Goal: Task Accomplishment & Management: Use online tool/utility

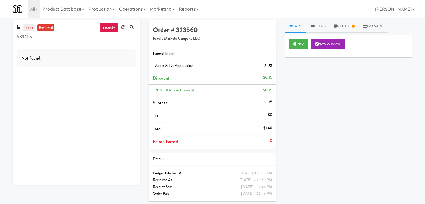
click at [26, 24] on link "inbox" at bounding box center [28, 27] width 11 height 7
click at [60, 39] on input "589495" at bounding box center [76, 37] width 119 height 10
paste input "IKEA [GEOGRAPHIC_DATA]"
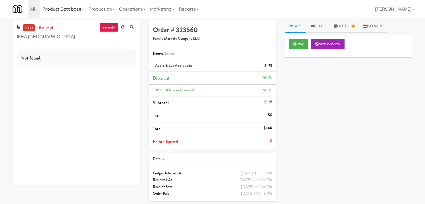
type input "IKEA [GEOGRAPHIC_DATA]"
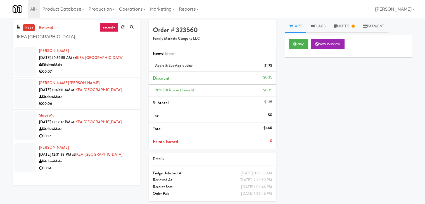
click at [112, 75] on div "00:07" at bounding box center [87, 71] width 97 height 7
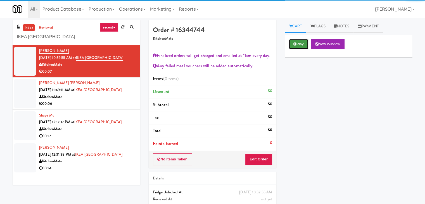
click at [305, 44] on button "Play" at bounding box center [298, 44] width 19 height 10
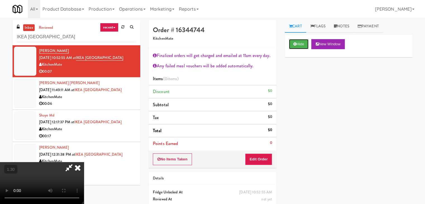
scroll to position [96, 0]
click at [84, 162] on video at bounding box center [42, 183] width 84 height 42
click at [84, 162] on icon at bounding box center [78, 167] width 12 height 11
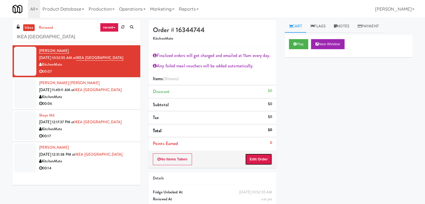
click at [255, 158] on button "Edit Order" at bounding box center [258, 159] width 27 height 12
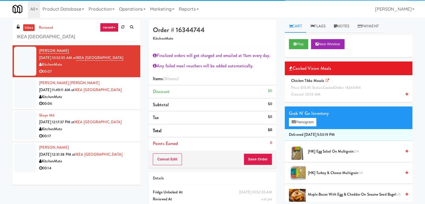
click at [315, 89] on span "Price: $10.95 Status: cooked Order: 16344744" at bounding box center [326, 87] width 70 height 5
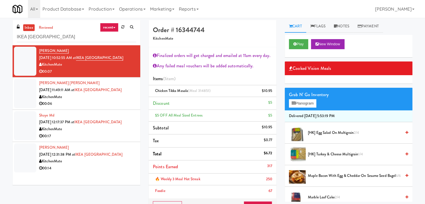
scroll to position [28, 0]
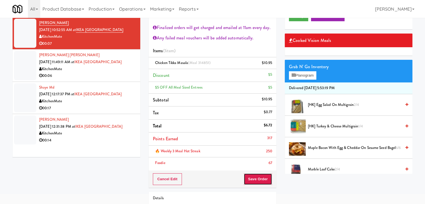
click at [257, 180] on button "Save Order" at bounding box center [258, 179] width 29 height 12
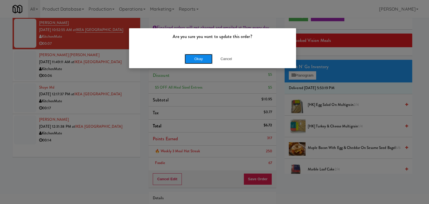
click at [201, 58] on button "Okay" at bounding box center [199, 59] width 28 height 10
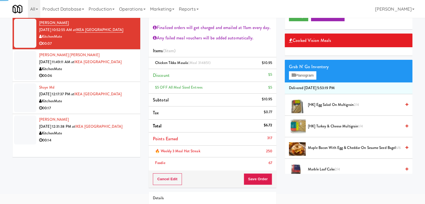
click at [115, 79] on div "00:06" at bounding box center [87, 75] width 97 height 7
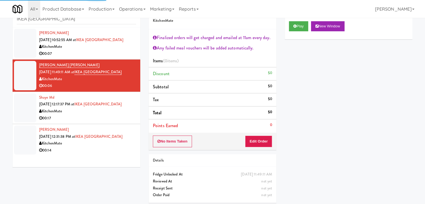
scroll to position [20, 0]
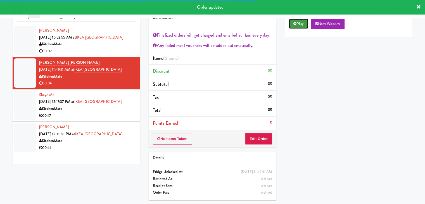
click at [300, 23] on button "Play" at bounding box center [298, 24] width 19 height 10
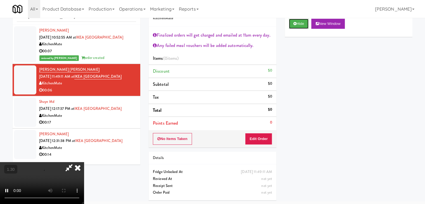
scroll to position [96, 0]
click at [84, 162] on video at bounding box center [42, 183] width 84 height 42
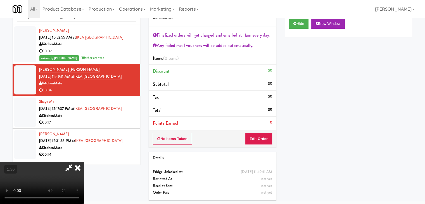
scroll to position [0, 0]
click at [84, 162] on icon at bounding box center [78, 167] width 12 height 11
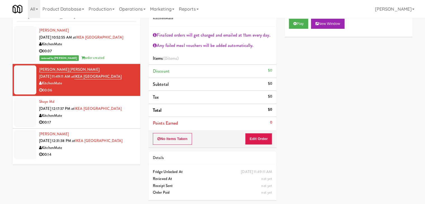
click at [266, 130] on div "No Items Taken Edit Order" at bounding box center [213, 138] width 128 height 17
click at [263, 136] on button "Edit Order" at bounding box center [258, 139] width 27 height 12
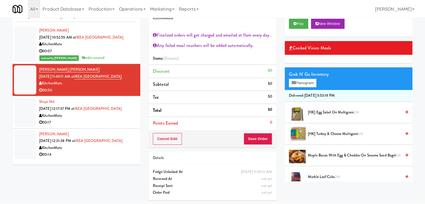
click at [307, 114] on div "[HK] Egg Salad on Multigrain 2/4" at bounding box center [357, 112] width 103 height 7
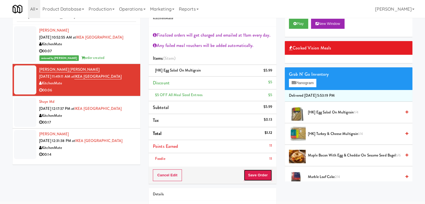
click at [251, 175] on button "Save Order" at bounding box center [258, 175] width 29 height 12
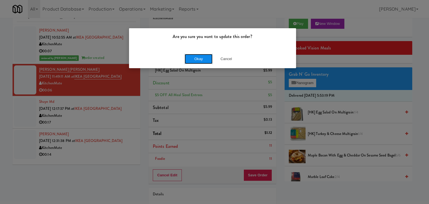
click at [209, 60] on button "Okay" at bounding box center [199, 59] width 28 height 10
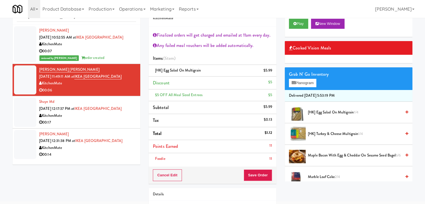
click at [127, 126] on div "00:17" at bounding box center [87, 122] width 97 height 7
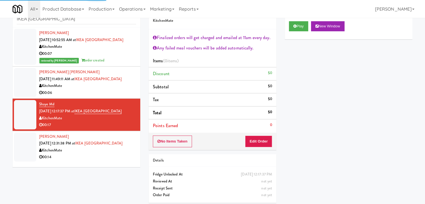
scroll to position [20, 0]
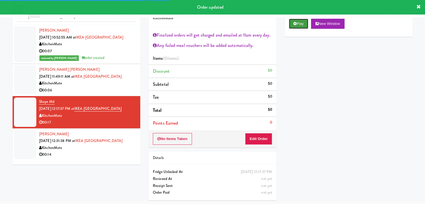
click at [297, 22] on button "Play" at bounding box center [298, 24] width 19 height 10
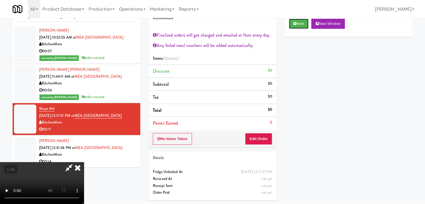
scroll to position [0, 0]
drag, startPoint x: 245, startPoint y: 24, endPoint x: 250, endPoint y: 65, distance: 41.2
click at [84, 162] on icon at bounding box center [78, 167] width 12 height 11
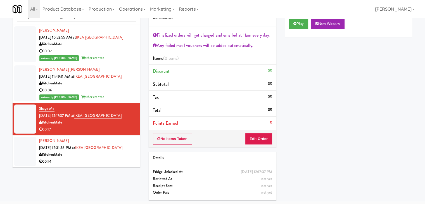
drag, startPoint x: 255, startPoint y: 132, endPoint x: 255, endPoint y: 136, distance: 4.0
click at [255, 133] on div "No Items Taken Edit Order" at bounding box center [213, 138] width 128 height 17
click at [255, 136] on button "Edit Order" at bounding box center [258, 139] width 27 height 12
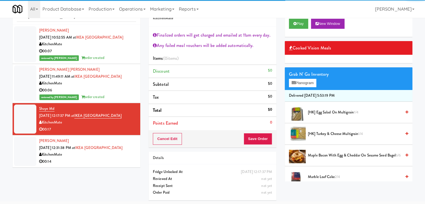
click at [294, 89] on div "Grab N' Go Inventory Planogram" at bounding box center [349, 78] width 128 height 23
click at [294, 83] on icon at bounding box center [294, 83] width 4 height 4
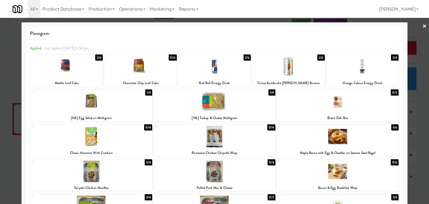
click at [220, 102] on div at bounding box center [215, 102] width 122 height 22
click at [226, 70] on div at bounding box center [214, 67] width 73 height 22
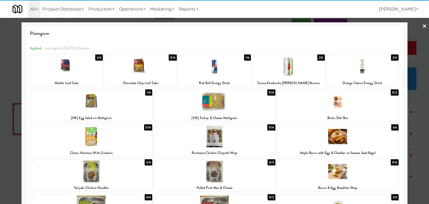
click at [423, 25] on link "×" at bounding box center [425, 26] width 4 height 17
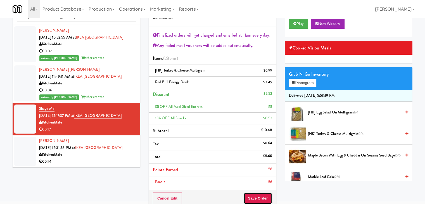
click at [249, 193] on button "Save Order" at bounding box center [258, 199] width 29 height 12
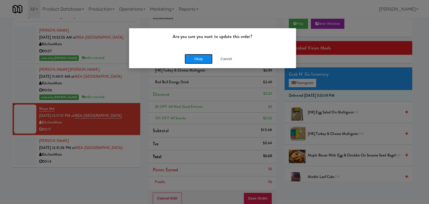
click at [206, 58] on button "Okay" at bounding box center [199, 59] width 28 height 10
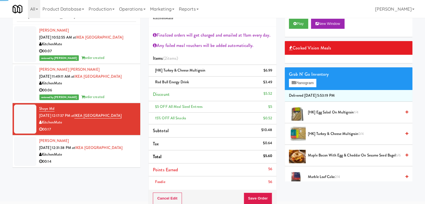
click at [124, 158] on div "KitchenMate" at bounding box center [87, 154] width 97 height 7
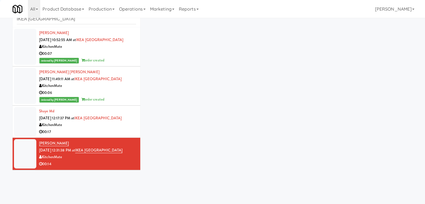
scroll to position [20, 0]
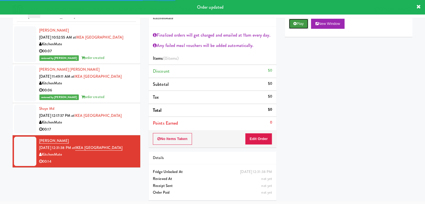
click at [300, 23] on button "Play" at bounding box center [298, 24] width 19 height 10
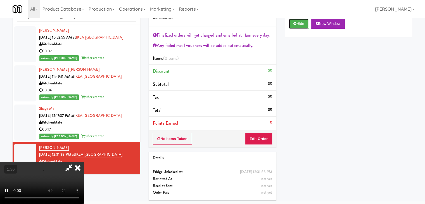
scroll to position [96, 0]
click at [84, 162] on video at bounding box center [42, 183] width 84 height 42
click at [84, 162] on icon at bounding box center [78, 167] width 12 height 11
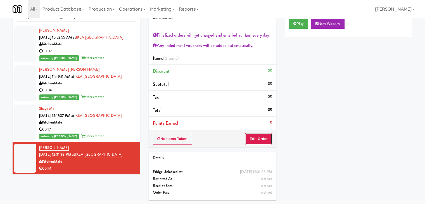
click at [264, 138] on button "Edit Order" at bounding box center [258, 139] width 27 height 12
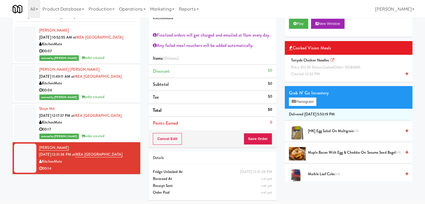
click at [319, 67] on span "Price: $12.95 Status: cooked Order: 92383891" at bounding box center [325, 67] width 69 height 5
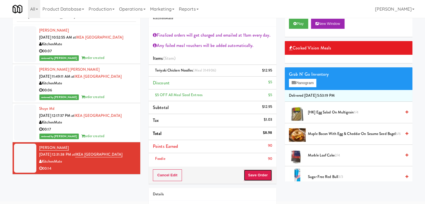
click at [257, 176] on button "Save Order" at bounding box center [258, 175] width 29 height 12
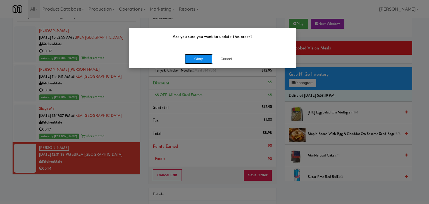
click at [201, 57] on button "Okay" at bounding box center [199, 59] width 28 height 10
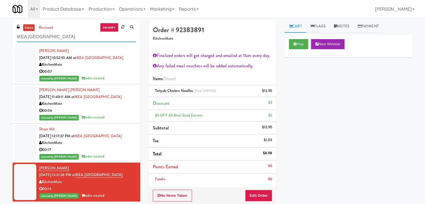
click at [97, 38] on input "IKEA [GEOGRAPHIC_DATA]" at bounding box center [76, 37] width 119 height 10
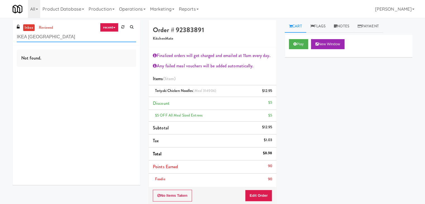
paste input "Burlington Store"
type input "IKEA Burlington Store"
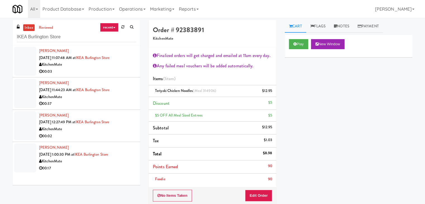
click at [125, 69] on div "00:03" at bounding box center [87, 71] width 97 height 7
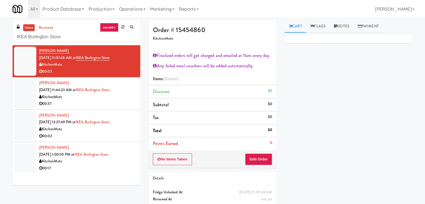
drag, startPoint x: 257, startPoint y: 165, endPoint x: 255, endPoint y: 160, distance: 5.3
click at [257, 165] on div "No Items Taken Edit Order" at bounding box center [213, 159] width 128 height 17
click at [256, 158] on button "Edit Order" at bounding box center [258, 159] width 27 height 12
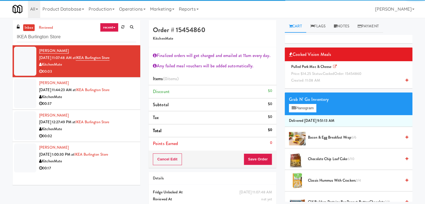
click at [319, 72] on span "Price: $14.25 Status: cooked Order: 15454860" at bounding box center [326, 73] width 70 height 5
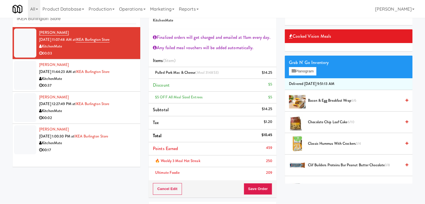
scroll to position [28, 0]
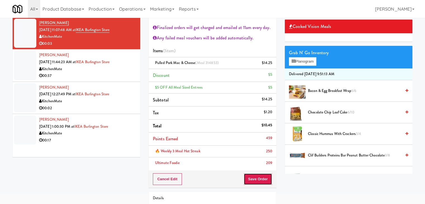
click at [256, 176] on button "Save Order" at bounding box center [258, 179] width 29 height 12
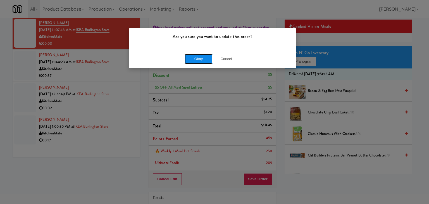
click at [195, 56] on button "Okay" at bounding box center [199, 59] width 28 height 10
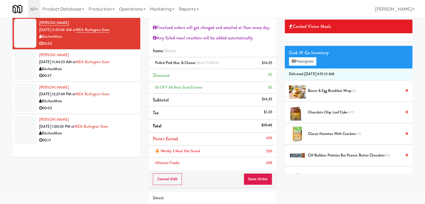
click at [115, 78] on div "00:37" at bounding box center [87, 75] width 97 height 7
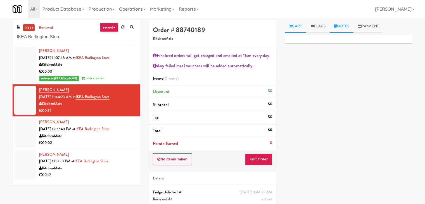
click at [346, 24] on link "Notes" at bounding box center [342, 26] width 24 height 13
click at [316, 74] on p at bounding box center [348, 77] width 119 height 6
click at [0, 36] on div "inbox reviewed recent all unclear take inventory issue suspicious failed recent…" at bounding box center [212, 122] width 425 height 205
click at [304, 75] on p at bounding box center [348, 77] width 119 height 6
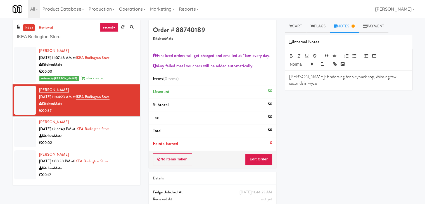
click at [388, 79] on p "[PERSON_NAME]: Endorsing for playback app, Missing few seconds in wyze" at bounding box center [348, 80] width 119 height 13
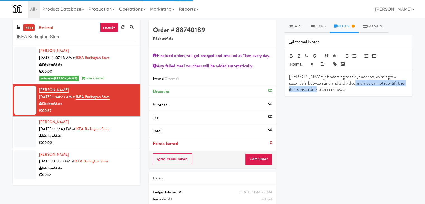
drag, startPoint x: 337, startPoint y: 83, endPoint x: 307, endPoint y: 89, distance: 30.6
click at [307, 89] on p "[PERSON_NAME]: Endorsing for playback app, Missing few seconds in between 2nd a…" at bounding box center [348, 83] width 119 height 19
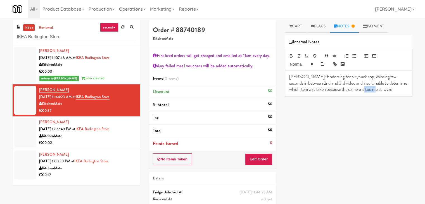
drag, startPoint x: 370, startPoint y: 90, endPoint x: 356, endPoint y: 90, distance: 13.7
click at [356, 90] on p "[PERSON_NAME]: Endorsing for playback app, Missing few seconds in between 2nd a…" at bounding box center [348, 83] width 119 height 19
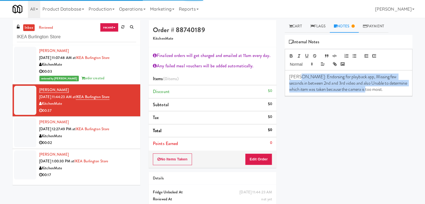
drag, startPoint x: 299, startPoint y: 75, endPoint x: 399, endPoint y: 89, distance: 101.0
click at [399, 89] on p "[PERSON_NAME]: Endorsing for playback app, Missing few seconds in between 2nd a…" at bounding box center [348, 83] width 119 height 19
copy p "Endorsing for playback app, Missing few seconds in between 2nd and 3rd video an…"
drag, startPoint x: 359, startPoint y: 87, endPoint x: 327, endPoint y: 81, distance: 32.6
click at [359, 86] on p "[PERSON_NAME]: Endorsing for playback app, Missing few seconds in between 2nd a…" at bounding box center [348, 83] width 119 height 19
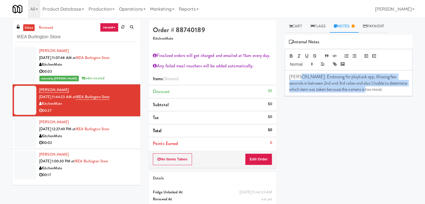
copy p "Endorsing for playback app, Missing few seconds in between 2nd and 3rd video an…"
drag, startPoint x: 84, startPoint y: 95, endPoint x: 124, endPoint y: 100, distance: 40.0
click at [124, 100] on div "[PERSON_NAME] [DATE] 11:44:23 AM at [GEOGRAPHIC_DATA] 00:37" at bounding box center [87, 100] width 97 height 27
click at [124, 100] on div "KitchenMate" at bounding box center [87, 103] width 97 height 7
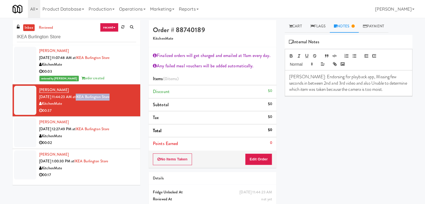
drag, startPoint x: 84, startPoint y: 94, endPoint x: 120, endPoint y: 95, distance: 35.8
click at [120, 95] on div "[PERSON_NAME] [DATE] 11:44:23 AM at [GEOGRAPHIC_DATA] 00:37" at bounding box center [87, 100] width 97 height 27
copy link "IKEA Burlington Store"
click at [104, 142] on div "00:02" at bounding box center [87, 142] width 97 height 7
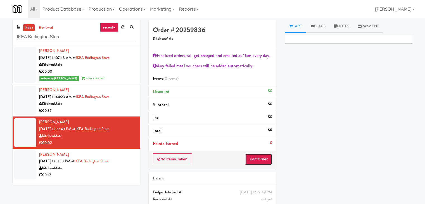
click at [259, 160] on button "Edit Order" at bounding box center [258, 159] width 27 height 12
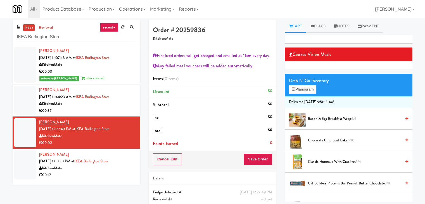
click at [321, 160] on span "Classic Hummus With Crackers 3/4" at bounding box center [354, 161] width 93 height 7
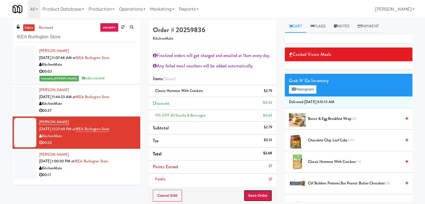
click at [254, 197] on button "Save Order" at bounding box center [258, 196] width 29 height 12
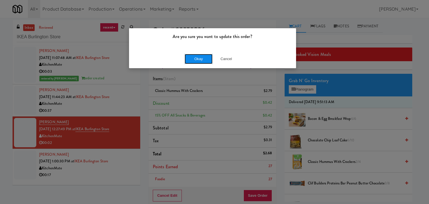
drag, startPoint x: 193, startPoint y: 61, endPoint x: 191, endPoint y: 65, distance: 4.9
click at [193, 61] on button "Okay" at bounding box center [199, 59] width 28 height 10
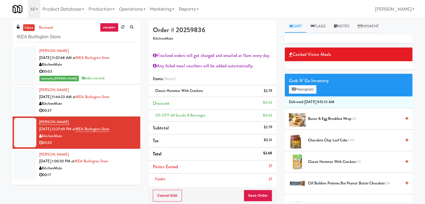
click at [105, 173] on div "00:17" at bounding box center [87, 175] width 97 height 7
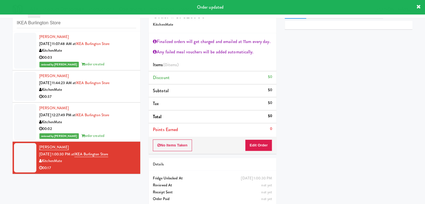
scroll to position [20, 0]
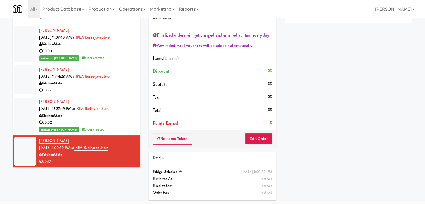
click at [117, 126] on div "[PERSON_NAME] [DATE] 12:27:49 PM at [GEOGRAPHIC_DATA] KitchenMate 00:02 reviewe…" at bounding box center [87, 115] width 97 height 34
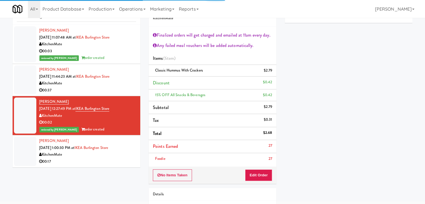
click at [119, 155] on div "KitchenMate" at bounding box center [87, 154] width 97 height 7
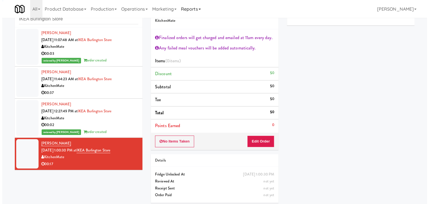
scroll to position [20, 0]
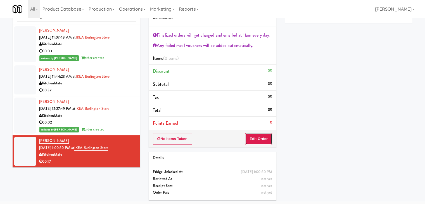
click at [262, 139] on button "Edit Order" at bounding box center [258, 139] width 27 height 12
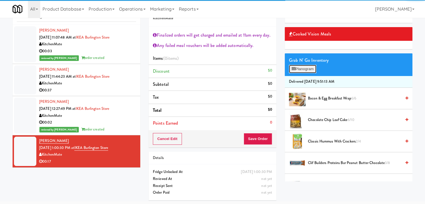
click at [307, 67] on button "Planogram" at bounding box center [302, 69] width 27 height 8
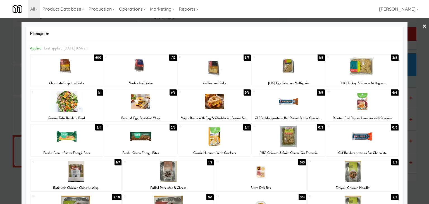
drag, startPoint x: 356, startPoint y: 70, endPoint x: 367, endPoint y: 70, distance: 10.9
click at [356, 70] on div at bounding box center [362, 67] width 73 height 22
click at [423, 26] on link "×" at bounding box center [425, 26] width 4 height 17
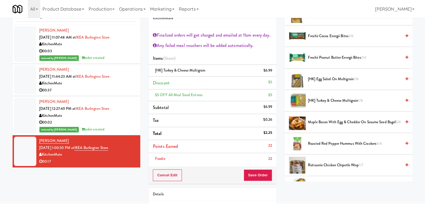
scroll to position [168, 0]
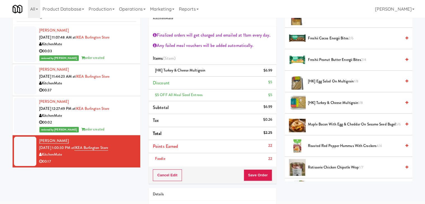
click at [328, 146] on span "Roasted Red Pepper Hummus with Crackers 4/4" at bounding box center [354, 146] width 93 height 7
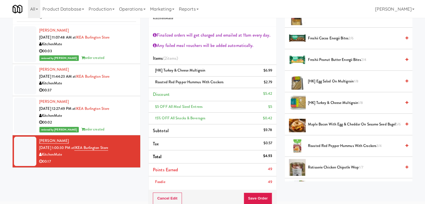
scroll to position [76, 0]
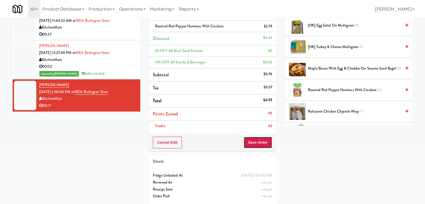
click at [251, 145] on button "Save Order" at bounding box center [258, 143] width 29 height 12
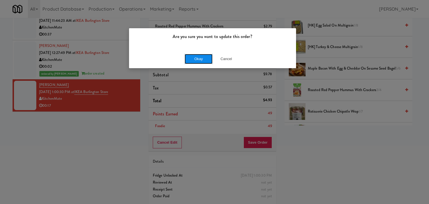
click at [196, 55] on button "Okay" at bounding box center [199, 59] width 28 height 10
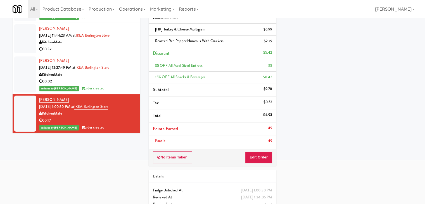
scroll to position [0, 0]
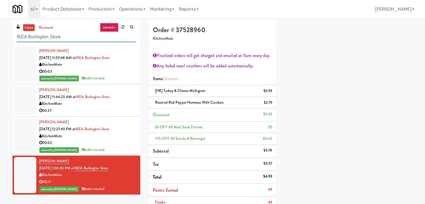
click at [64, 37] on input "IKEA Burlington Store" at bounding box center [76, 37] width 119 height 10
paste input "1331 - Cooler - Left"
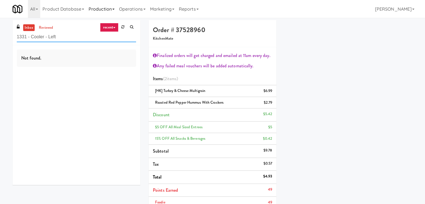
type input "1331 - Cooler - Left"
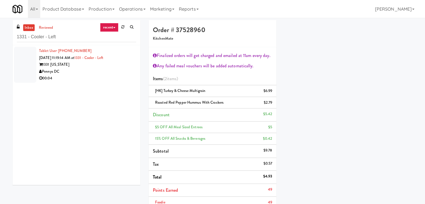
click at [125, 65] on div "1331 [US_STATE]" at bounding box center [87, 64] width 97 height 7
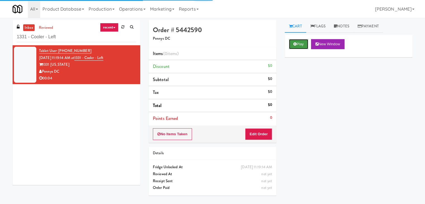
click at [298, 41] on button "Play" at bounding box center [298, 44] width 19 height 10
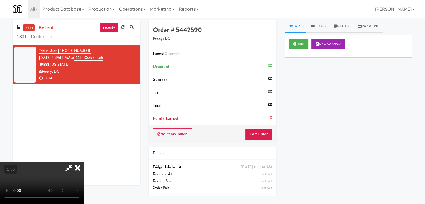
click at [84, 162] on video at bounding box center [42, 183] width 84 height 42
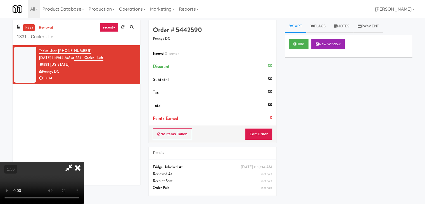
click at [84, 162] on video at bounding box center [42, 183] width 84 height 42
click at [84, 162] on icon at bounding box center [78, 167] width 12 height 11
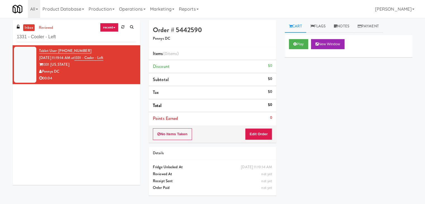
click at [266, 124] on div "Items (0 items ) Discount $0 Subtotal $0 Tax $0 Total $0 Points Earned 0" at bounding box center [213, 86] width 128 height 78
click at [262, 133] on button "Edit Order" at bounding box center [258, 134] width 27 height 12
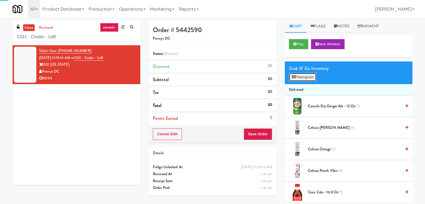
click at [297, 79] on button "Planogram" at bounding box center [302, 77] width 27 height 8
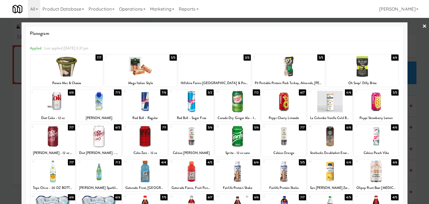
click at [94, 138] on div at bounding box center [99, 137] width 45 height 22
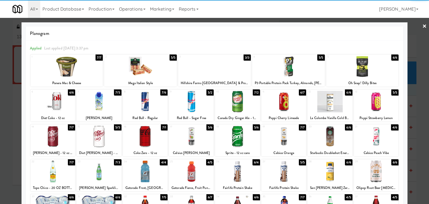
click at [423, 26] on link "×" at bounding box center [425, 26] width 4 height 17
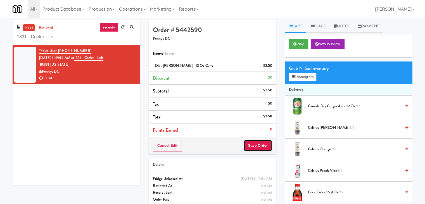
click at [258, 144] on button "Save Order" at bounding box center [258, 146] width 29 height 12
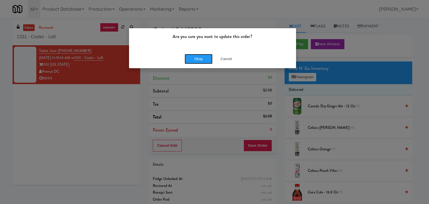
drag, startPoint x: 203, startPoint y: 61, endPoint x: 197, endPoint y: 49, distance: 13.4
click at [203, 61] on button "Okay" at bounding box center [199, 59] width 28 height 10
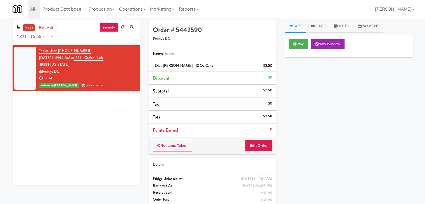
click at [61, 39] on input "1331 - Cooler - Left" at bounding box center [76, 37] width 119 height 10
paste input "Fine - Lobby-Cooler-Righ"
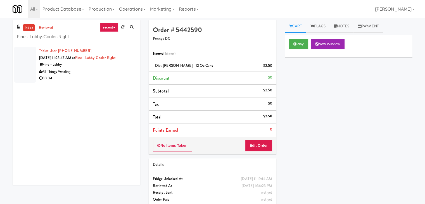
click at [136, 67] on li "Tablet User · (406) 672-2403 [DATE] 11:23:47 AM at Fine - Lobby-Cooler-Right Fi…" at bounding box center [77, 64] width 128 height 39
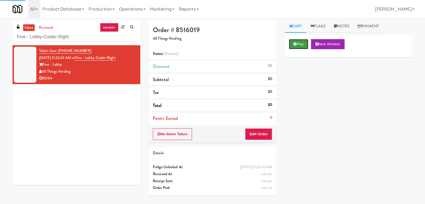
click at [306, 41] on button "Play" at bounding box center [298, 44] width 19 height 10
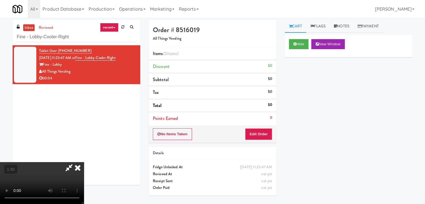
click at [84, 162] on video at bounding box center [42, 183] width 84 height 42
click at [84, 162] on icon at bounding box center [78, 167] width 12 height 11
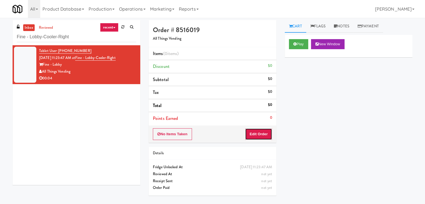
click at [255, 132] on button "Edit Order" at bounding box center [258, 134] width 27 height 12
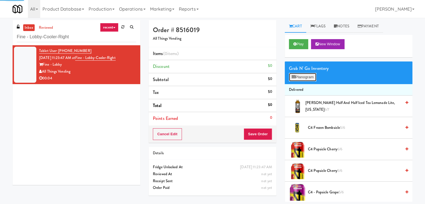
click at [297, 78] on button "Planogram" at bounding box center [302, 77] width 27 height 8
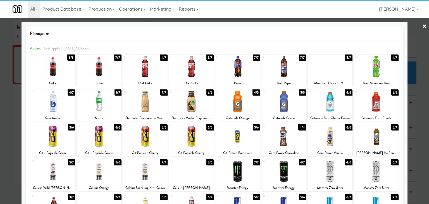
click at [150, 68] on div at bounding box center [145, 67] width 45 height 22
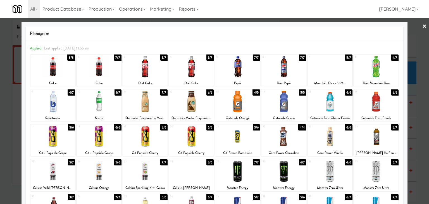
click at [423, 25] on link "×" at bounding box center [425, 26] width 4 height 17
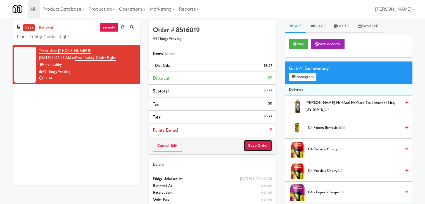
click at [268, 147] on button "Save Order" at bounding box center [258, 146] width 29 height 12
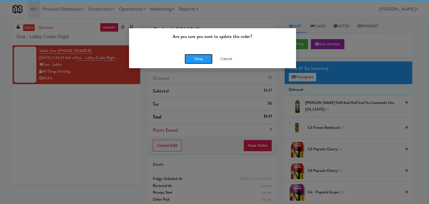
drag, startPoint x: 202, startPoint y: 62, endPoint x: 171, endPoint y: 28, distance: 45.9
click at [202, 61] on button "Okay" at bounding box center [199, 59] width 28 height 10
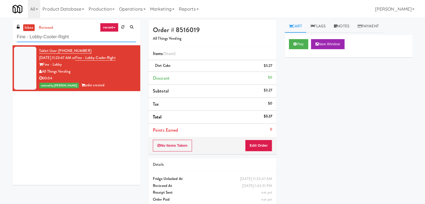
click at [81, 39] on input "Fine - Lobby-Cooler-Right" at bounding box center [76, 37] width 119 height 10
paste input "Home Depot - [PERSON_NAME][GEOGRAPHIC_DATA]"
type input "Home Depot - [PERSON_NAME][GEOGRAPHIC_DATA]"
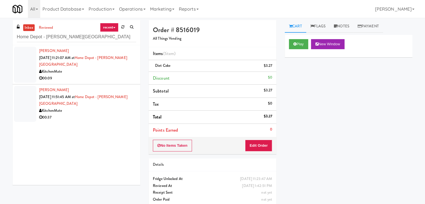
drag, startPoint x: 124, startPoint y: 81, endPoint x: 123, endPoint y: 75, distance: 5.3
click at [123, 87] on div "[PERSON_NAME] [DATE] 11:51:45 AM at [GEOGRAPHIC_DATA] - [PERSON_NAME][GEOGRAPHI…" at bounding box center [87, 104] width 97 height 34
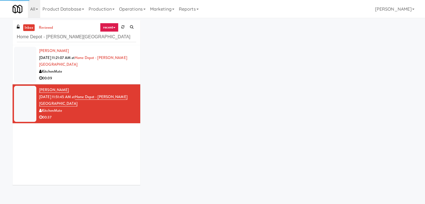
click at [123, 75] on div "00:09" at bounding box center [87, 78] width 97 height 7
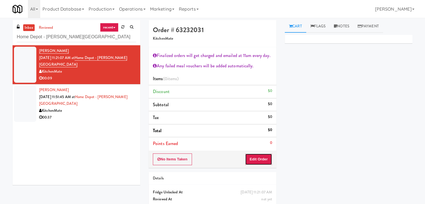
click at [250, 160] on button "Edit Order" at bounding box center [258, 159] width 27 height 12
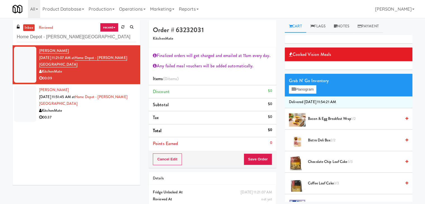
click at [320, 119] on span "Bacon & Egg Breakfast Wrap 1/2" at bounding box center [354, 118] width 93 height 7
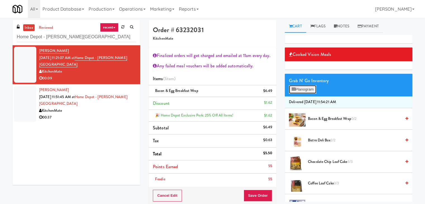
click at [308, 90] on button "Planogram" at bounding box center [302, 89] width 27 height 8
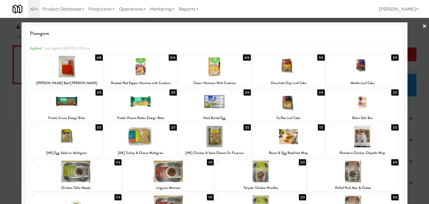
click at [74, 70] on div at bounding box center [66, 67] width 73 height 22
drag, startPoint x: 420, startPoint y: 27, endPoint x: 409, endPoint y: 38, distance: 15.8
click at [423, 26] on link "×" at bounding box center [425, 26] width 4 height 17
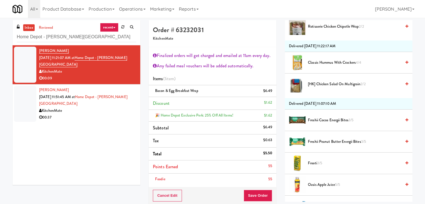
scroll to position [456, 0]
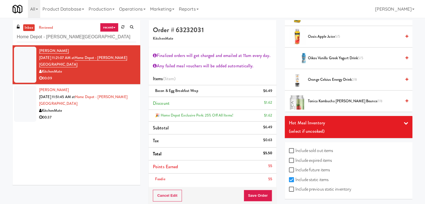
drag, startPoint x: 295, startPoint y: 185, endPoint x: 301, endPoint y: 183, distance: 5.7
click at [295, 185] on label "Include previous static inventory" at bounding box center [320, 189] width 62 height 8
click at [295, 187] on input "Include previous static inventory" at bounding box center [292, 189] width 6 height 4
checkbox input "true"
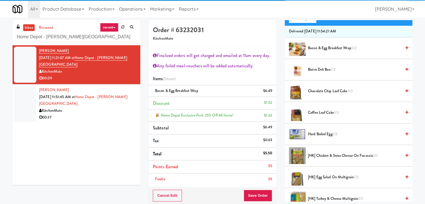
scroll to position [0, 0]
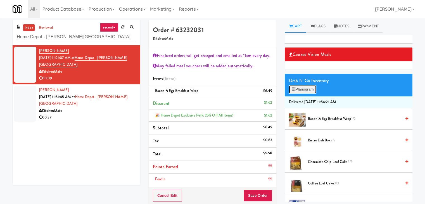
click at [311, 90] on button "Planogram" at bounding box center [302, 89] width 27 height 8
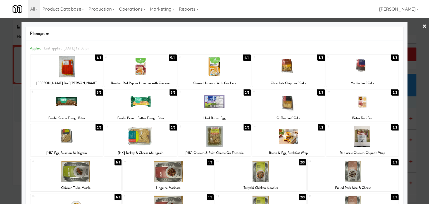
click at [81, 68] on div at bounding box center [66, 67] width 73 height 22
click at [423, 24] on link "×" at bounding box center [425, 26] width 4 height 17
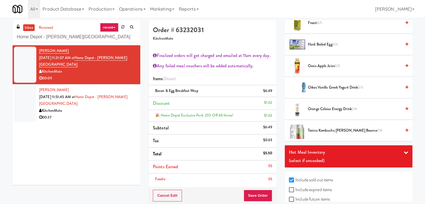
scroll to position [606, 0]
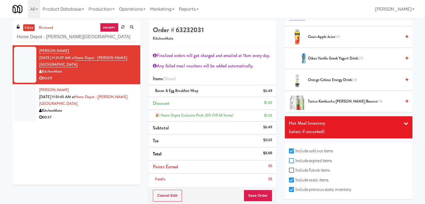
click at [293, 159] on input "Include expired items" at bounding box center [292, 161] width 6 height 4
checkbox input "true"
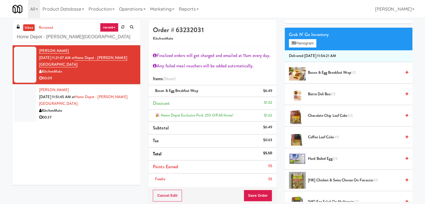
scroll to position [0, 0]
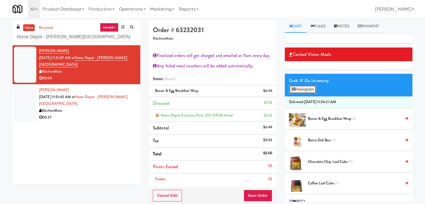
click at [304, 87] on button "Planogram" at bounding box center [302, 89] width 27 height 8
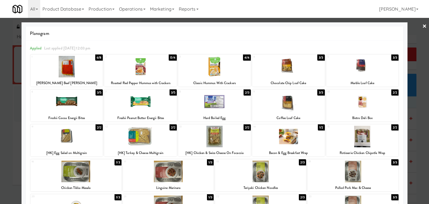
click at [64, 67] on div at bounding box center [66, 67] width 73 height 22
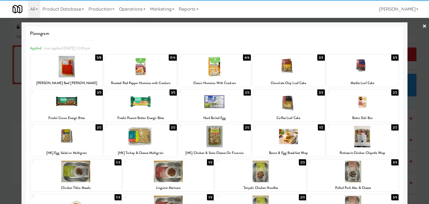
drag, startPoint x: 422, startPoint y: 25, endPoint x: 418, endPoint y: 29, distance: 4.9
click at [423, 25] on link "×" at bounding box center [425, 26] width 4 height 17
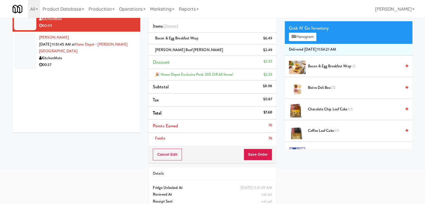
scroll to position [56, 0]
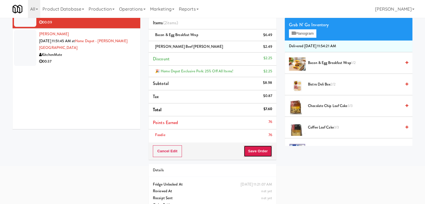
click at [258, 153] on button "Save Order" at bounding box center [258, 151] width 29 height 12
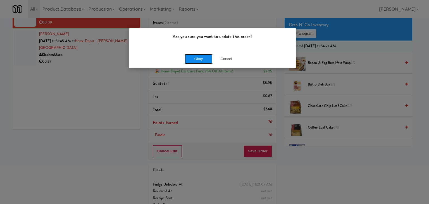
click at [201, 55] on button "Okay" at bounding box center [199, 59] width 28 height 10
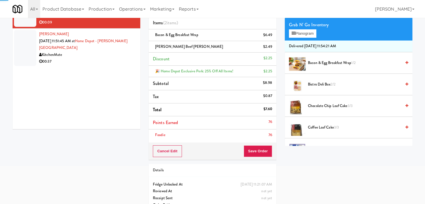
click at [94, 58] on div "00:37" at bounding box center [87, 61] width 97 height 7
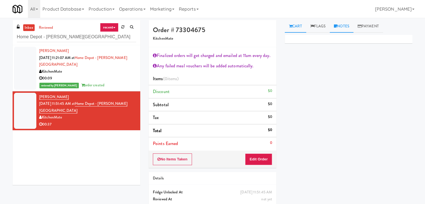
click at [342, 26] on link "Notes" at bounding box center [342, 26] width 24 height 13
click at [310, 74] on p at bounding box center [348, 77] width 119 height 6
drag, startPoint x: 0, startPoint y: 52, endPoint x: 58, endPoint y: 65, distance: 59.6
click at [6, 52] on div "inbox reviewed recent all unclear take inventory issue suspicious failed recent…" at bounding box center [212, 122] width 425 height 205
click at [289, 73] on div at bounding box center [348, 76] width 127 height 13
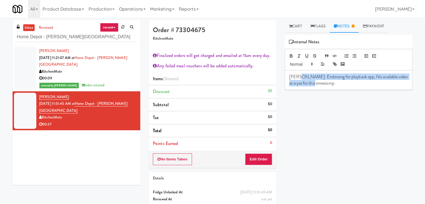
drag, startPoint x: 298, startPoint y: 75, endPoint x: 342, endPoint y: 84, distance: 44.8
click at [342, 84] on p "[PERSON_NAME]: Endorsing for playback app, No available video at wyze for this …" at bounding box center [348, 80] width 119 height 13
copy p "Endorsing for playback app, No available video at wyze for this timestamp"
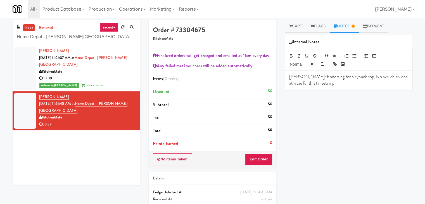
click at [117, 121] on div "00:37" at bounding box center [87, 124] width 97 height 7
drag, startPoint x: 123, startPoint y: 95, endPoint x: 84, endPoint y: 95, distance: 38.6
click at [84, 95] on div "[PERSON_NAME] [DATE] 11:51:45 AM at [GEOGRAPHIC_DATA] - [PERSON_NAME][GEOGRAPHI…" at bounding box center [87, 111] width 97 height 34
copy link "Home Depot - [PERSON_NAME][GEOGRAPHIC_DATA]"
click at [70, 38] on input "Home Depot - [PERSON_NAME][GEOGRAPHIC_DATA]" at bounding box center [76, 37] width 119 height 10
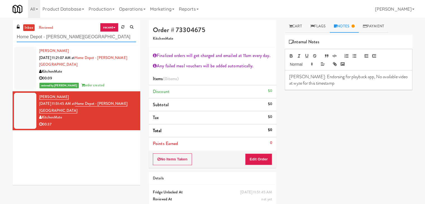
click at [70, 38] on input "Home Depot - [PERSON_NAME][GEOGRAPHIC_DATA]" at bounding box center [76, 37] width 119 height 10
paste input "2660 - [PERSON_NAME] Med Tech"
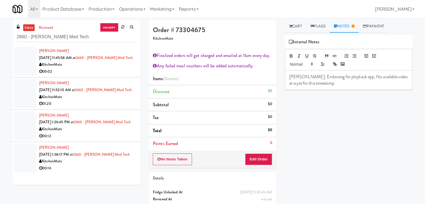
click at [108, 71] on div "00:02" at bounding box center [87, 71] width 97 height 7
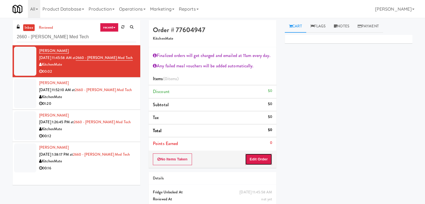
click at [258, 159] on button "Edit Order" at bounding box center [258, 159] width 27 height 12
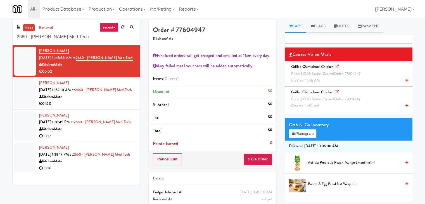
click at [320, 74] on span "Price: $12.95 Status: cooked Order: 77604947" at bounding box center [325, 73] width 69 height 5
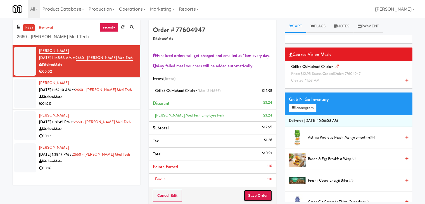
drag, startPoint x: 259, startPoint y: 195, endPoint x: 253, endPoint y: 189, distance: 8.3
click at [259, 194] on button "Save Order" at bounding box center [258, 196] width 29 height 12
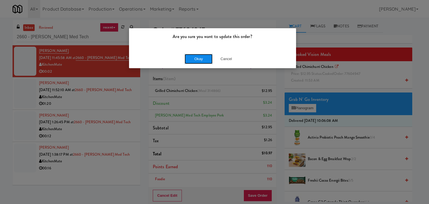
click at [199, 61] on button "Okay" at bounding box center [199, 59] width 28 height 10
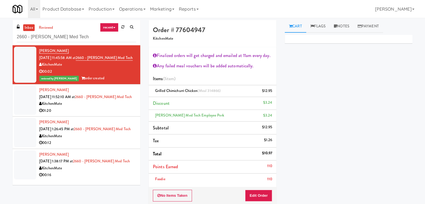
click at [116, 104] on div "KitchenMate" at bounding box center [87, 103] width 97 height 7
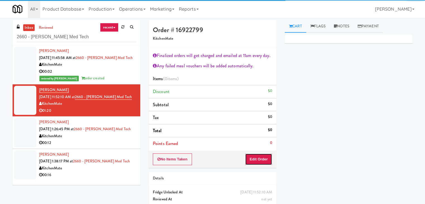
click at [260, 162] on button "Edit Order" at bounding box center [258, 159] width 27 height 12
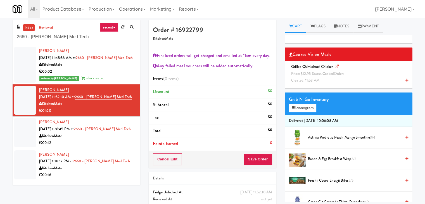
click at [320, 75] on span "Price: $12.95 Status: cooked Order:" at bounding box center [317, 73] width 53 height 5
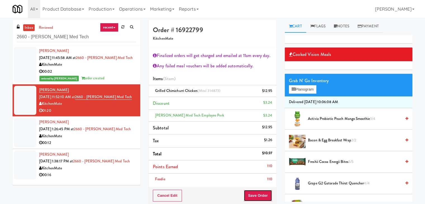
click at [256, 193] on button "Save Order" at bounding box center [258, 196] width 29 height 12
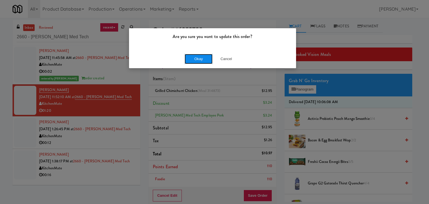
click at [193, 56] on button "Okay" at bounding box center [199, 59] width 28 height 10
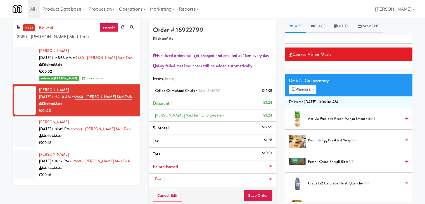
drag, startPoint x: 112, startPoint y: 144, endPoint x: 117, endPoint y: 141, distance: 5.3
click at [112, 144] on div "00:12" at bounding box center [87, 142] width 97 height 7
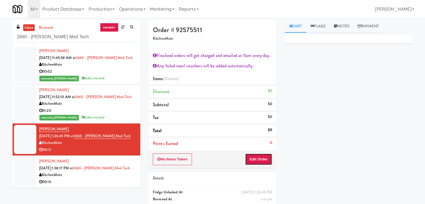
click at [261, 157] on button "Edit Order" at bounding box center [258, 159] width 27 height 12
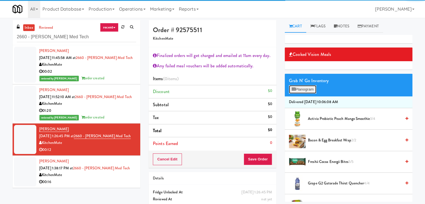
click at [310, 92] on button "Planogram" at bounding box center [302, 89] width 27 height 8
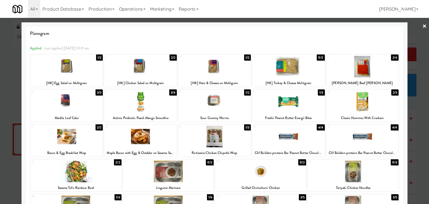
click at [82, 64] on div at bounding box center [66, 67] width 73 height 22
click at [423, 23] on div at bounding box center [214, 102] width 429 height 204
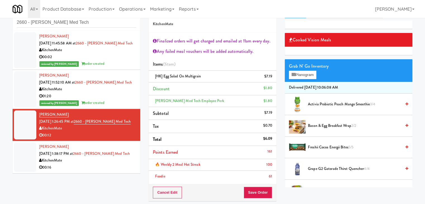
scroll to position [56, 0]
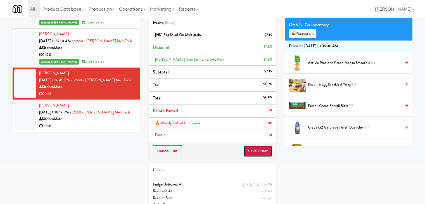
click at [256, 150] on button "Save Order" at bounding box center [258, 151] width 29 height 12
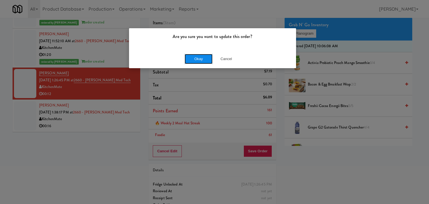
click at [198, 61] on button "Okay" at bounding box center [199, 59] width 28 height 10
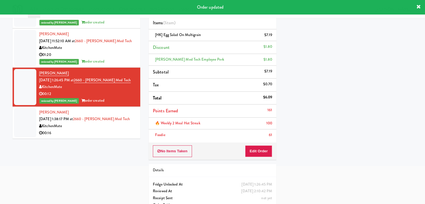
click at [95, 130] on div "00:16" at bounding box center [87, 133] width 97 height 7
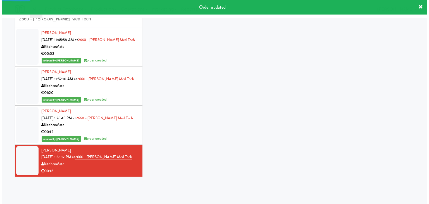
scroll to position [20, 0]
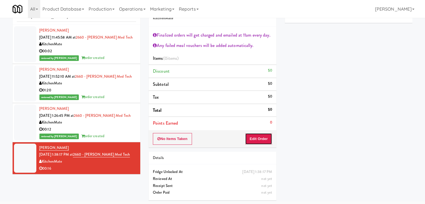
click at [254, 135] on button "Edit Order" at bounding box center [258, 139] width 27 height 12
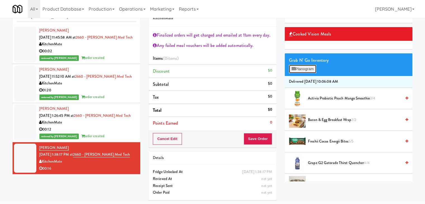
click at [305, 69] on button "Planogram" at bounding box center [302, 69] width 27 height 8
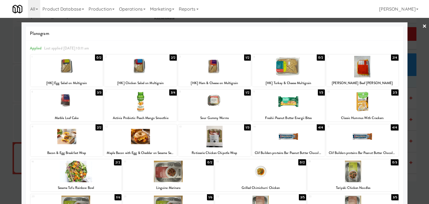
click at [220, 142] on div at bounding box center [214, 137] width 73 height 22
click at [423, 25] on link "×" at bounding box center [425, 26] width 4 height 17
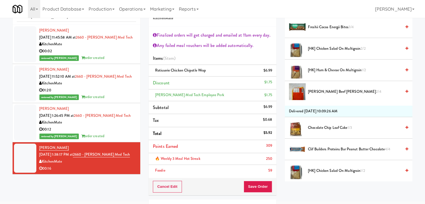
scroll to position [196, 0]
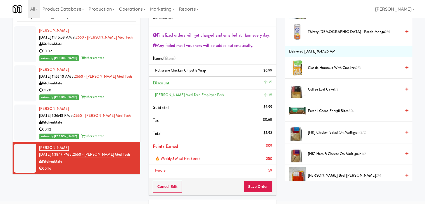
click at [323, 67] on span "Classic Hummus With Crackers 2/3" at bounding box center [354, 68] width 93 height 7
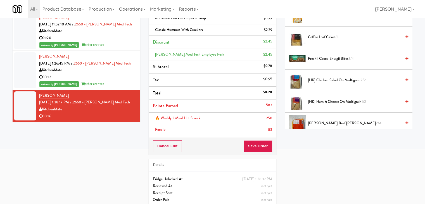
scroll to position [76, 0]
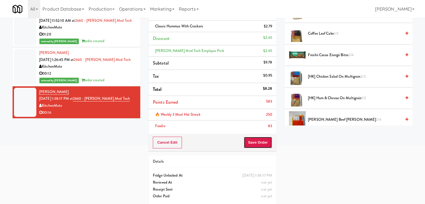
click at [257, 141] on button "Save Order" at bounding box center [258, 143] width 29 height 12
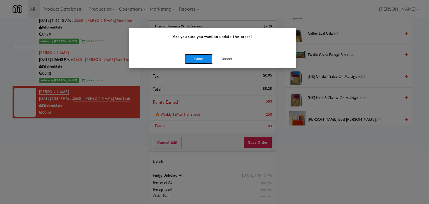
drag, startPoint x: 198, startPoint y: 58, endPoint x: 179, endPoint y: 28, distance: 35.4
click at [198, 58] on button "Okay" at bounding box center [199, 59] width 28 height 10
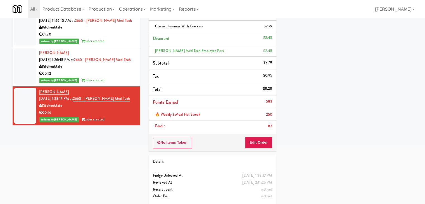
scroll to position [42, 0]
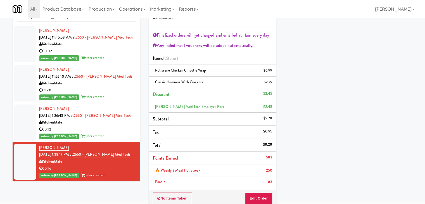
click at [124, 136] on div "reviewed by [PERSON_NAME] A order created" at bounding box center [87, 136] width 97 height 7
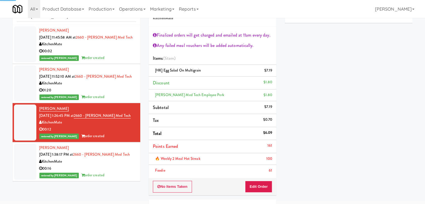
click at [120, 97] on div "reviewed by [PERSON_NAME] A order created" at bounding box center [87, 97] width 97 height 7
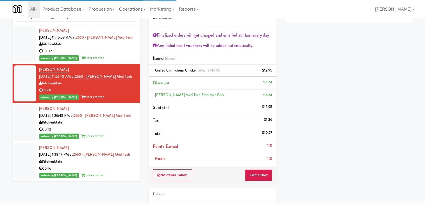
click at [115, 57] on div "reviewed by [PERSON_NAME] A order created" at bounding box center [87, 58] width 97 height 7
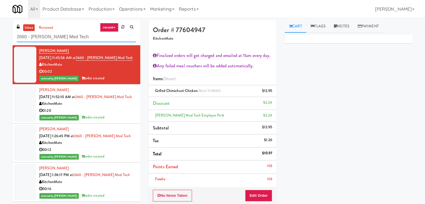
click at [85, 38] on input "2660 - [PERSON_NAME] Med Tech" at bounding box center [76, 37] width 119 height 10
paste input "Rising Sun - Food"
type input "Rising Sun - Food"
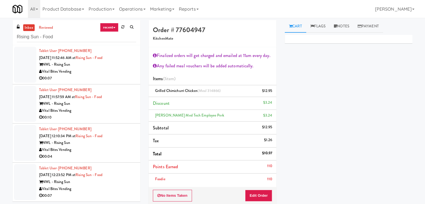
click at [122, 70] on div "Vital Bites Vending" at bounding box center [87, 71] width 97 height 7
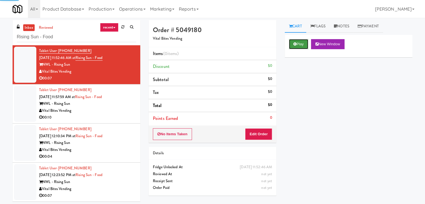
click at [302, 47] on button "Play" at bounding box center [298, 44] width 19 height 10
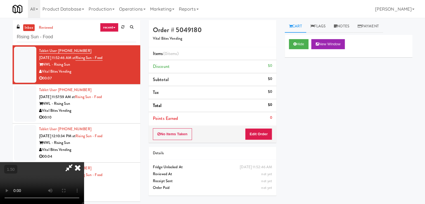
click at [84, 162] on video at bounding box center [42, 183] width 84 height 42
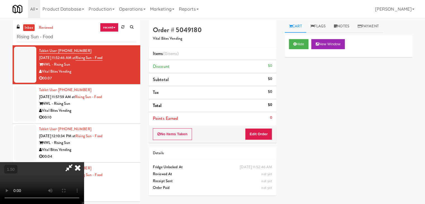
click at [84, 162] on video at bounding box center [42, 183] width 84 height 42
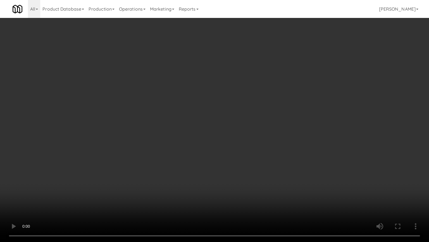
click at [276, 157] on video at bounding box center [214, 121] width 429 height 242
click at [269, 167] on video at bounding box center [214, 121] width 429 height 242
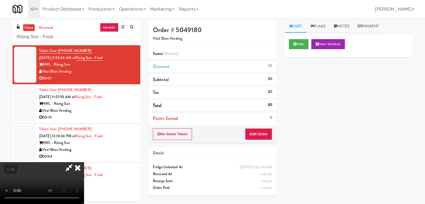
click at [84, 162] on icon at bounding box center [78, 167] width 12 height 11
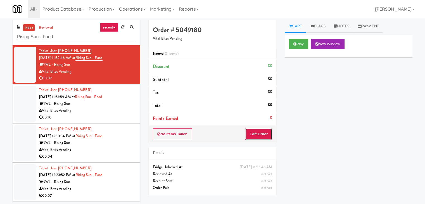
click at [254, 134] on button "Edit Order" at bounding box center [258, 134] width 27 height 12
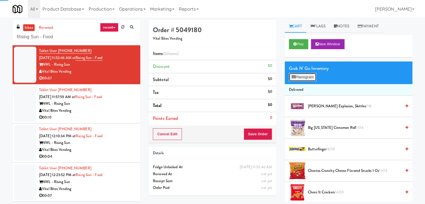
click at [304, 75] on button "Planogram" at bounding box center [302, 77] width 27 height 8
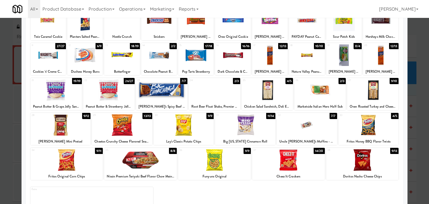
scroll to position [56, 0]
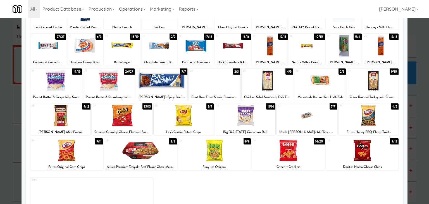
click at [193, 121] on div at bounding box center [184, 116] width 60 height 22
click at [247, 115] on div at bounding box center [245, 116] width 60 height 22
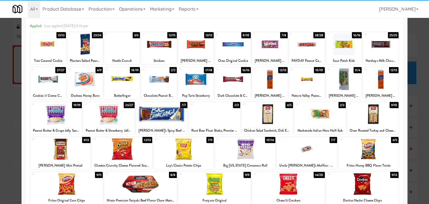
scroll to position [0, 0]
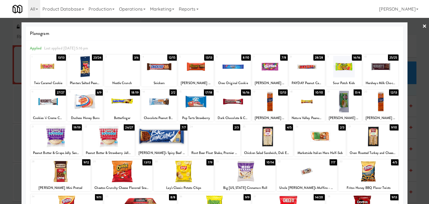
click at [423, 25] on div at bounding box center [214, 102] width 429 height 204
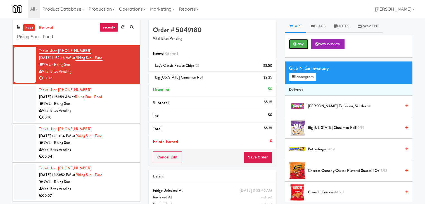
drag, startPoint x: 301, startPoint y: 42, endPoint x: 284, endPoint y: 63, distance: 27.0
click at [301, 42] on button "Play" at bounding box center [298, 44] width 19 height 10
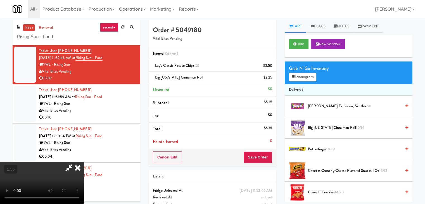
click at [84, 162] on icon at bounding box center [78, 167] width 12 height 11
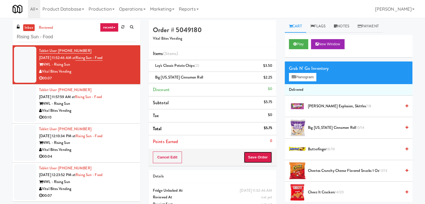
click at [250, 153] on button "Save Order" at bounding box center [258, 158] width 29 height 12
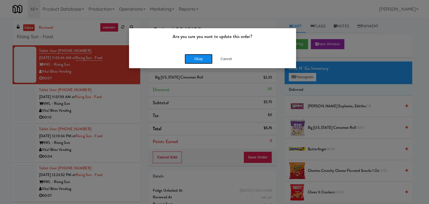
click at [198, 56] on button "Okay" at bounding box center [199, 59] width 28 height 10
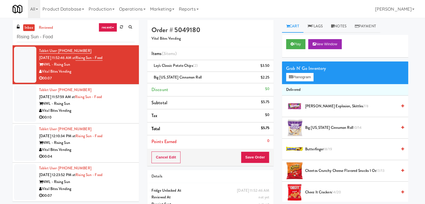
drag, startPoint x: 105, startPoint y: 108, endPoint x: 111, endPoint y: 109, distance: 5.9
click at [105, 108] on div "Vital Bites Vending" at bounding box center [87, 110] width 96 height 7
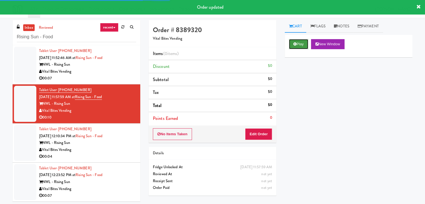
click at [295, 43] on icon at bounding box center [295, 44] width 3 height 4
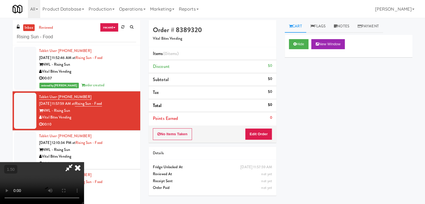
click at [84, 162] on video at bounding box center [42, 183] width 84 height 42
click at [84, 162] on icon at bounding box center [78, 167] width 12 height 11
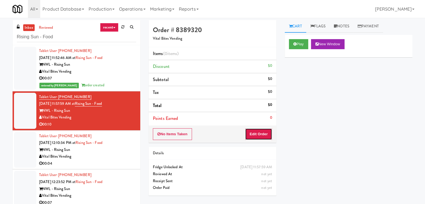
click at [262, 129] on button "Edit Order" at bounding box center [258, 134] width 27 height 12
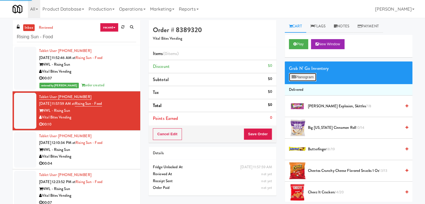
click at [302, 78] on button "Planogram" at bounding box center [302, 77] width 27 height 8
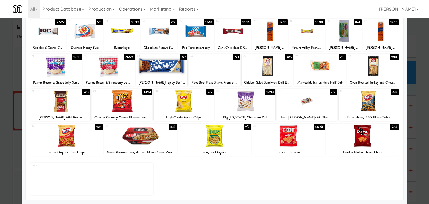
drag, startPoint x: 216, startPoint y: 140, endPoint x: 257, endPoint y: 139, distance: 40.8
click at [216, 140] on div at bounding box center [214, 136] width 73 height 22
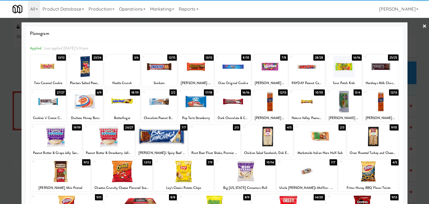
drag, startPoint x: 420, startPoint y: 25, endPoint x: 365, endPoint y: 77, distance: 76.2
click at [423, 25] on link "×" at bounding box center [425, 26] width 4 height 17
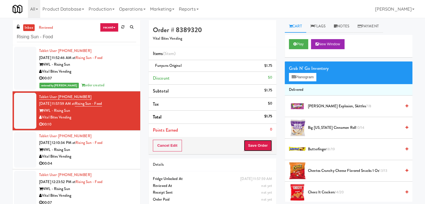
click at [254, 143] on button "Save Order" at bounding box center [258, 146] width 29 height 12
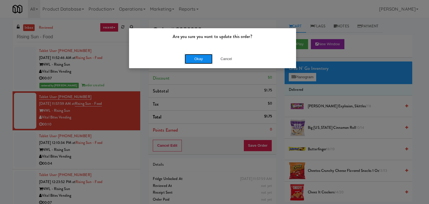
click at [192, 57] on button "Okay" at bounding box center [199, 59] width 28 height 10
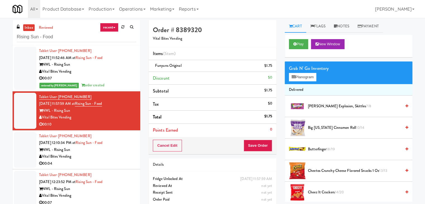
click at [121, 157] on div "Vital Bites Vending" at bounding box center [87, 156] width 97 height 7
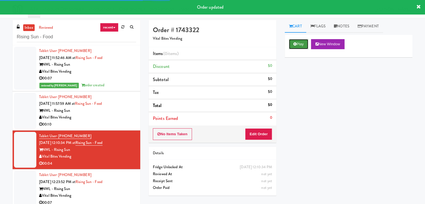
click at [304, 44] on button "Play" at bounding box center [298, 44] width 19 height 10
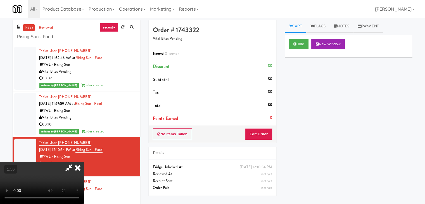
click at [84, 162] on video at bounding box center [42, 183] width 84 height 42
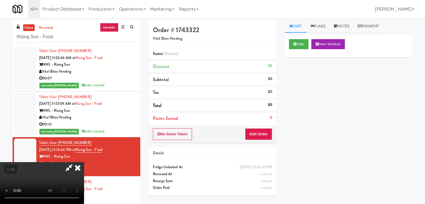
click at [84, 162] on video at bounding box center [42, 183] width 84 height 42
click at [84, 162] on icon at bounding box center [78, 167] width 12 height 11
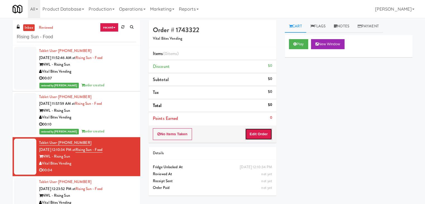
drag, startPoint x: 259, startPoint y: 132, endPoint x: 281, endPoint y: 103, distance: 35.9
click at [259, 131] on button "Edit Order" at bounding box center [258, 134] width 27 height 12
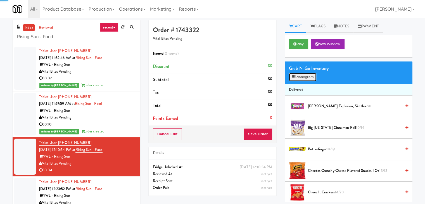
click at [296, 77] on button "Planogram" at bounding box center [302, 77] width 27 height 8
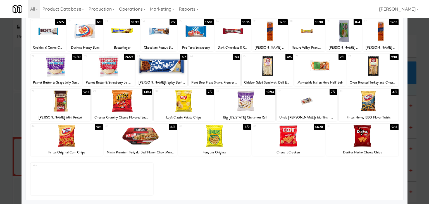
click at [62, 101] on div at bounding box center [60, 101] width 60 height 22
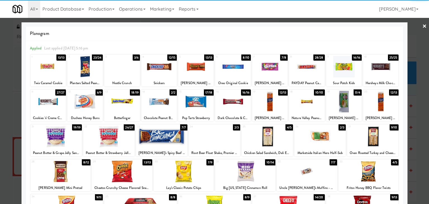
drag, startPoint x: 422, startPoint y: 24, endPoint x: 408, endPoint y: 42, distance: 22.4
click at [423, 24] on link "×" at bounding box center [425, 26] width 4 height 17
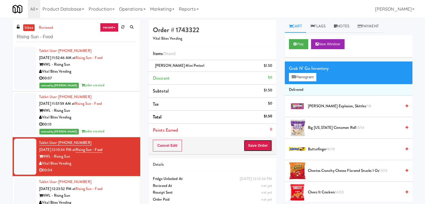
click at [256, 146] on button "Save Order" at bounding box center [258, 146] width 29 height 12
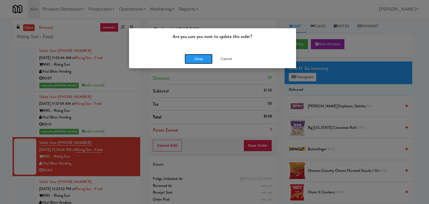
click at [200, 59] on button "Okay" at bounding box center [199, 59] width 28 height 10
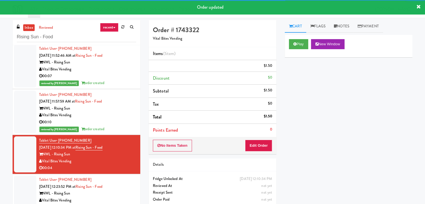
scroll to position [18, 0]
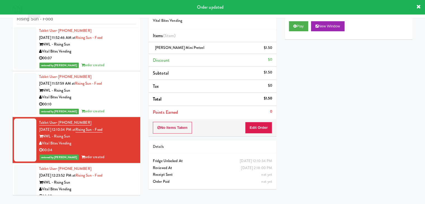
click at [125, 183] on div "NWL - Rising Sun" at bounding box center [87, 182] width 97 height 7
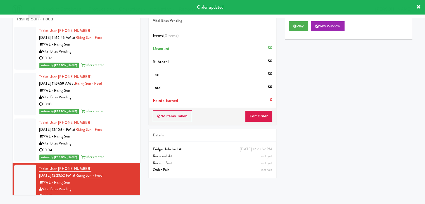
scroll to position [9, 0]
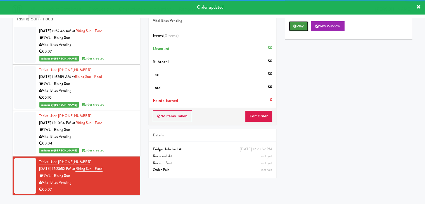
click at [302, 24] on button "Play" at bounding box center [298, 26] width 19 height 10
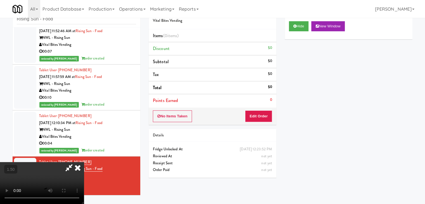
click at [84, 162] on video at bounding box center [42, 183] width 84 height 42
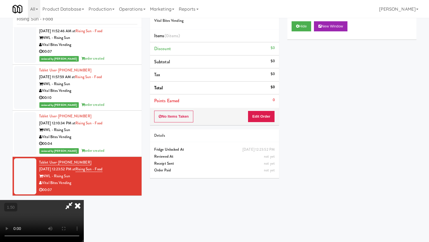
click at [84, 200] on video at bounding box center [42, 221] width 84 height 42
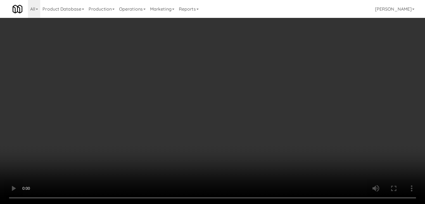
click at [151, 140] on video at bounding box center [212, 102] width 425 height 204
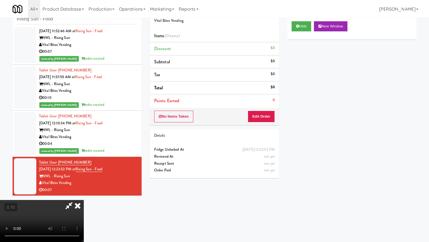
click at [84, 200] on video at bounding box center [42, 221] width 84 height 42
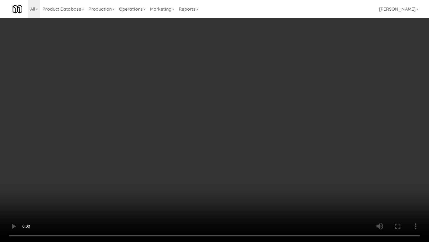
click at [248, 84] on video at bounding box center [214, 121] width 429 height 242
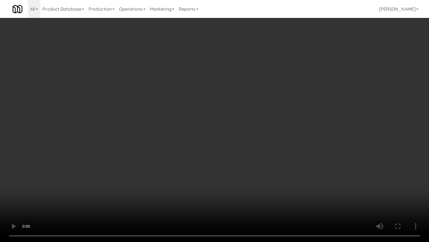
click at [248, 84] on video at bounding box center [214, 121] width 429 height 242
click at [218, 98] on video at bounding box center [214, 121] width 429 height 242
click at [228, 102] on video at bounding box center [214, 121] width 429 height 242
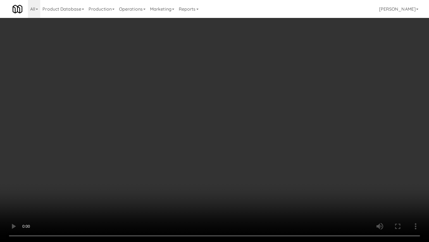
click at [228, 102] on video at bounding box center [214, 121] width 429 height 242
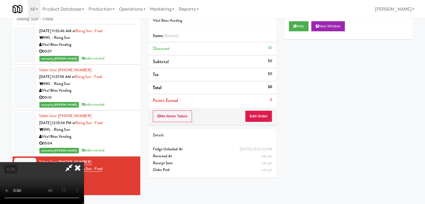
click at [84, 162] on icon at bounding box center [78, 167] width 12 height 11
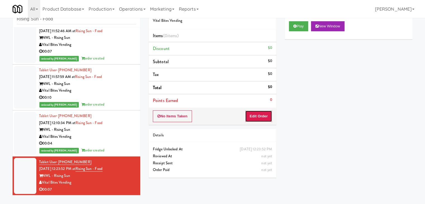
click at [263, 113] on button "Edit Order" at bounding box center [258, 116] width 27 height 12
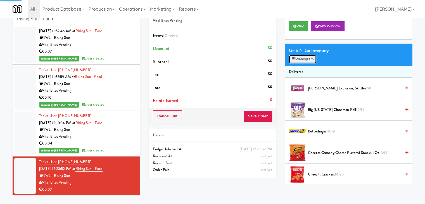
click at [302, 62] on button "Planogram" at bounding box center [302, 59] width 27 height 8
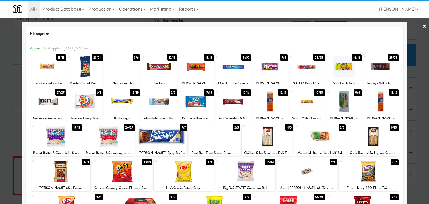
click at [372, 65] on div at bounding box center [381, 67] width 36 height 22
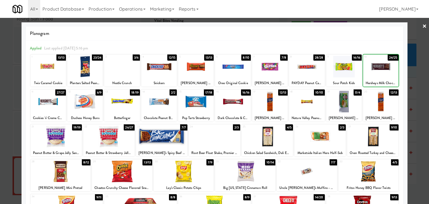
click at [372, 65] on div at bounding box center [381, 67] width 36 height 22
click at [423, 26] on link "×" at bounding box center [425, 26] width 4 height 17
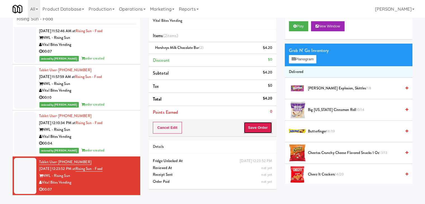
click at [263, 127] on button "Save Order" at bounding box center [258, 128] width 29 height 12
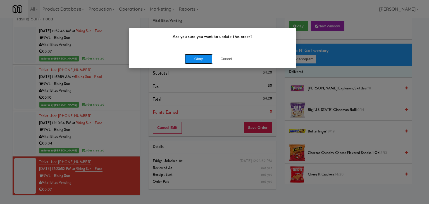
click at [197, 58] on button "Okay" at bounding box center [199, 59] width 28 height 10
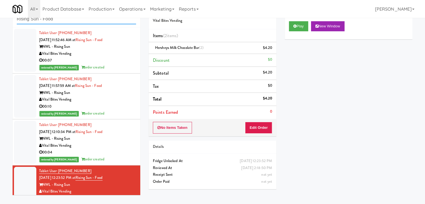
click at [67, 20] on input "Rising Sun - Food" at bounding box center [76, 19] width 119 height 10
paste input "Union24 - Cooler - Right (Little Lobby)"
type input "Union24 - Cooler - Right (Little Lobby)"
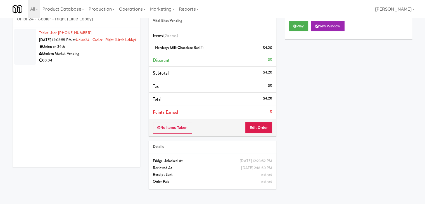
click at [118, 64] on div "00:04" at bounding box center [87, 60] width 97 height 7
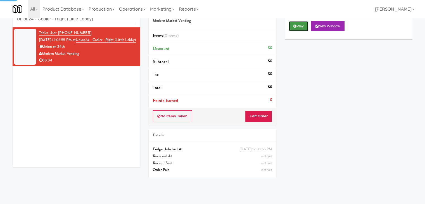
click at [301, 27] on button "Play" at bounding box center [298, 26] width 19 height 10
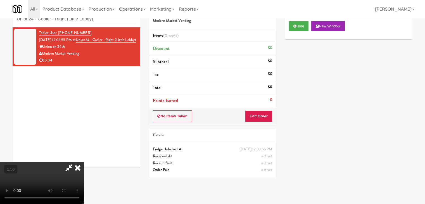
click at [84, 162] on video at bounding box center [42, 183] width 84 height 42
click at [84, 162] on icon at bounding box center [78, 167] width 12 height 11
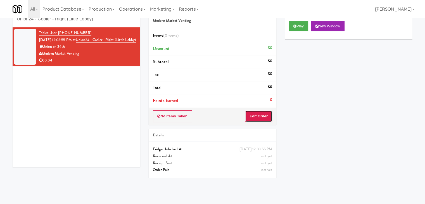
click at [266, 114] on button "Edit Order" at bounding box center [258, 116] width 27 height 12
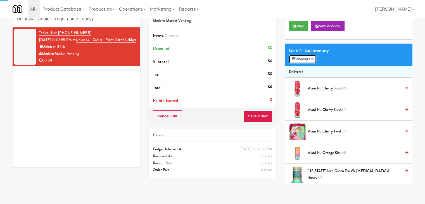
click at [300, 60] on button "Planogram" at bounding box center [302, 59] width 27 height 8
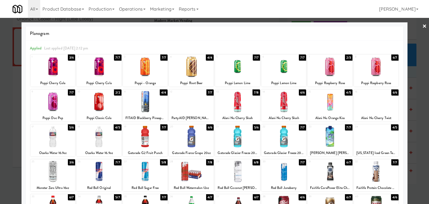
click at [240, 170] on div at bounding box center [237, 172] width 45 height 22
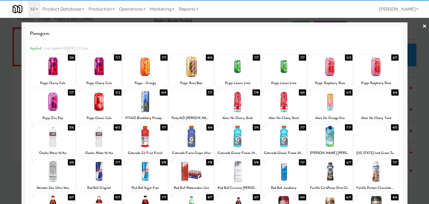
drag, startPoint x: 421, startPoint y: 27, endPoint x: 396, endPoint y: 53, distance: 36.0
click at [423, 27] on link "×" at bounding box center [425, 26] width 4 height 17
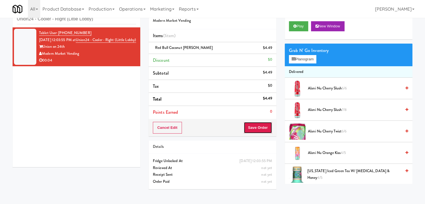
click at [255, 128] on button "Save Order" at bounding box center [258, 128] width 29 height 12
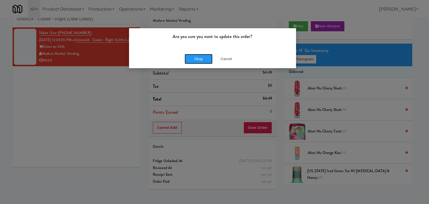
drag, startPoint x: 202, startPoint y: 58, endPoint x: 178, endPoint y: 29, distance: 38.0
click at [202, 58] on button "Okay" at bounding box center [199, 59] width 28 height 10
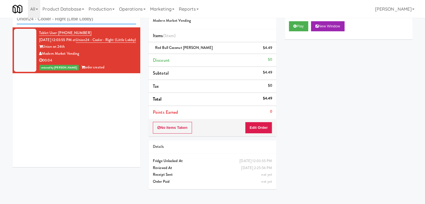
click at [83, 20] on input "Union24 - Cooler - Right (Little Lobby)" at bounding box center [76, 19] width 119 height 10
paste input "Spring & [PERSON_NAME] - Combo Cooler A"
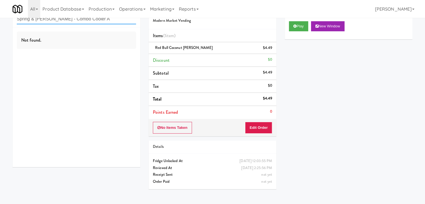
drag, startPoint x: 98, startPoint y: 22, endPoint x: 50, endPoint y: 19, distance: 48.1
click at [50, 19] on input "Spring & [PERSON_NAME] - Combo Cooler A" at bounding box center [76, 19] width 119 height 10
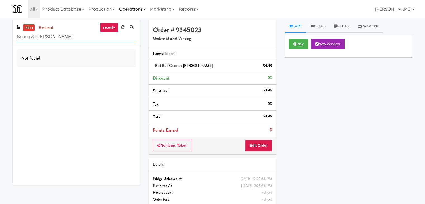
type input "Spring & [PERSON_NAME]"
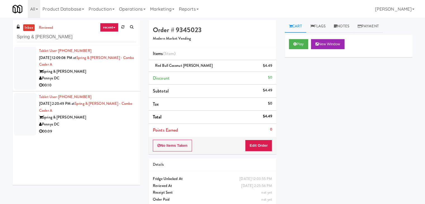
click at [120, 80] on div "Pennys DC" at bounding box center [87, 78] width 97 height 7
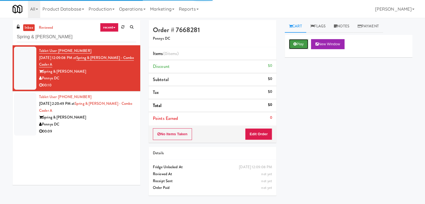
click at [299, 42] on button "Play" at bounding box center [298, 44] width 19 height 10
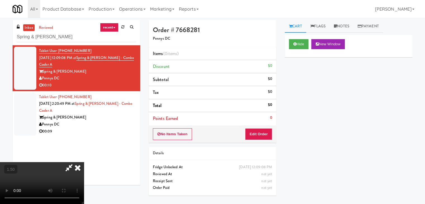
click at [84, 162] on video at bounding box center [42, 183] width 84 height 42
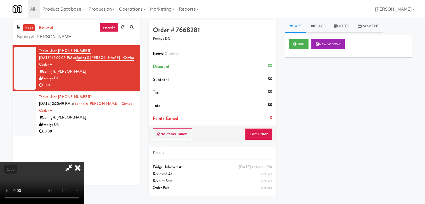
click at [84, 162] on video at bounding box center [42, 183] width 84 height 42
drag, startPoint x: 243, startPoint y: 27, endPoint x: 246, endPoint y: 33, distance: 6.5
click at [84, 162] on icon at bounding box center [78, 167] width 12 height 11
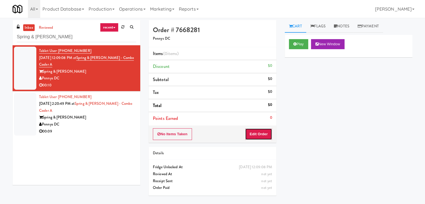
click at [263, 134] on button "Edit Order" at bounding box center [258, 134] width 27 height 12
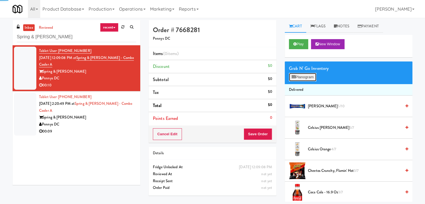
click at [307, 77] on button "Planogram" at bounding box center [302, 77] width 27 height 8
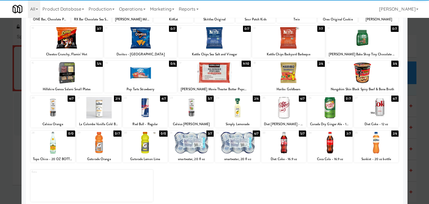
scroll to position [70, 0]
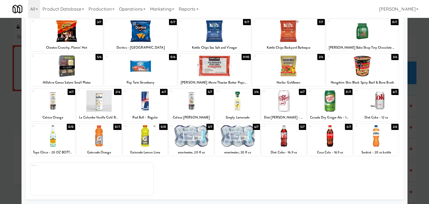
click at [381, 136] on div at bounding box center [376, 136] width 45 height 22
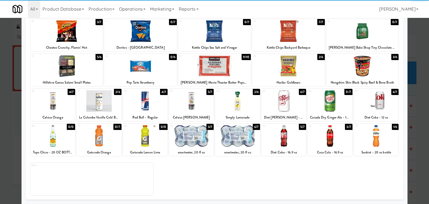
drag, startPoint x: 367, startPoint y: 62, endPoint x: 350, endPoint y: 81, distance: 25.3
click at [367, 62] on div at bounding box center [362, 66] width 73 height 22
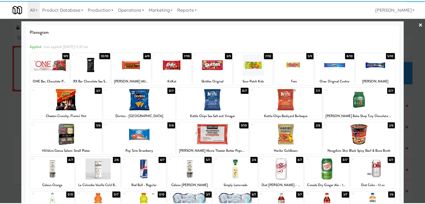
scroll to position [0, 0]
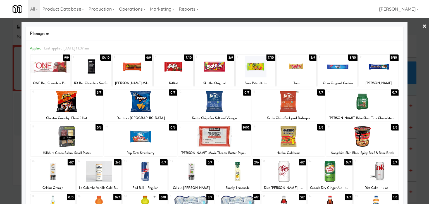
click at [80, 101] on div at bounding box center [66, 102] width 73 height 22
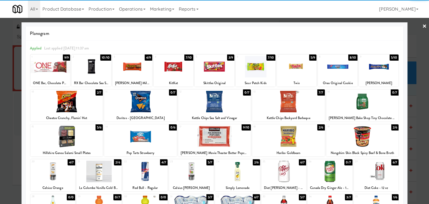
click at [423, 26] on link "×" at bounding box center [425, 26] width 4 height 17
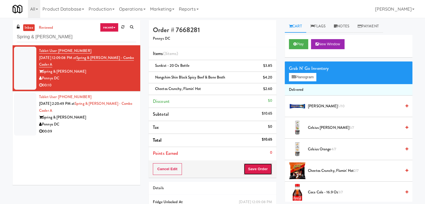
click at [255, 167] on button "Save Order" at bounding box center [258, 169] width 29 height 12
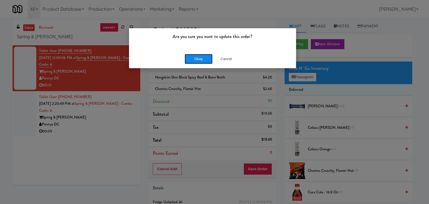
click at [193, 57] on button "Okay" at bounding box center [199, 59] width 28 height 10
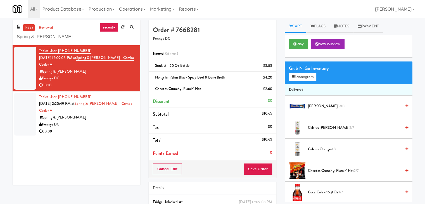
click at [109, 129] on div "00:09" at bounding box center [87, 131] width 97 height 7
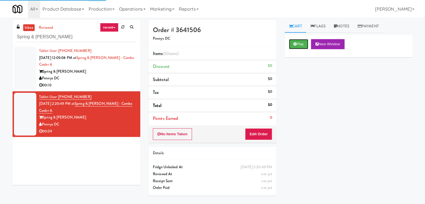
click at [304, 43] on button "Play" at bounding box center [298, 44] width 19 height 10
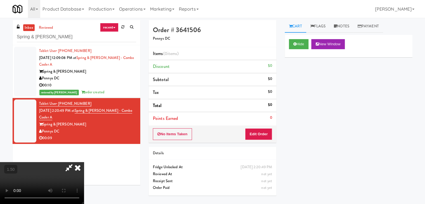
click at [84, 162] on video at bounding box center [42, 183] width 84 height 42
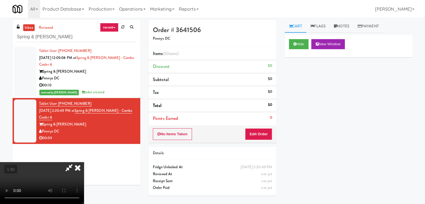
scroll to position [0, 0]
click at [84, 162] on icon at bounding box center [78, 167] width 12 height 11
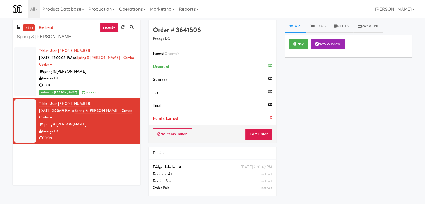
click at [255, 126] on div "No Items Taken Edit Order" at bounding box center [213, 134] width 128 height 17
click at [255, 131] on button "Edit Order" at bounding box center [258, 134] width 27 height 12
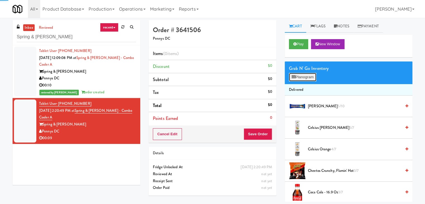
click at [303, 73] on button "Planogram" at bounding box center [302, 77] width 27 height 8
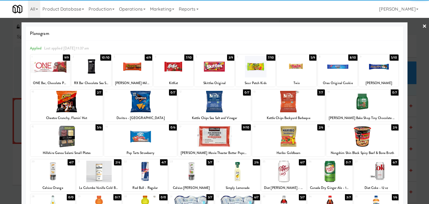
click at [197, 172] on div at bounding box center [191, 172] width 45 height 22
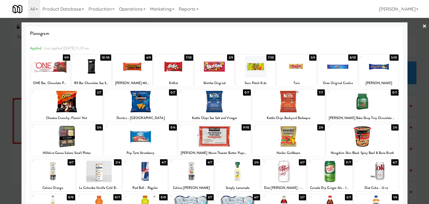
click at [423, 27] on link "×" at bounding box center [425, 26] width 4 height 17
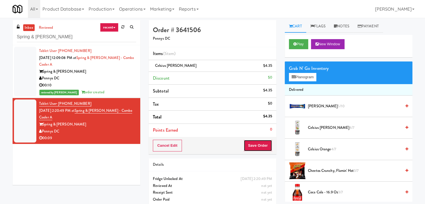
click at [252, 142] on button "Save Order" at bounding box center [258, 146] width 29 height 12
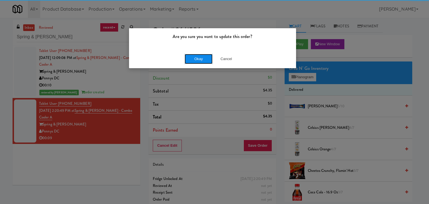
click at [201, 58] on button "Okay" at bounding box center [199, 59] width 28 height 10
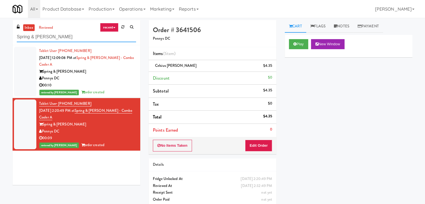
click at [79, 32] on input "Spring & [PERSON_NAME]" at bounding box center [76, 37] width 119 height 10
click at [76, 39] on input "Spring & [PERSON_NAME]" at bounding box center [76, 37] width 119 height 10
paste input "[PERSON_NAME]"
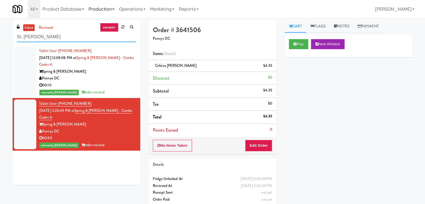
type input "St. [PERSON_NAME]"
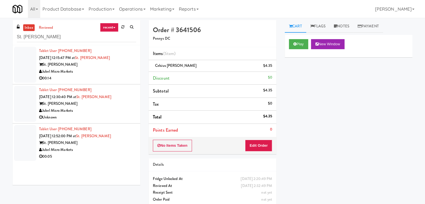
click at [122, 74] on div "Jubel Micro Markets" at bounding box center [87, 71] width 97 height 7
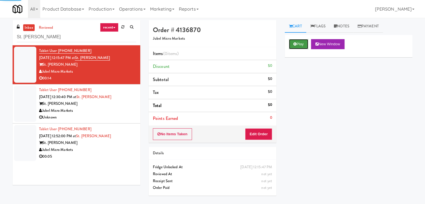
click at [299, 45] on button "Play" at bounding box center [298, 44] width 19 height 10
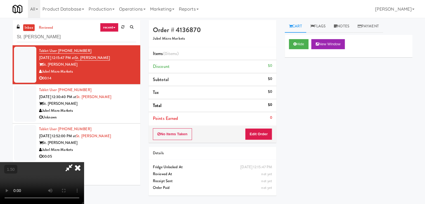
click at [84, 162] on video at bounding box center [42, 183] width 84 height 42
drag, startPoint x: 245, startPoint y: 22, endPoint x: 245, endPoint y: 25, distance: 3.6
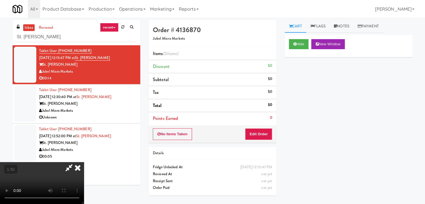
click at [84, 162] on icon at bounding box center [78, 167] width 12 height 11
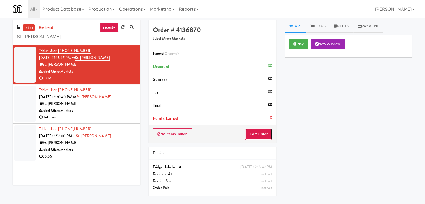
click at [258, 136] on button "Edit Order" at bounding box center [258, 134] width 27 height 12
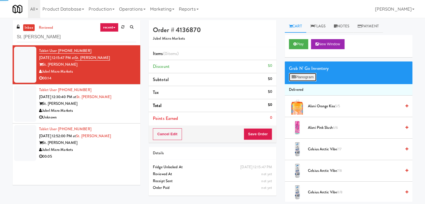
click at [309, 81] on button "Planogram" at bounding box center [302, 77] width 27 height 8
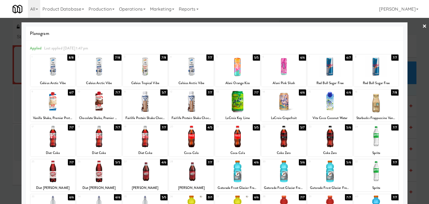
click at [102, 67] on div at bounding box center [99, 67] width 45 height 22
click at [423, 26] on link "×" at bounding box center [425, 26] width 4 height 17
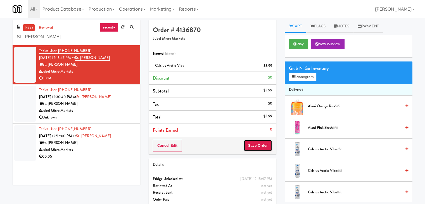
click at [259, 143] on button "Save Order" at bounding box center [258, 146] width 29 height 12
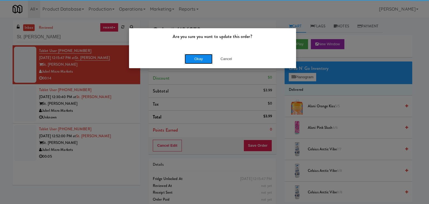
click at [200, 60] on button "Okay" at bounding box center [199, 59] width 28 height 10
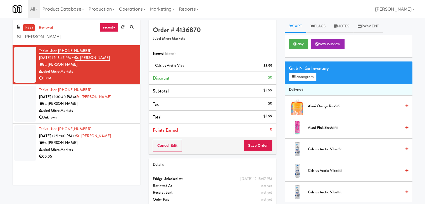
click at [114, 116] on div "Unknown" at bounding box center [87, 117] width 97 height 7
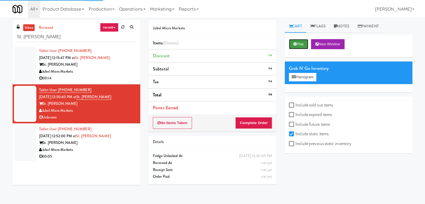
click at [300, 45] on button "Play" at bounding box center [298, 44] width 19 height 10
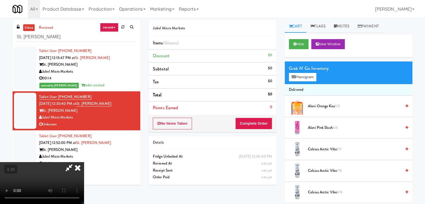
click at [84, 162] on video at bounding box center [42, 183] width 84 height 42
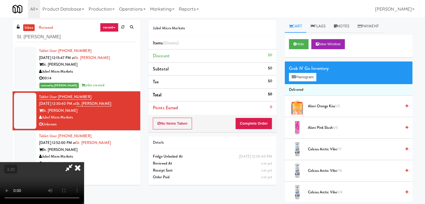
click at [84, 162] on icon at bounding box center [78, 167] width 12 height 11
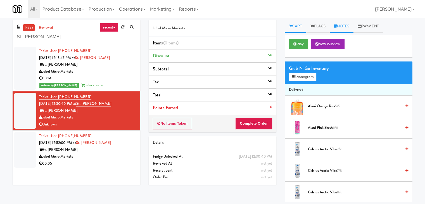
click at [345, 28] on link "Notes" at bounding box center [342, 26] width 24 height 13
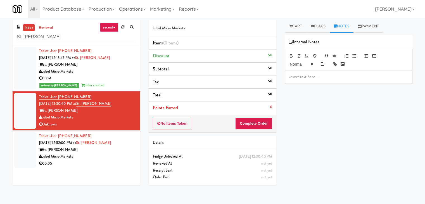
click at [307, 76] on p at bounding box center [348, 77] width 119 height 6
click at [0, 23] on div "inbox reviewed recent all unclear take inventory issue suspicious failed recent…" at bounding box center [212, 111] width 425 height 182
click at [302, 77] on p at bounding box center [348, 77] width 119 height 6
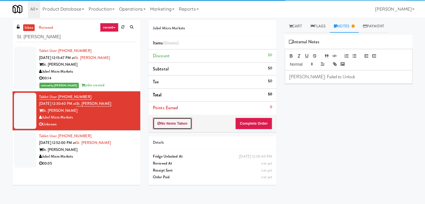
click at [170, 125] on button "No Items Taken" at bounding box center [172, 124] width 39 height 12
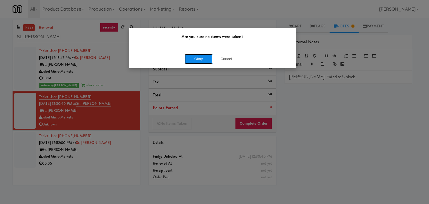
click at [190, 58] on button "Okay" at bounding box center [199, 59] width 28 height 10
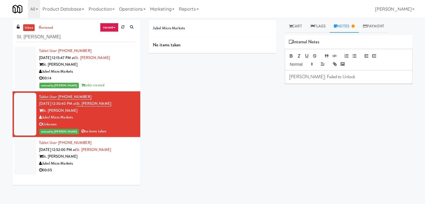
click at [100, 168] on div "00:05" at bounding box center [87, 170] width 97 height 7
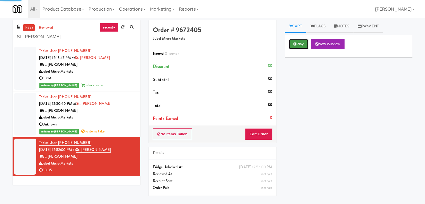
click at [299, 44] on button "Play" at bounding box center [298, 44] width 19 height 10
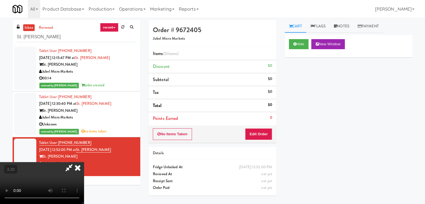
click at [84, 162] on video at bounding box center [42, 183] width 84 height 42
click at [84, 162] on icon at bounding box center [78, 167] width 12 height 11
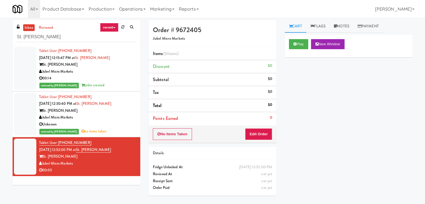
drag, startPoint x: 264, startPoint y: 148, endPoint x: 264, endPoint y: 142, distance: 5.6
click at [264, 147] on div "Details" at bounding box center [213, 153] width 128 height 13
click at [265, 135] on button "Edit Order" at bounding box center [258, 134] width 27 height 12
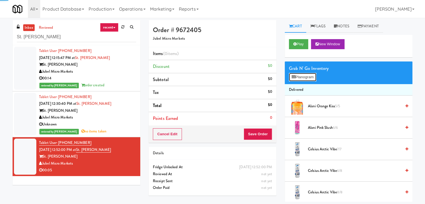
drag, startPoint x: 312, startPoint y: 74, endPoint x: 295, endPoint y: 84, distance: 19.6
click at [312, 74] on button "Planogram" at bounding box center [302, 77] width 27 height 8
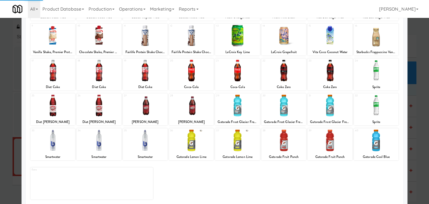
scroll to position [70, 0]
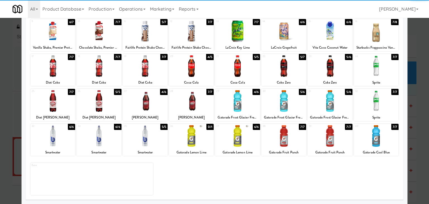
click at [192, 105] on div at bounding box center [191, 101] width 45 height 22
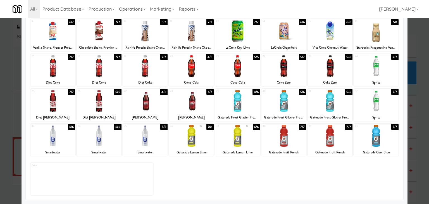
click at [191, 59] on div at bounding box center [191, 66] width 45 height 22
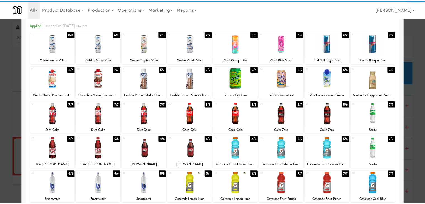
scroll to position [0, 0]
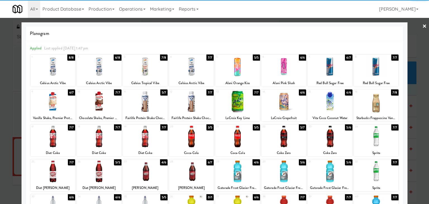
click at [423, 25] on div at bounding box center [214, 102] width 429 height 204
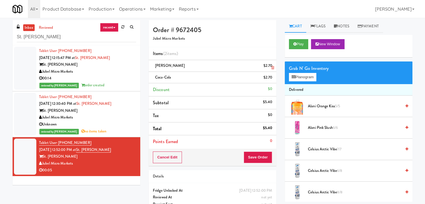
click at [272, 67] on icon at bounding box center [272, 68] width 3 height 4
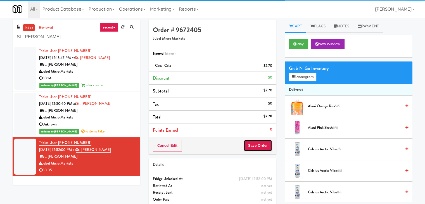
click at [257, 142] on button "Save Order" at bounding box center [258, 146] width 29 height 12
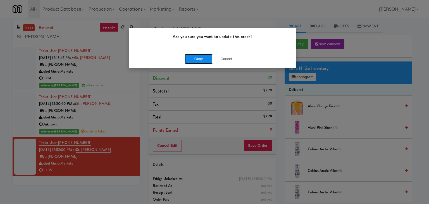
click at [197, 55] on button "Okay" at bounding box center [199, 59] width 28 height 10
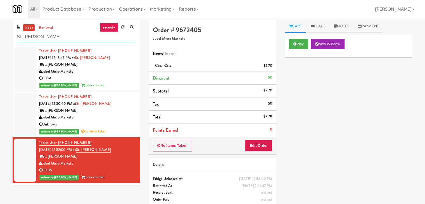
click at [82, 37] on input "St. [PERSON_NAME]" at bounding box center [76, 37] width 119 height 10
paste input "Arden of Oakbrook - Cooler"
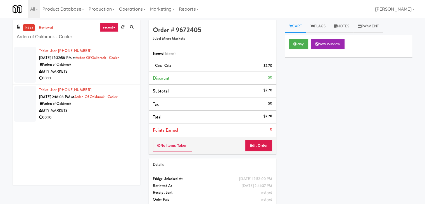
click at [113, 81] on div "00:13" at bounding box center [87, 78] width 97 height 7
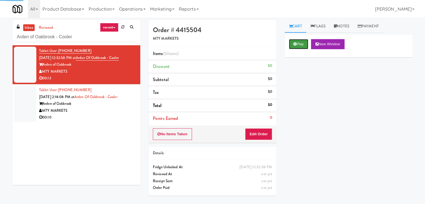
click at [300, 45] on button "Play" at bounding box center [298, 44] width 19 height 10
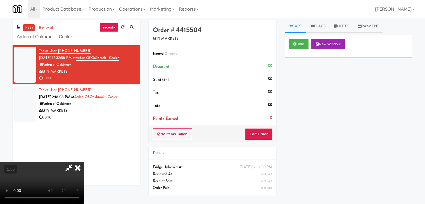
click at [84, 162] on video at bounding box center [42, 183] width 84 height 42
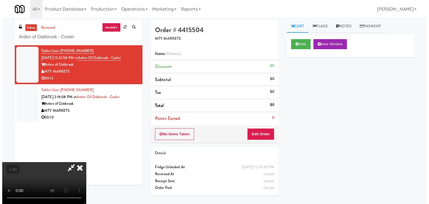
scroll to position [0, 0]
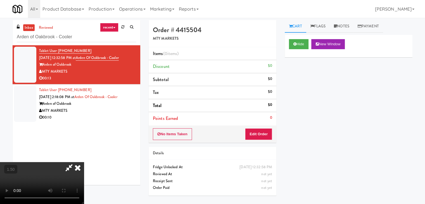
click at [84, 162] on icon at bounding box center [78, 167] width 12 height 11
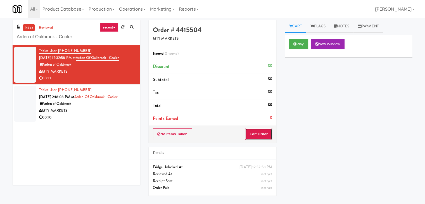
click at [259, 139] on button "Edit Order" at bounding box center [258, 134] width 27 height 12
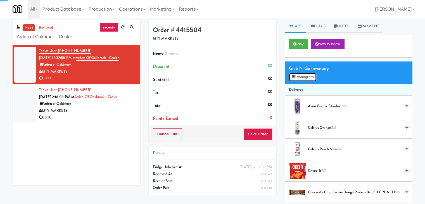
click at [296, 78] on button "Planogram" at bounding box center [302, 77] width 27 height 8
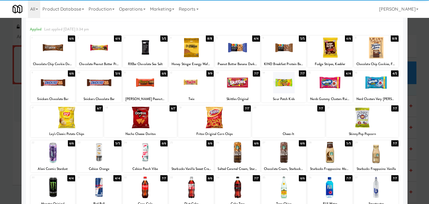
scroll to position [56, 0]
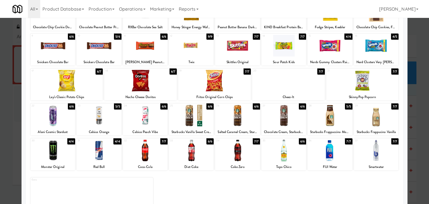
click at [143, 117] on div at bounding box center [145, 116] width 45 height 22
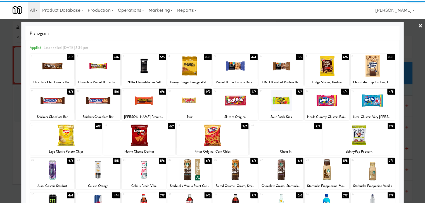
scroll to position [0, 0]
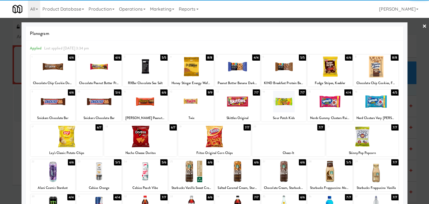
click at [61, 99] on div at bounding box center [52, 102] width 45 height 22
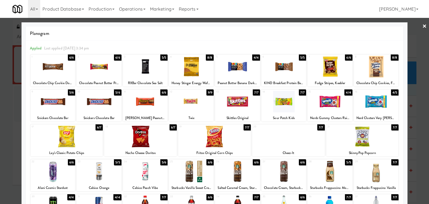
drag, startPoint x: 421, startPoint y: 24, endPoint x: 296, endPoint y: 10, distance: 125.7
click at [423, 24] on link "×" at bounding box center [425, 26] width 4 height 17
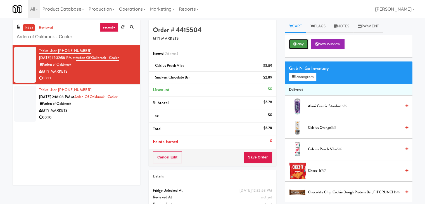
click at [296, 43] on button "Play" at bounding box center [298, 44] width 19 height 10
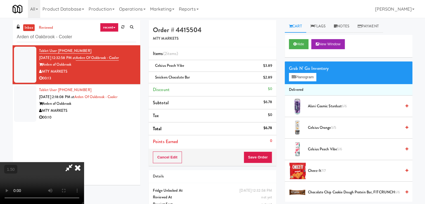
click at [84, 162] on video at bounding box center [42, 183] width 84 height 42
click at [75, 162] on icon at bounding box center [69, 167] width 13 height 11
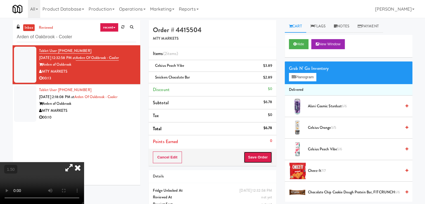
click at [250, 159] on button "Save Order" at bounding box center [258, 158] width 29 height 12
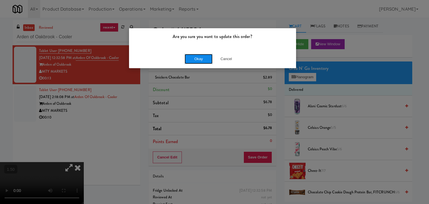
click at [202, 57] on button "Okay" at bounding box center [199, 59] width 28 height 10
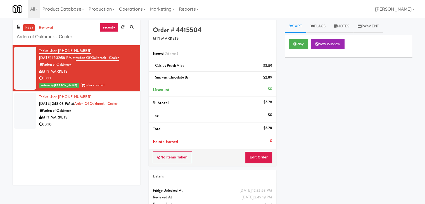
click at [115, 120] on div "MTY MARKETS" at bounding box center [87, 117] width 97 height 7
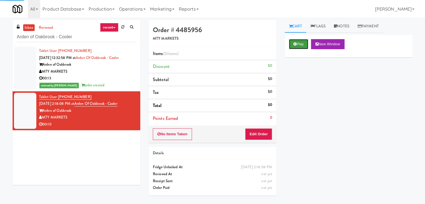
click at [295, 43] on icon at bounding box center [295, 44] width 3 height 4
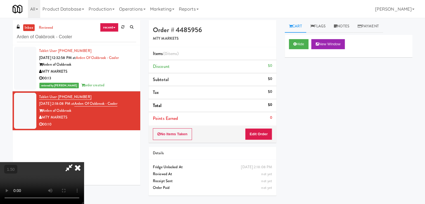
drag, startPoint x: 247, startPoint y: 27, endPoint x: 244, endPoint y: 76, distance: 49.0
click at [84, 162] on icon at bounding box center [78, 167] width 12 height 11
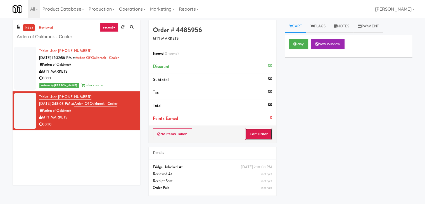
click at [254, 139] on button "Edit Order" at bounding box center [258, 134] width 27 height 12
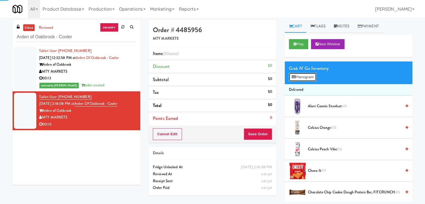
click at [303, 77] on button "Planogram" at bounding box center [302, 77] width 27 height 8
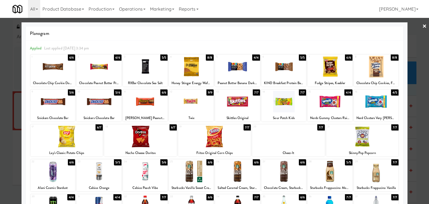
click at [149, 101] on div at bounding box center [145, 102] width 45 height 22
click at [423, 25] on link "×" at bounding box center [425, 26] width 4 height 17
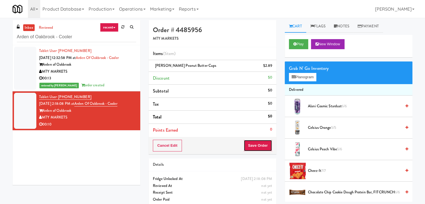
click at [261, 145] on button "Save Order" at bounding box center [258, 146] width 29 height 12
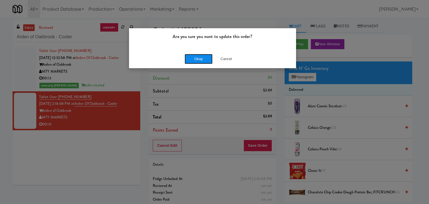
click at [203, 56] on button "Okay" at bounding box center [199, 59] width 28 height 10
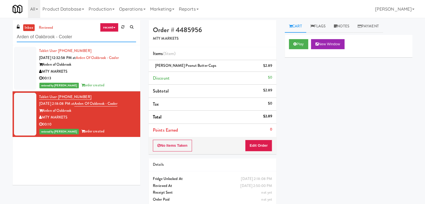
click at [65, 40] on input "Arden of Oakbrook - Cooler" at bounding box center [76, 37] width 119 height 10
paste input "RMU - Floor 6"
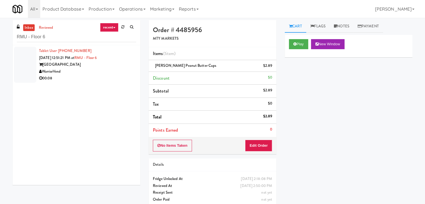
click at [94, 79] on div "00:08" at bounding box center [87, 78] width 97 height 7
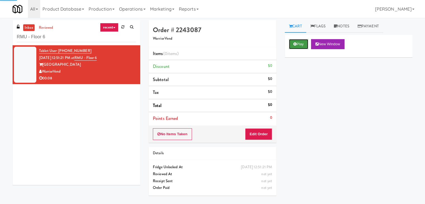
drag, startPoint x: 299, startPoint y: 44, endPoint x: 207, endPoint y: 17, distance: 95.7
click at [299, 43] on button "Play" at bounding box center [298, 44] width 19 height 10
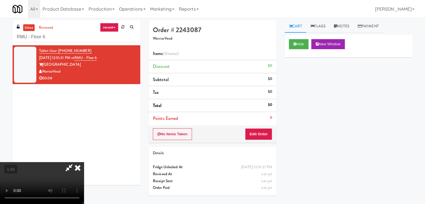
click at [84, 162] on video at bounding box center [42, 183] width 84 height 42
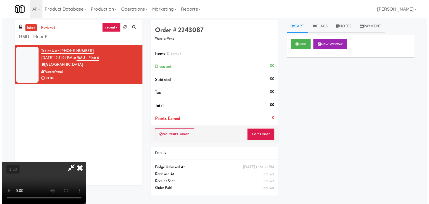
scroll to position [0, 0]
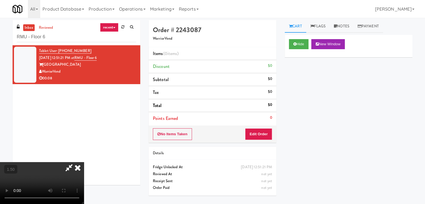
click at [84, 162] on icon at bounding box center [78, 167] width 12 height 11
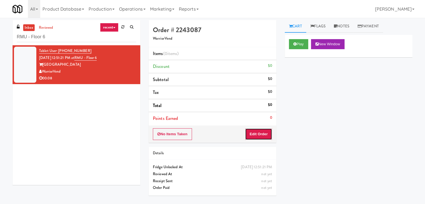
click at [254, 135] on button "Edit Order" at bounding box center [258, 134] width 27 height 12
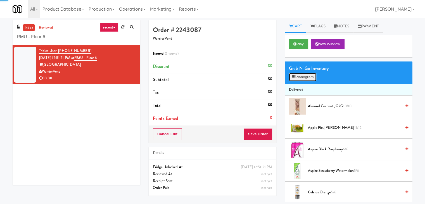
click at [293, 80] on button "Planogram" at bounding box center [302, 77] width 27 height 8
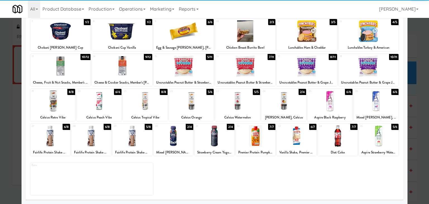
click at [145, 105] on div at bounding box center [145, 101] width 45 height 22
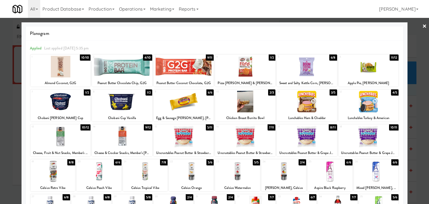
click at [423, 25] on link "×" at bounding box center [425, 26] width 4 height 17
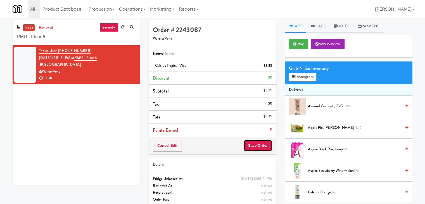
click at [255, 145] on button "Save Order" at bounding box center [258, 146] width 29 height 12
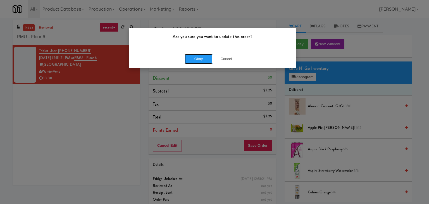
drag, startPoint x: 197, startPoint y: 60, endPoint x: 165, endPoint y: 35, distance: 39.4
click at [197, 60] on button "Okay" at bounding box center [199, 59] width 28 height 10
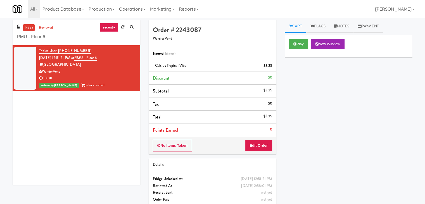
click at [63, 35] on input "RMU - Floor 6" at bounding box center [76, 37] width 119 height 10
paste input "Main Electric Ambient"
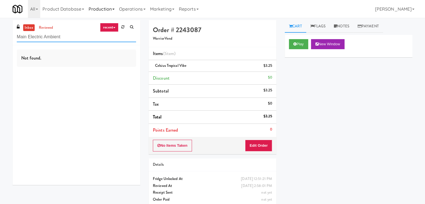
type input "Main Electric Ambient"
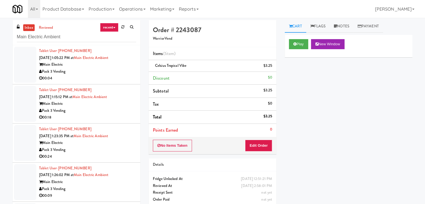
click at [120, 76] on div "00:04" at bounding box center [87, 78] width 97 height 7
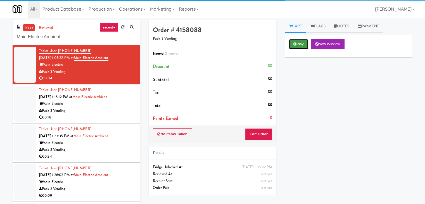
drag, startPoint x: 295, startPoint y: 45, endPoint x: 229, endPoint y: 20, distance: 69.5
click at [294, 44] on icon at bounding box center [295, 44] width 3 height 4
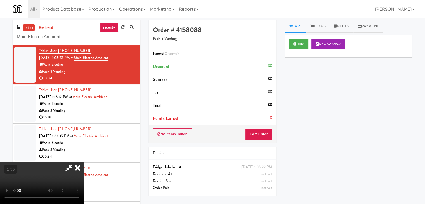
click at [84, 162] on video at bounding box center [42, 183] width 84 height 42
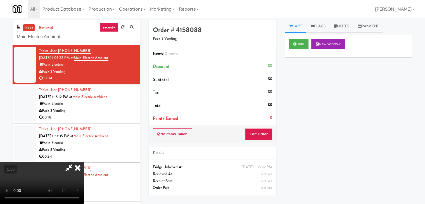
click at [84, 162] on video at bounding box center [42, 183] width 84 height 42
click at [84, 162] on icon at bounding box center [78, 167] width 12 height 11
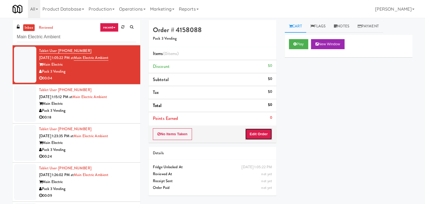
click at [267, 129] on button "Edit Order" at bounding box center [258, 134] width 27 height 12
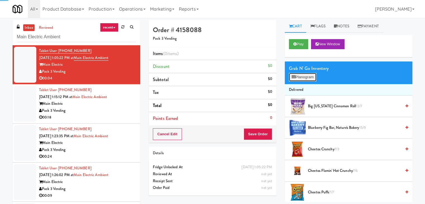
click at [294, 78] on icon at bounding box center [294, 77] width 4 height 4
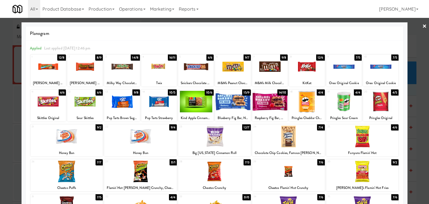
click at [197, 103] on div at bounding box center [196, 102] width 36 height 22
click at [423, 27] on link "×" at bounding box center [425, 26] width 4 height 17
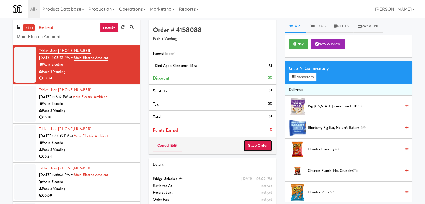
click at [259, 145] on button "Save Order" at bounding box center [258, 146] width 29 height 12
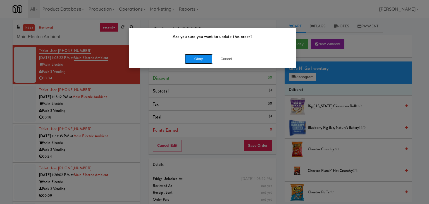
click at [203, 58] on button "Okay" at bounding box center [199, 59] width 28 height 10
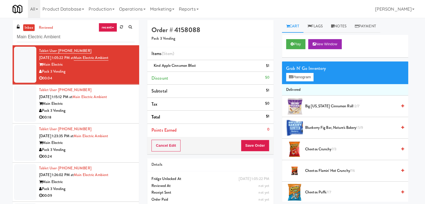
click at [101, 117] on div "00:18" at bounding box center [87, 117] width 96 height 7
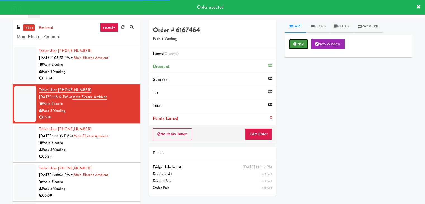
click at [295, 42] on icon at bounding box center [295, 44] width 3 height 4
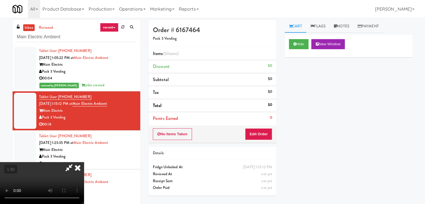
click at [84, 162] on video at bounding box center [42, 183] width 84 height 42
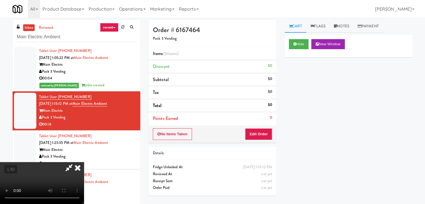
click at [84, 162] on video at bounding box center [42, 183] width 84 height 42
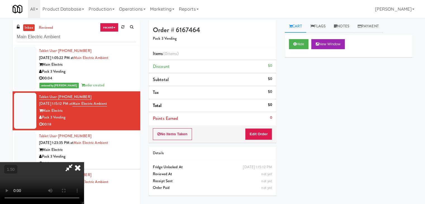
click at [84, 162] on video at bounding box center [42, 183] width 84 height 42
click at [84, 162] on icon at bounding box center [78, 167] width 12 height 11
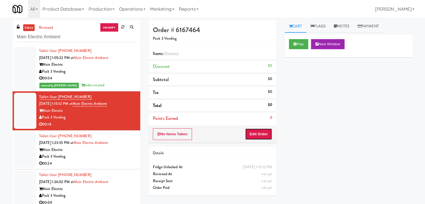
click at [259, 133] on button "Edit Order" at bounding box center [258, 134] width 27 height 12
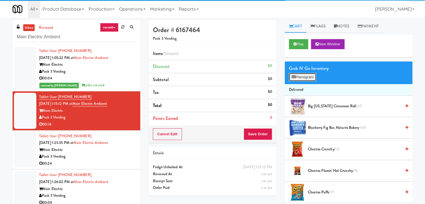
click at [304, 74] on button "Planogram" at bounding box center [302, 77] width 27 height 8
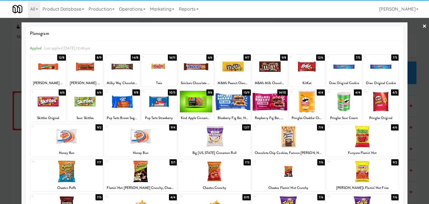
scroll to position [56, 0]
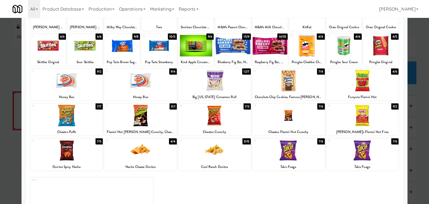
click at [369, 151] on div at bounding box center [362, 151] width 73 height 22
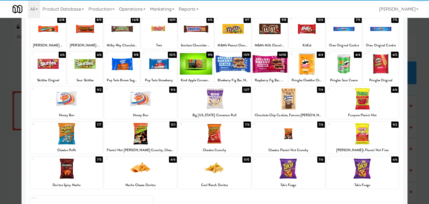
scroll to position [28, 0]
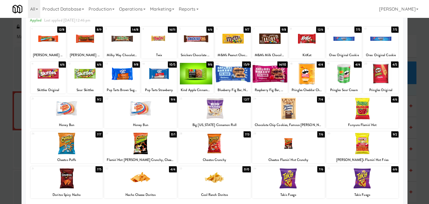
click at [144, 108] on div at bounding box center [140, 109] width 73 height 22
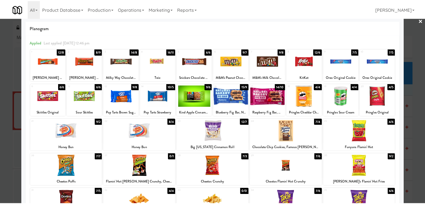
scroll to position [0, 0]
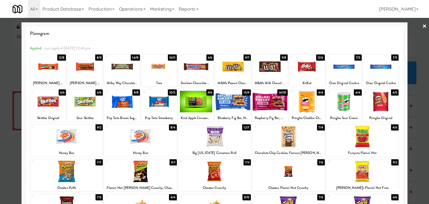
click at [423, 26] on link "×" at bounding box center [425, 26] width 4 height 17
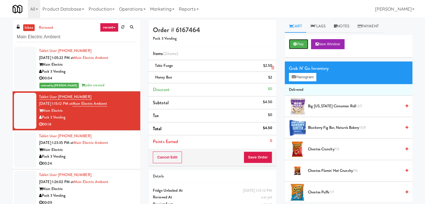
drag, startPoint x: 300, startPoint y: 42, endPoint x: 243, endPoint y: 66, distance: 61.0
click at [297, 43] on button "Play" at bounding box center [298, 44] width 19 height 10
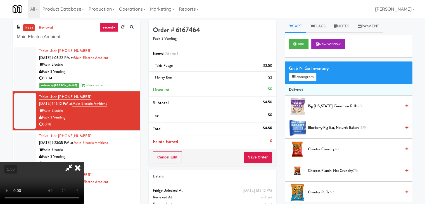
click at [84, 162] on icon at bounding box center [78, 167] width 12 height 11
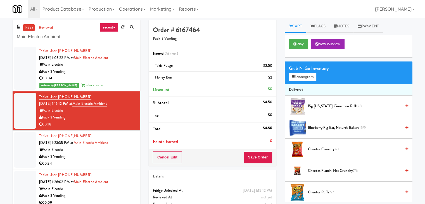
drag, startPoint x: 65, startPoint y: 118, endPoint x: 42, endPoint y: 117, distance: 22.9
click at [42, 117] on div "Pack 3 Vending" at bounding box center [87, 117] width 97 height 7
copy div "Pack 3 Vending"
drag, startPoint x: 65, startPoint y: 112, endPoint x: 44, endPoint y: 112, distance: 20.4
click at [44, 112] on div "Main Electric" at bounding box center [87, 110] width 97 height 7
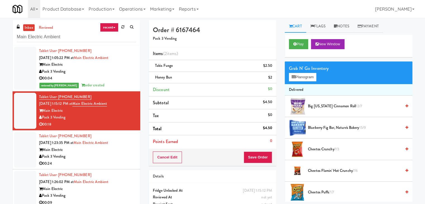
copy div "Main Electric"
click at [299, 46] on button "Play" at bounding box center [298, 44] width 19 height 10
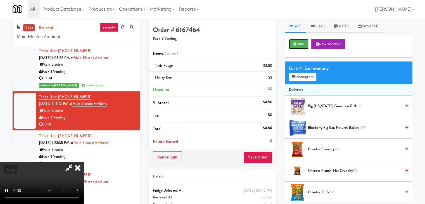
scroll to position [56, 0]
click at [84, 162] on video at bounding box center [42, 183] width 84 height 42
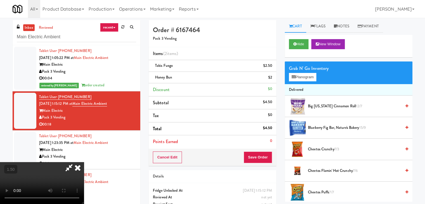
drag, startPoint x: 243, startPoint y: 26, endPoint x: 245, endPoint y: 29, distance: 3.6
click at [84, 162] on icon at bounding box center [78, 167] width 12 height 11
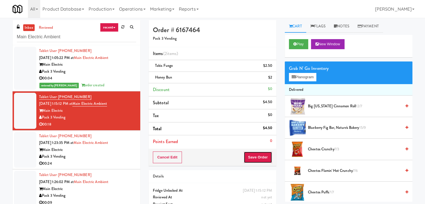
click at [255, 157] on button "Save Order" at bounding box center [258, 158] width 29 height 12
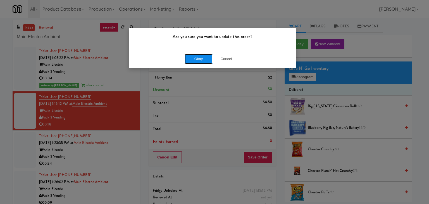
click at [194, 60] on button "Okay" at bounding box center [199, 59] width 28 height 10
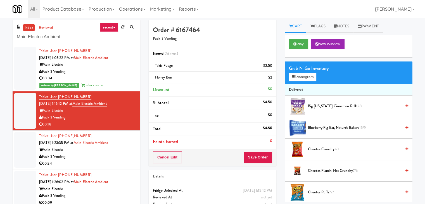
click at [119, 155] on div "Pack 3 Vending" at bounding box center [87, 156] width 97 height 7
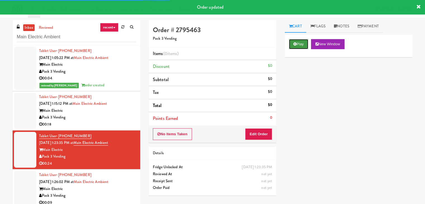
click at [299, 46] on button "Play" at bounding box center [298, 44] width 19 height 10
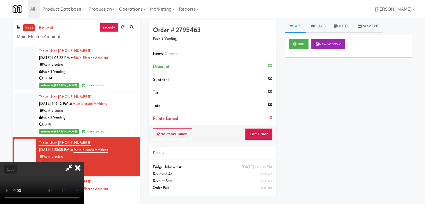
click at [84, 162] on video at bounding box center [42, 183] width 84 height 42
click at [84, 162] on icon at bounding box center [78, 167] width 12 height 11
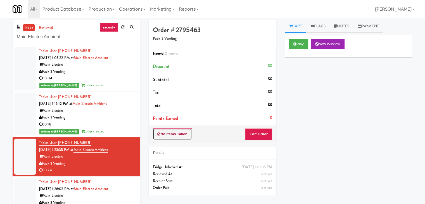
click at [178, 132] on button "No Items Taken" at bounding box center [172, 134] width 39 height 12
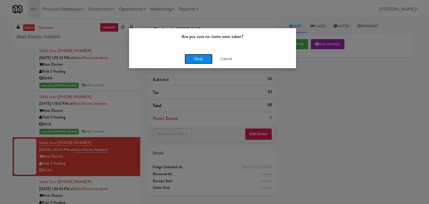
click at [192, 56] on button "Okay" at bounding box center [199, 59] width 28 height 10
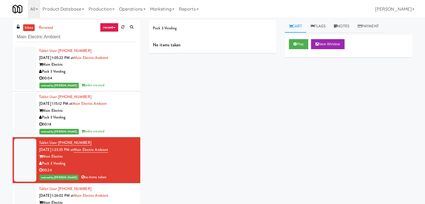
scroll to position [48, 0]
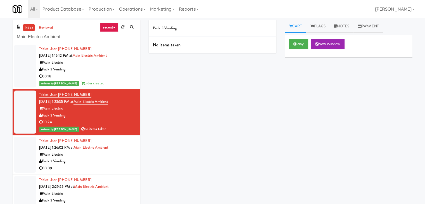
drag, startPoint x: 110, startPoint y: 160, endPoint x: 107, endPoint y: 159, distance: 3.3
click at [110, 161] on div "Pack 3 Vending" at bounding box center [87, 161] width 97 height 7
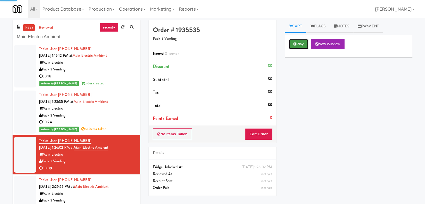
click at [300, 42] on button "Play" at bounding box center [298, 44] width 19 height 10
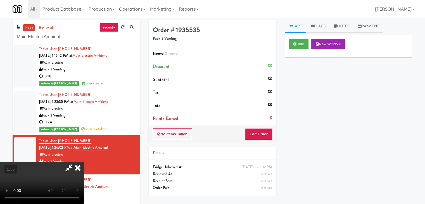
click at [84, 162] on video at bounding box center [42, 183] width 84 height 42
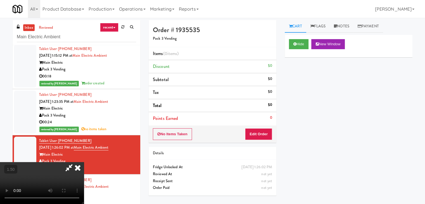
click at [84, 162] on video at bounding box center [42, 183] width 84 height 42
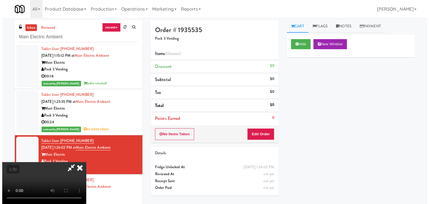
scroll to position [0, 0]
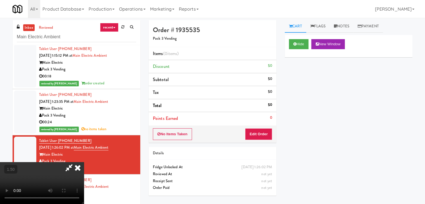
click at [84, 162] on icon at bounding box center [78, 167] width 12 height 11
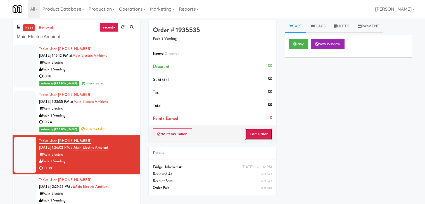
click at [271, 134] on button "Edit Order" at bounding box center [258, 134] width 27 height 12
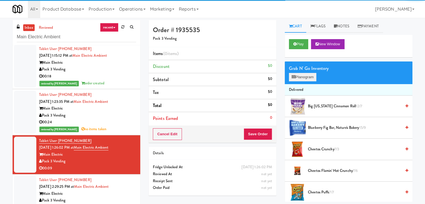
drag, startPoint x: 301, startPoint y: 82, endPoint x: 301, endPoint y: 79, distance: 2.8
click at [301, 82] on div "Grab N' Go Inventory Planogram" at bounding box center [349, 72] width 128 height 23
click at [301, 78] on button "Planogram" at bounding box center [302, 77] width 27 height 8
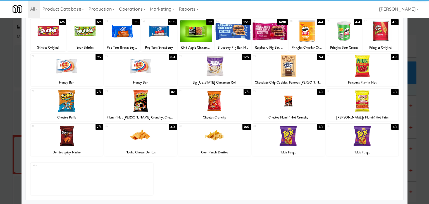
drag, startPoint x: 143, startPoint y: 138, endPoint x: 161, endPoint y: 133, distance: 18.4
click at [143, 137] on div at bounding box center [140, 136] width 73 height 22
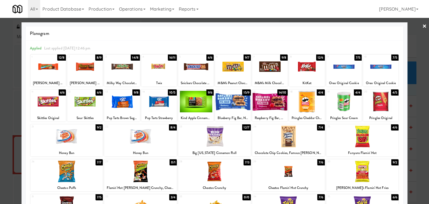
click at [423, 25] on link "×" at bounding box center [425, 26] width 4 height 17
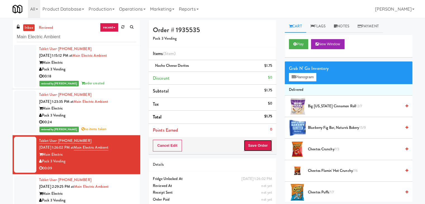
click at [250, 141] on button "Save Order" at bounding box center [258, 146] width 29 height 12
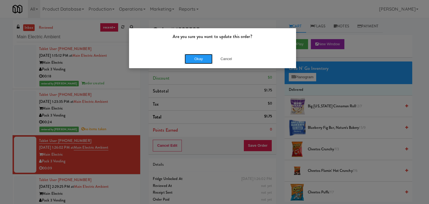
drag, startPoint x: 196, startPoint y: 60, endPoint x: 137, endPoint y: 93, distance: 67.7
click at [194, 59] on button "Okay" at bounding box center [199, 59] width 28 height 10
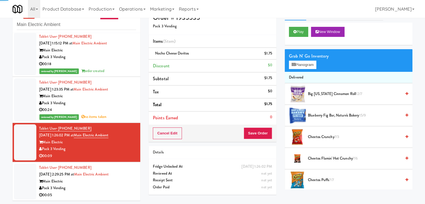
scroll to position [18, 0]
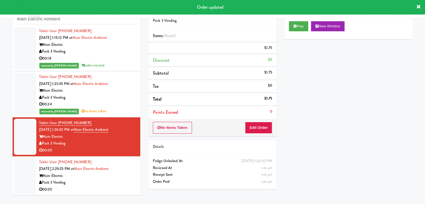
click at [121, 193] on li "Tablet User · (830) 220-7029 [DATE] 2:29:25 PM at Main Electric Ambient Main El…" at bounding box center [77, 176] width 128 height 39
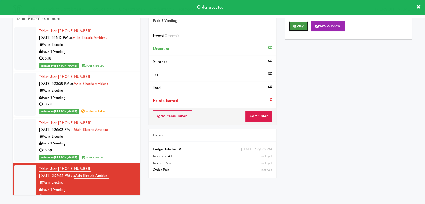
click at [306, 26] on button "Play" at bounding box center [298, 26] width 19 height 10
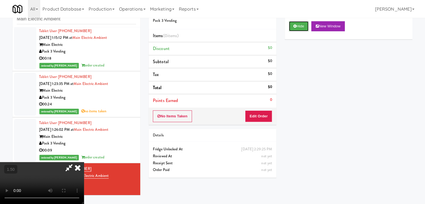
scroll to position [23, 0]
click at [84, 162] on video at bounding box center [42, 183] width 84 height 42
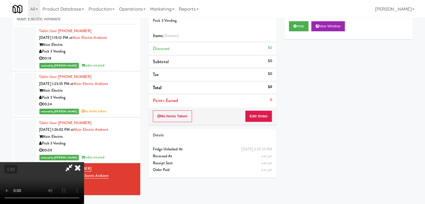
scroll to position [0, 0]
click at [84, 162] on icon at bounding box center [78, 167] width 12 height 11
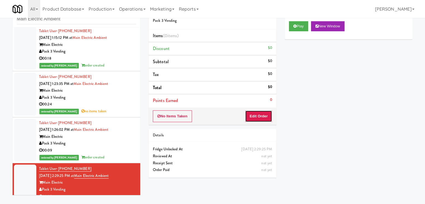
click at [256, 117] on button "Edit Order" at bounding box center [258, 116] width 27 height 12
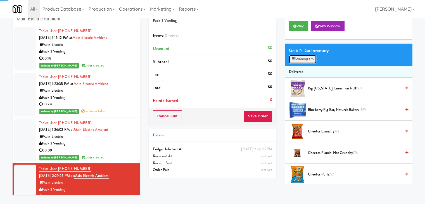
click at [300, 60] on button "Planogram" at bounding box center [302, 59] width 27 height 8
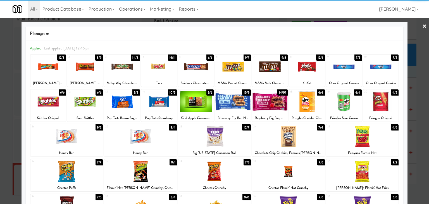
click at [82, 132] on div at bounding box center [66, 137] width 73 height 22
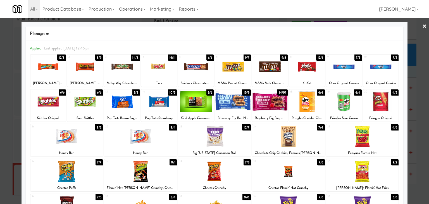
click at [423, 24] on link "×" at bounding box center [425, 26] width 4 height 17
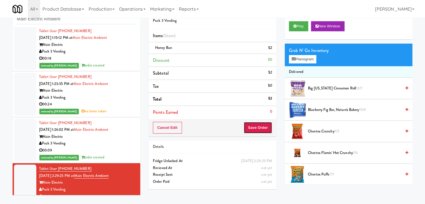
click at [253, 125] on button "Save Order" at bounding box center [258, 128] width 29 height 12
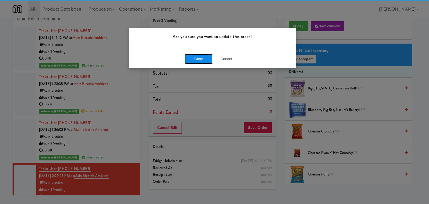
drag, startPoint x: 204, startPoint y: 61, endPoint x: 202, endPoint y: 58, distance: 3.8
click at [203, 60] on button "Okay" at bounding box center [199, 59] width 28 height 10
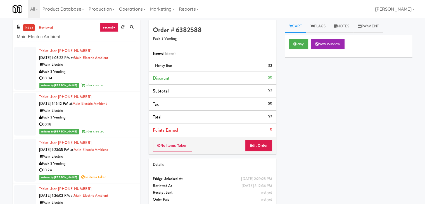
click at [69, 41] on input "Main Electric Ambient" at bounding box center [76, 37] width 119 height 10
paste input "Stonebriar #2 Cooler"
type input "Stonebriar #2 Cooler"
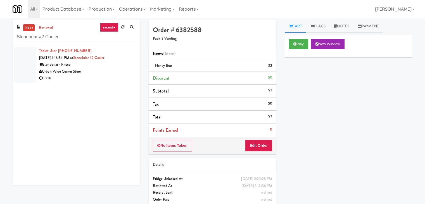
click at [129, 79] on div "00:18" at bounding box center [87, 78] width 97 height 7
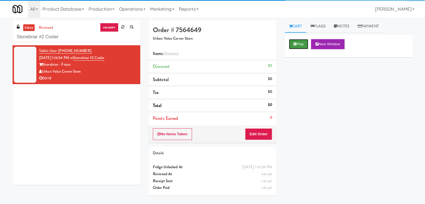
click at [300, 45] on button "Play" at bounding box center [298, 44] width 19 height 10
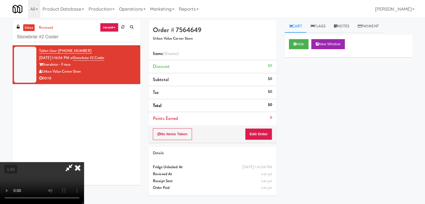
click at [84, 162] on video at bounding box center [42, 183] width 84 height 42
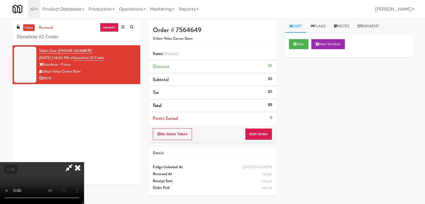
click at [84, 162] on video at bounding box center [42, 183] width 84 height 42
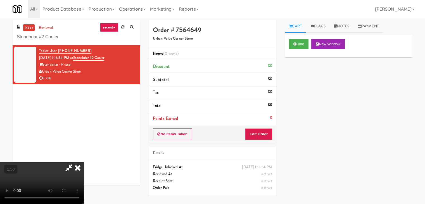
click at [84, 162] on video at bounding box center [42, 183] width 84 height 42
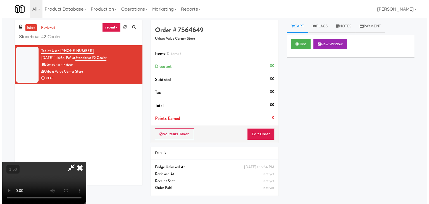
scroll to position [79, 0]
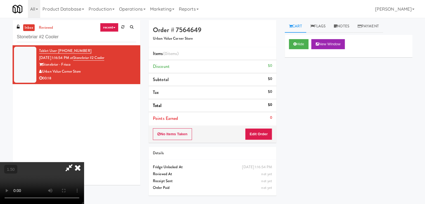
click at [84, 162] on video at bounding box center [42, 183] width 84 height 42
click at [262, 139] on button "Edit Order" at bounding box center [258, 134] width 27 height 12
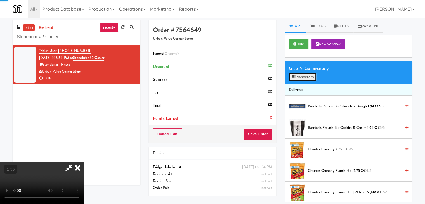
click at [306, 79] on button "Planogram" at bounding box center [302, 77] width 27 height 8
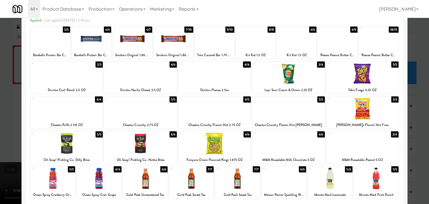
scroll to position [15, 0]
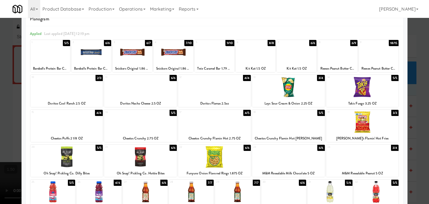
click at [158, 122] on div at bounding box center [140, 122] width 73 height 22
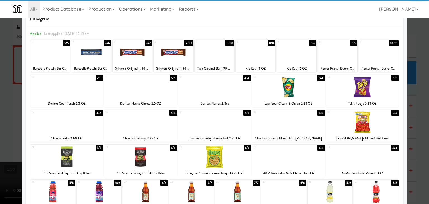
click at [172, 59] on div at bounding box center [174, 52] width 40 height 22
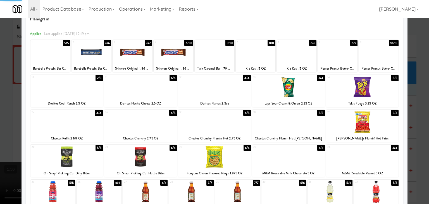
drag, startPoint x: 136, startPoint y: 56, endPoint x: 152, endPoint y: 92, distance: 39.6
click at [136, 55] on div at bounding box center [133, 52] width 40 height 22
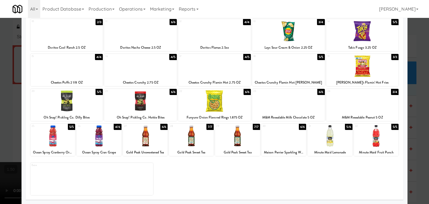
click at [101, 143] on div at bounding box center [99, 136] width 45 height 22
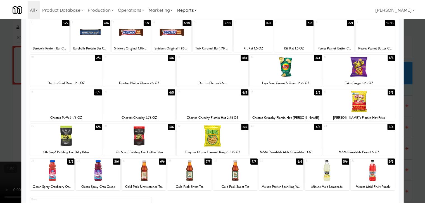
scroll to position [0, 0]
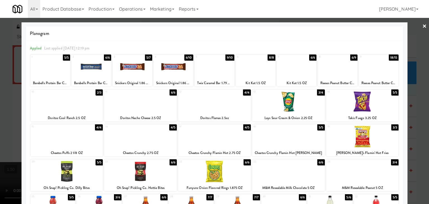
click at [423, 23] on link "×" at bounding box center [425, 26] width 4 height 17
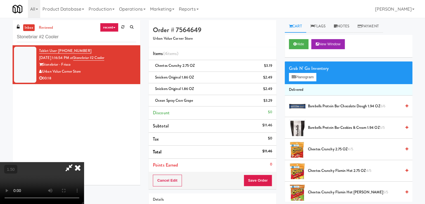
click at [84, 162] on video at bounding box center [42, 183] width 84 height 42
click at [84, 162] on icon at bounding box center [78, 167] width 12 height 11
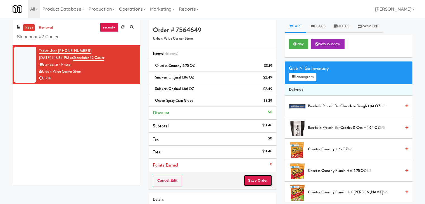
click at [253, 179] on button "Save Order" at bounding box center [258, 181] width 29 height 12
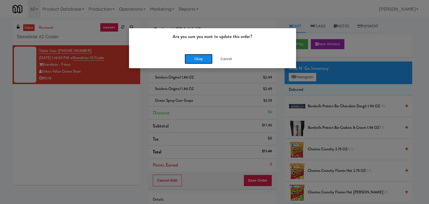
drag, startPoint x: 199, startPoint y: 59, endPoint x: 176, endPoint y: 20, distance: 45.0
click at [198, 58] on button "Okay" at bounding box center [199, 59] width 28 height 10
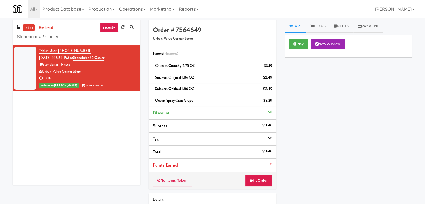
click at [63, 33] on input "Stonebriar #2 Cooler" at bounding box center [76, 37] width 119 height 10
paste input "EIU - Combo"
type input "SEIU - Combo"
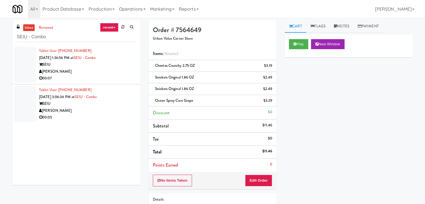
drag, startPoint x: 112, startPoint y: 74, endPoint x: 108, endPoint y: 73, distance: 4.3
click at [112, 74] on div "[PERSON_NAME]" at bounding box center [87, 71] width 97 height 7
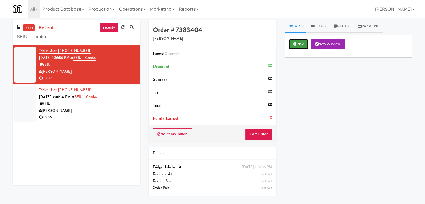
click at [299, 45] on button "Play" at bounding box center [298, 44] width 19 height 10
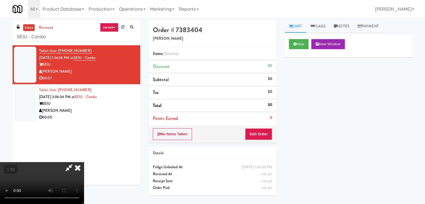
click at [84, 162] on video at bounding box center [42, 183] width 84 height 42
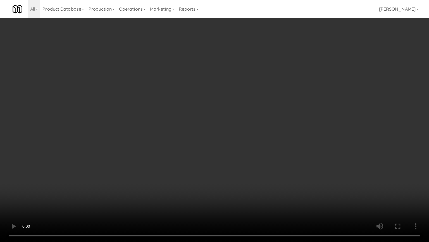
click at [261, 110] on video at bounding box center [214, 121] width 429 height 242
click at [250, 124] on video at bounding box center [214, 121] width 429 height 242
click at [247, 167] on video at bounding box center [214, 121] width 429 height 242
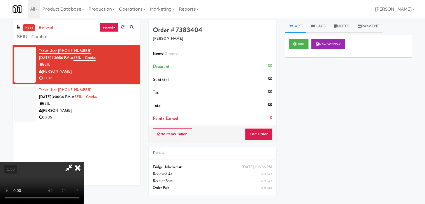
click at [84, 162] on icon at bounding box center [78, 167] width 12 height 11
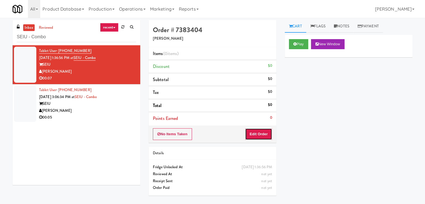
click at [259, 130] on button "Edit Order" at bounding box center [258, 134] width 27 height 12
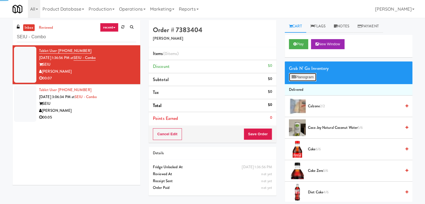
click at [300, 79] on button "Planogram" at bounding box center [302, 77] width 27 height 8
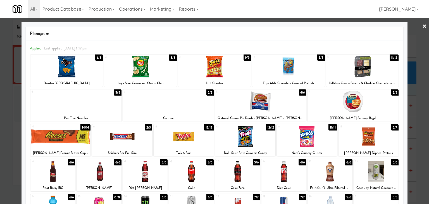
click at [184, 141] on div at bounding box center [184, 137] width 60 height 22
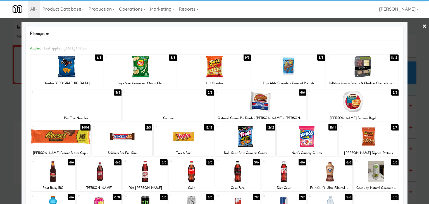
click at [75, 141] on div at bounding box center [60, 137] width 60 height 22
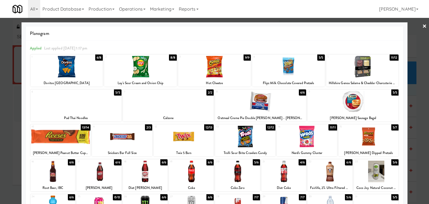
click at [423, 27] on link "×" at bounding box center [425, 26] width 4 height 17
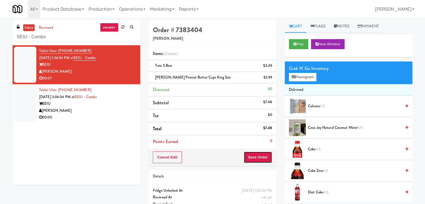
click at [245, 158] on button "Save Order" at bounding box center [258, 158] width 29 height 12
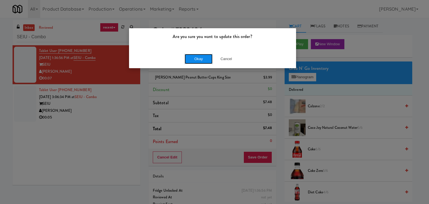
click at [194, 55] on button "Okay" at bounding box center [199, 59] width 28 height 10
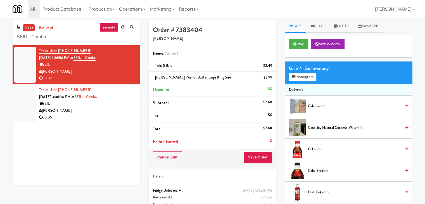
click at [112, 115] on div "00:05" at bounding box center [87, 117] width 97 height 7
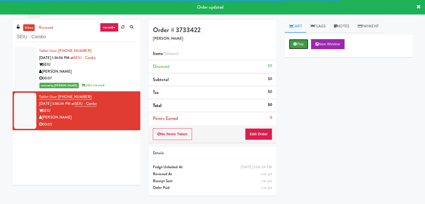
click at [291, 42] on button "Play" at bounding box center [298, 44] width 19 height 10
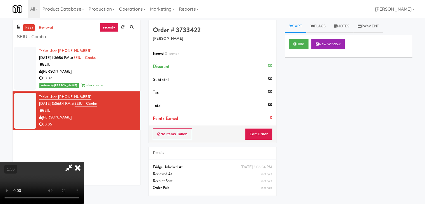
click at [84, 162] on video at bounding box center [42, 183] width 84 height 42
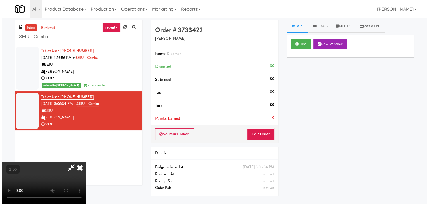
scroll to position [18, 0]
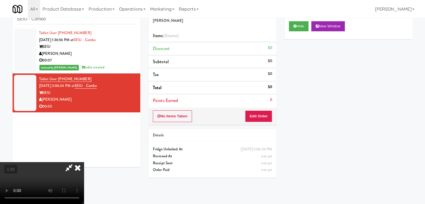
click at [84, 162] on video at bounding box center [42, 183] width 84 height 42
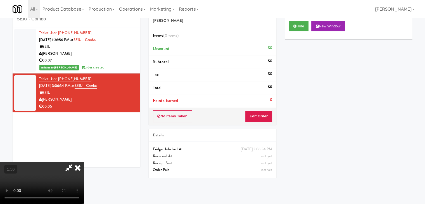
click at [84, 162] on icon at bounding box center [78, 167] width 12 height 11
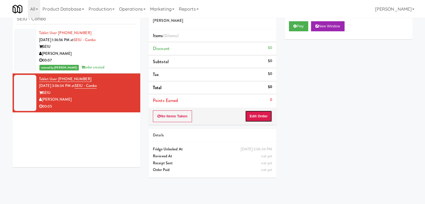
drag, startPoint x: 261, startPoint y: 119, endPoint x: 281, endPoint y: 95, distance: 30.6
click at [261, 119] on button "Edit Order" at bounding box center [258, 116] width 27 height 12
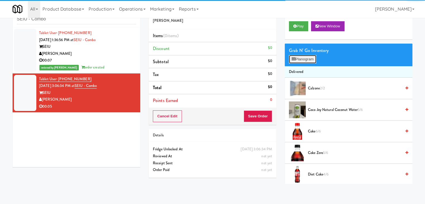
click at [301, 58] on button "Planogram" at bounding box center [302, 59] width 27 height 8
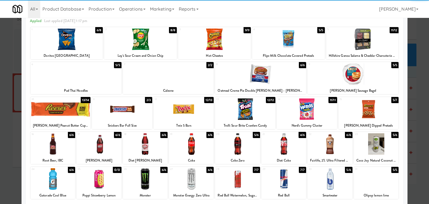
scroll to position [56, 0]
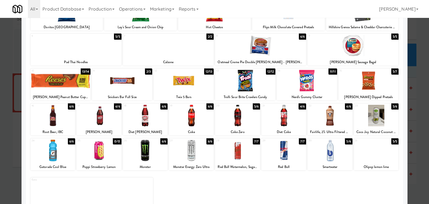
click at [248, 116] on div at bounding box center [237, 116] width 45 height 22
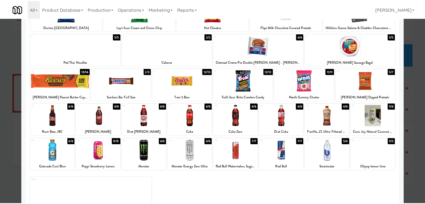
scroll to position [0, 0]
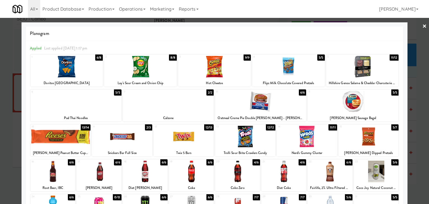
drag, startPoint x: 422, startPoint y: 26, endPoint x: 388, endPoint y: 43, distance: 37.6
click at [423, 25] on link "×" at bounding box center [425, 26] width 4 height 17
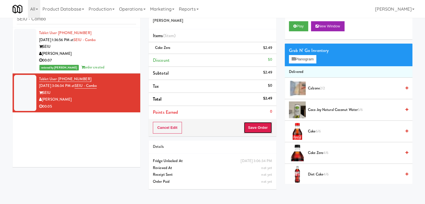
click at [259, 129] on button "Save Order" at bounding box center [258, 128] width 29 height 12
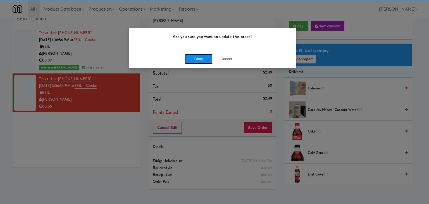
click at [206, 58] on button "Okay" at bounding box center [199, 59] width 28 height 10
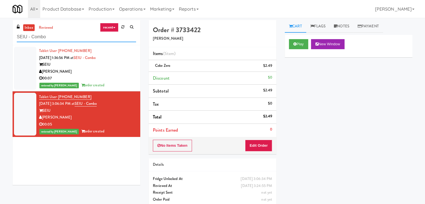
click at [58, 36] on input "SEIU - Combo" at bounding box center [76, 37] width 119 height 10
paste input "Vista St. Clair - Cooler"
type input "Vista St. Clair - Cooler"
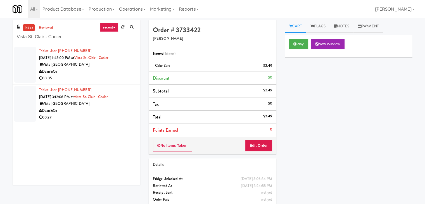
click at [133, 73] on li "Tablet User · (971) 336-6756 [DATE] 1:43:00 PM at [GEOGRAPHIC_DATA] Dean&Co 00:…" at bounding box center [77, 64] width 128 height 39
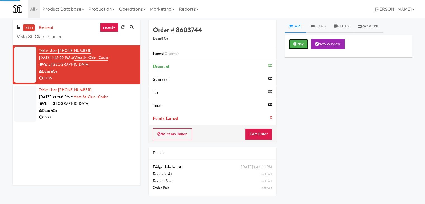
drag, startPoint x: 298, startPoint y: 46, endPoint x: 286, endPoint y: 40, distance: 13.1
click at [298, 46] on button "Play" at bounding box center [298, 44] width 19 height 10
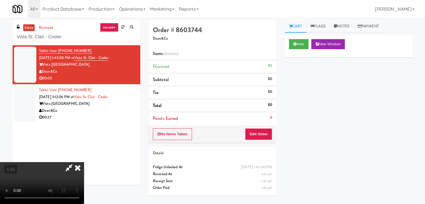
drag, startPoint x: 111, startPoint y: 100, endPoint x: 135, endPoint y: 96, distance: 24.4
click at [84, 162] on video at bounding box center [42, 183] width 84 height 42
click at [343, 26] on link "Notes" at bounding box center [342, 26] width 24 height 13
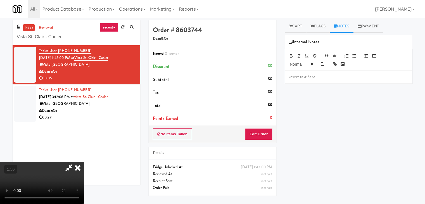
click at [320, 78] on p at bounding box center [348, 77] width 119 height 6
click at [0, 32] on div "inbox reviewed recent all unclear take inventory issue suspicious failed recent…" at bounding box center [212, 111] width 425 height 182
click at [312, 77] on p at bounding box center [348, 77] width 119 height 6
click at [84, 162] on video at bounding box center [42, 183] width 84 height 42
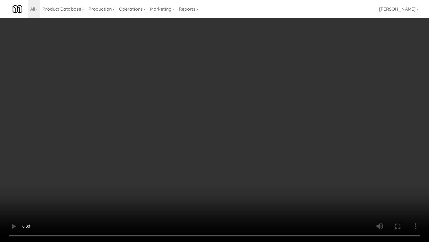
drag, startPoint x: 155, startPoint y: 108, endPoint x: 158, endPoint y: 108, distance: 3.7
click at [155, 108] on video at bounding box center [214, 121] width 429 height 242
click at [161, 111] on video at bounding box center [214, 121] width 429 height 242
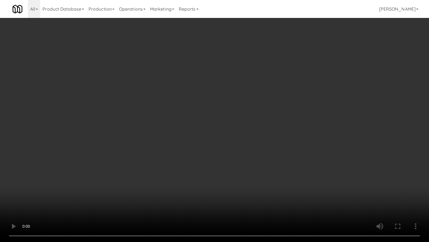
click at [161, 111] on video at bounding box center [214, 121] width 429 height 242
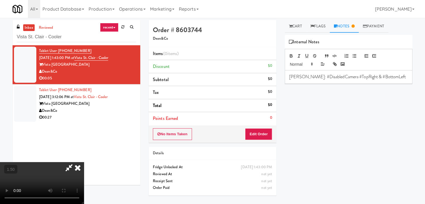
click at [84, 162] on icon at bounding box center [78, 167] width 12 height 11
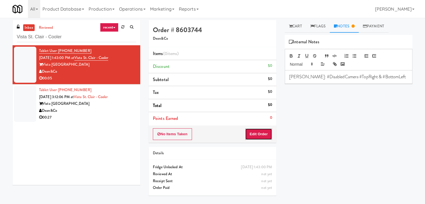
click at [266, 139] on button "Edit Order" at bounding box center [258, 134] width 27 height 12
click at [298, 27] on link "Cart" at bounding box center [296, 26] width 22 height 13
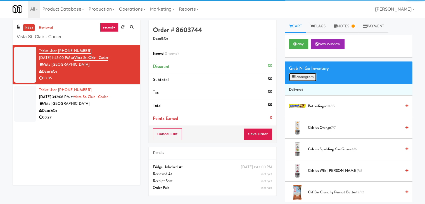
click at [305, 79] on button "Planogram" at bounding box center [302, 77] width 27 height 8
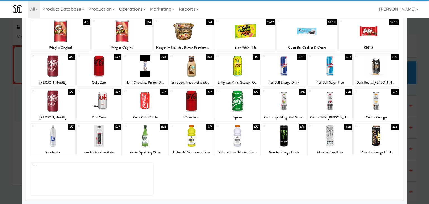
click at [375, 105] on div at bounding box center [376, 101] width 45 height 22
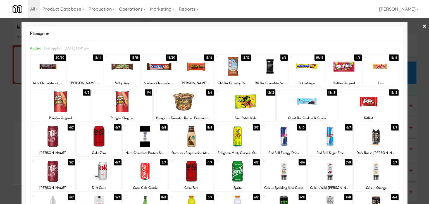
click at [423, 25] on link "×" at bounding box center [425, 26] width 4 height 17
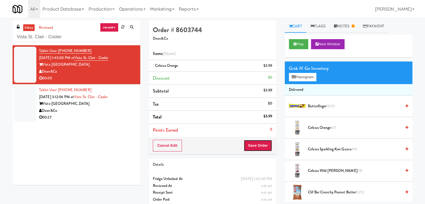
drag, startPoint x: 262, startPoint y: 146, endPoint x: 263, endPoint y: 143, distance: 3.4
click at [262, 146] on button "Save Order" at bounding box center [258, 146] width 29 height 12
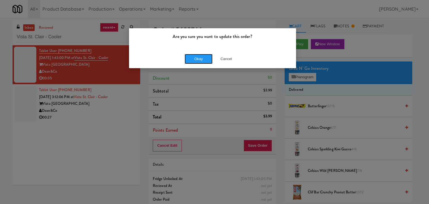
drag, startPoint x: 201, startPoint y: 62, endPoint x: 170, endPoint y: 87, distance: 40.1
click at [200, 62] on button "Okay" at bounding box center [199, 59] width 28 height 10
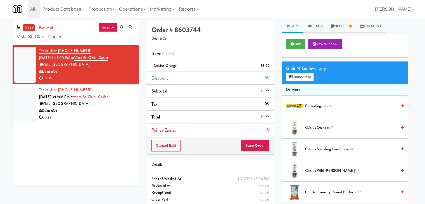
click at [126, 111] on div "Dean&Co" at bounding box center [87, 110] width 96 height 7
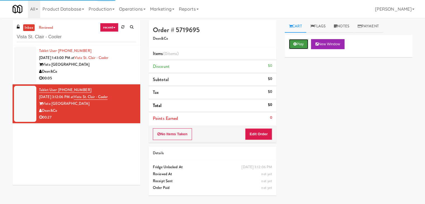
click at [298, 43] on button "Play" at bounding box center [298, 44] width 19 height 10
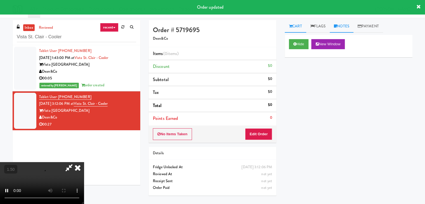
click at [339, 29] on link "Notes" at bounding box center [342, 26] width 24 height 13
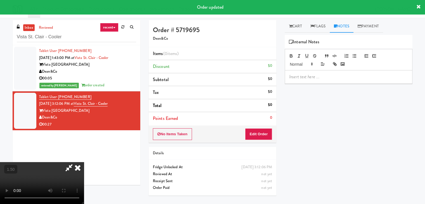
drag, startPoint x: 306, startPoint y: 104, endPoint x: 306, endPoint y: 110, distance: 6.1
click at [306, 110] on div "Hide New Window Primary Flag Clear Flag if unable to determine what was taken o…" at bounding box center [349, 140] width 128 height 210
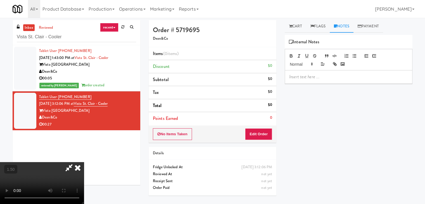
drag, startPoint x: 306, startPoint y: 89, endPoint x: 307, endPoint y: 78, distance: 10.9
click at [307, 88] on div "Hide New Window Primary Flag Clear Flag if unable to determine what was taken o…" at bounding box center [349, 140] width 128 height 210
click at [307, 78] on p at bounding box center [348, 77] width 119 height 6
click at [292, 25] on link "Cart" at bounding box center [296, 26] width 22 height 13
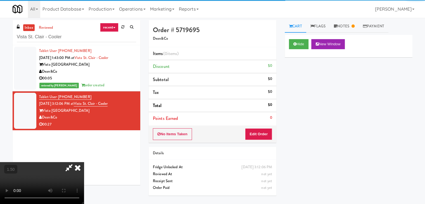
click at [84, 162] on video at bounding box center [42, 183] width 84 height 42
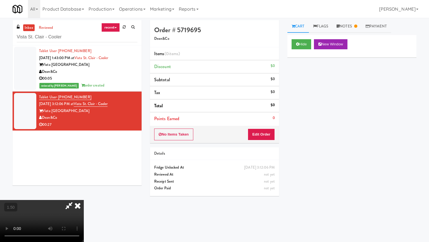
click at [84, 200] on video at bounding box center [42, 221] width 84 height 42
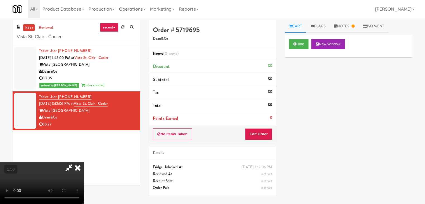
click at [75, 162] on icon at bounding box center [69, 167] width 13 height 11
click at [255, 129] on div "No Items Taken Edit Order" at bounding box center [213, 134] width 128 height 17
click at [256, 131] on button "Edit Order" at bounding box center [258, 134] width 27 height 12
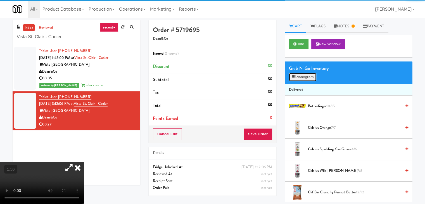
click at [304, 75] on button "Planogram" at bounding box center [302, 77] width 27 height 8
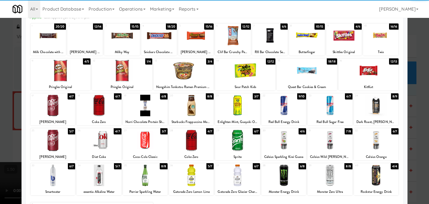
scroll to position [70, 0]
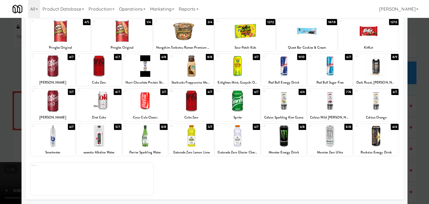
drag, startPoint x: 297, startPoint y: 133, endPoint x: 288, endPoint y: 132, distance: 8.7
click at [296, 133] on div at bounding box center [284, 136] width 45 height 22
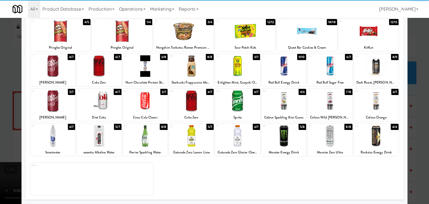
click at [47, 71] on div at bounding box center [52, 66] width 45 height 22
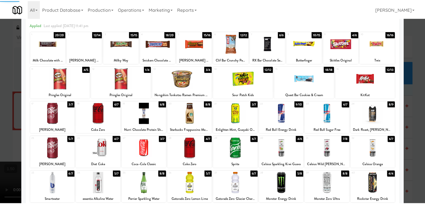
scroll to position [0, 0]
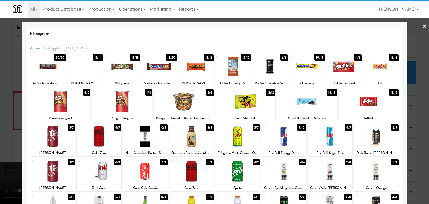
click at [423, 24] on link "×" at bounding box center [425, 26] width 4 height 17
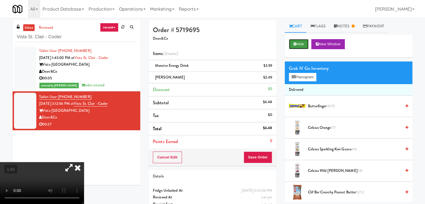
click at [297, 47] on button "Hide" at bounding box center [299, 44] width 20 height 10
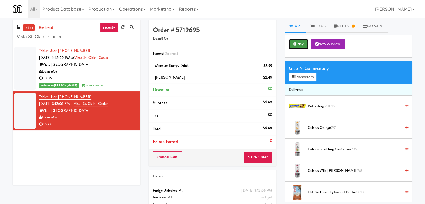
click at [297, 47] on button "Play" at bounding box center [298, 44] width 19 height 10
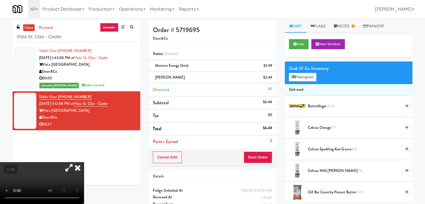
click at [84, 162] on icon at bounding box center [78, 167] width 12 height 11
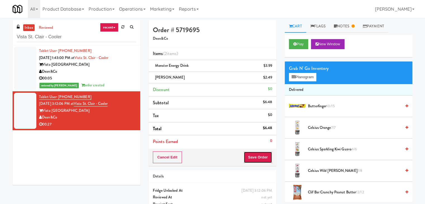
click at [261, 157] on button "Save Order" at bounding box center [258, 158] width 29 height 12
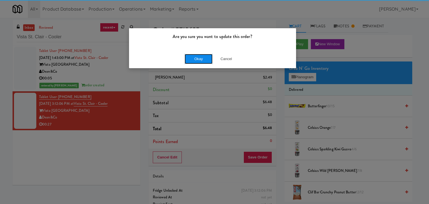
drag, startPoint x: 198, startPoint y: 61, endPoint x: 168, endPoint y: 15, distance: 55.6
click at [198, 61] on button "Okay" at bounding box center [199, 59] width 28 height 10
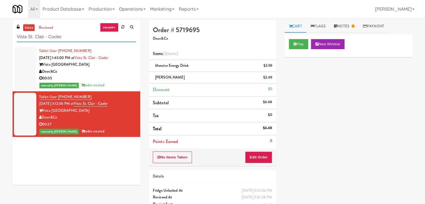
click at [65, 37] on input "Vista St. Clair - Cooler" at bounding box center [76, 37] width 119 height 10
paste input "Healthtrax Gym"
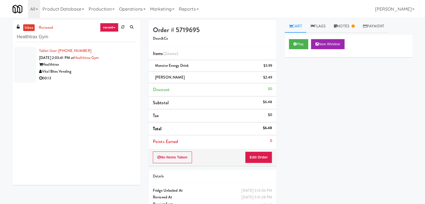
drag, startPoint x: 120, startPoint y: 76, endPoint x: 116, endPoint y: 74, distance: 4.5
click at [120, 76] on div "00:13" at bounding box center [87, 78] width 97 height 7
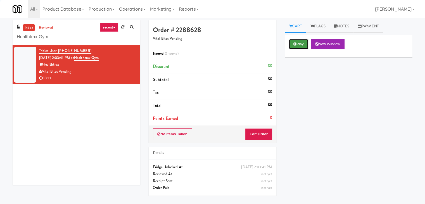
drag, startPoint x: 301, startPoint y: 43, endPoint x: 285, endPoint y: 39, distance: 16.1
click at [301, 43] on button "Play" at bounding box center [298, 44] width 19 height 10
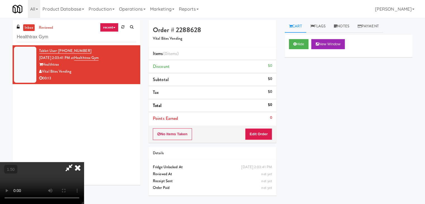
drag, startPoint x: 247, startPoint y: 22, endPoint x: 248, endPoint y: 87, distance: 64.9
click at [84, 162] on icon at bounding box center [78, 167] width 12 height 11
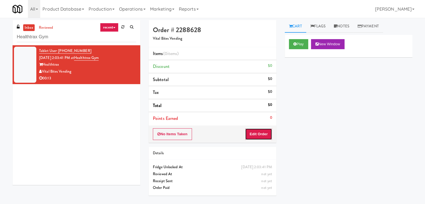
click at [250, 131] on button "Edit Order" at bounding box center [258, 134] width 27 height 12
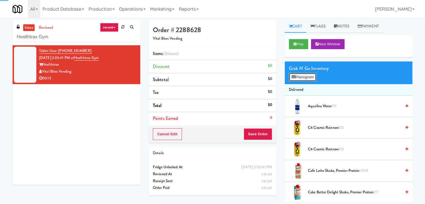
click at [303, 74] on button "Planogram" at bounding box center [302, 77] width 27 height 8
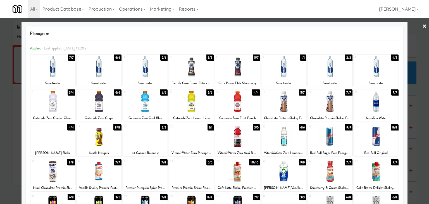
click at [280, 103] on div at bounding box center [284, 102] width 45 height 22
click at [423, 26] on div at bounding box center [214, 102] width 429 height 204
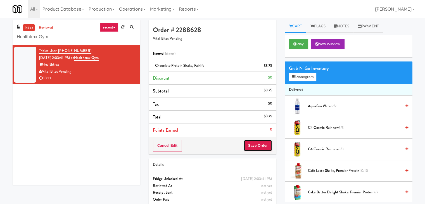
click at [261, 144] on button "Save Order" at bounding box center [258, 146] width 29 height 12
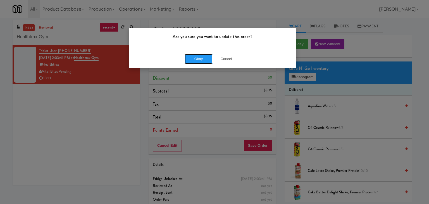
drag, startPoint x: 200, startPoint y: 58, endPoint x: 177, endPoint y: 23, distance: 41.9
click at [200, 57] on button "Okay" at bounding box center [199, 59] width 28 height 10
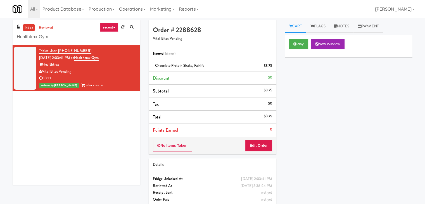
click at [67, 36] on input "Healthtrax Gym" at bounding box center [76, 37] width 119 height 10
paste input "Alectra Utilities"
type input "Alectra Utilities"
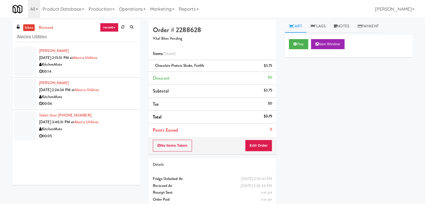
click at [118, 70] on div "00:14" at bounding box center [87, 71] width 97 height 7
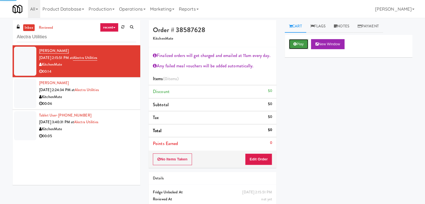
click at [297, 44] on button "Play" at bounding box center [298, 44] width 19 height 10
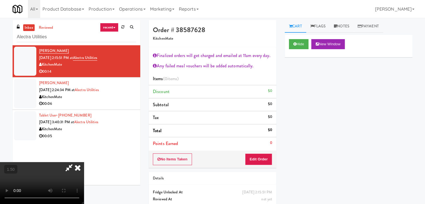
click at [84, 162] on video at bounding box center [42, 183] width 84 height 42
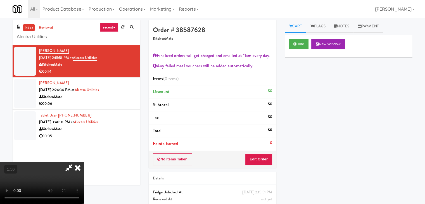
click at [84, 162] on video at bounding box center [42, 183] width 84 height 42
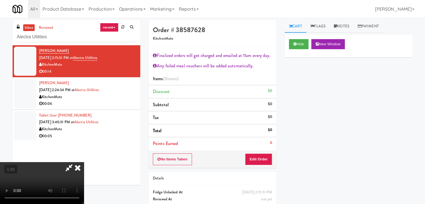
click at [84, 162] on icon at bounding box center [78, 167] width 12 height 11
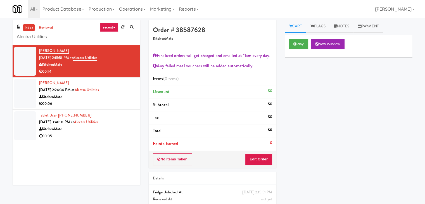
drag, startPoint x: 255, startPoint y: 153, endPoint x: 252, endPoint y: 159, distance: 6.3
click at [252, 159] on div "No Items Taken Edit Order" at bounding box center [213, 159] width 128 height 17
click at [263, 157] on button "Edit Order" at bounding box center [258, 159] width 27 height 12
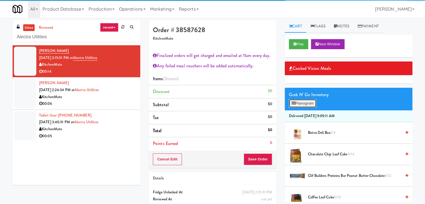
click at [302, 105] on button "Planogram" at bounding box center [302, 103] width 27 height 8
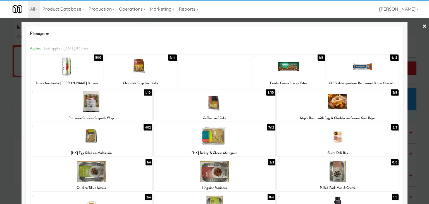
click at [124, 140] on div at bounding box center [91, 137] width 122 height 22
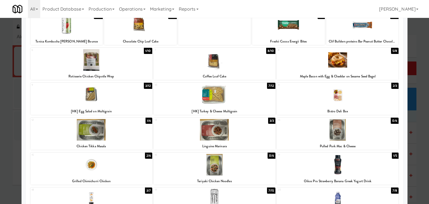
scroll to position [105, 0]
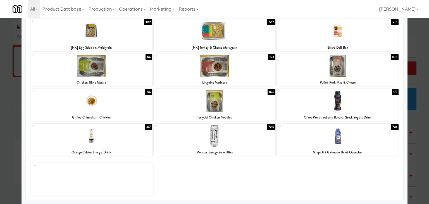
drag, startPoint x: 113, startPoint y: 74, endPoint x: 124, endPoint y: 75, distance: 11.2
click at [113, 74] on div at bounding box center [91, 66] width 122 height 22
click at [118, 105] on div at bounding box center [91, 101] width 122 height 22
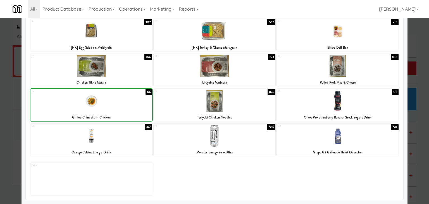
click at [118, 105] on div at bounding box center [91, 101] width 122 height 22
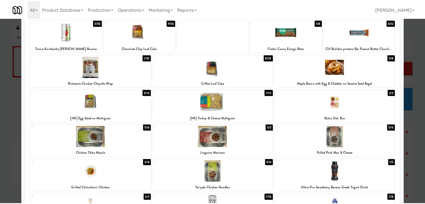
scroll to position [0, 0]
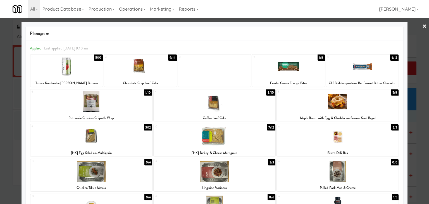
drag, startPoint x: 422, startPoint y: 26, endPoint x: 416, endPoint y: 28, distance: 5.9
click at [423, 26] on link "×" at bounding box center [425, 26] width 4 height 17
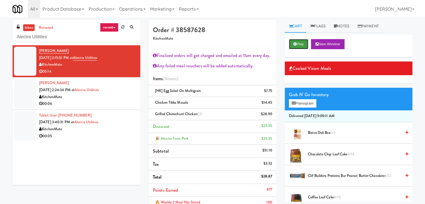
click at [302, 46] on button "Play" at bounding box center [298, 44] width 19 height 10
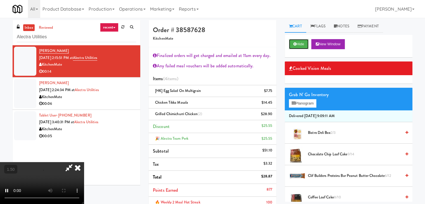
scroll to position [96, 0]
click at [84, 162] on video at bounding box center [42, 183] width 84 height 42
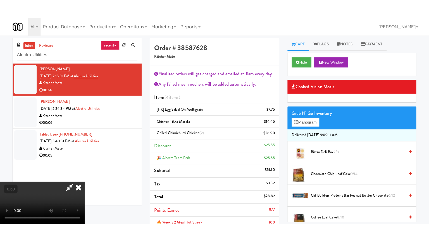
scroll to position [96, 0]
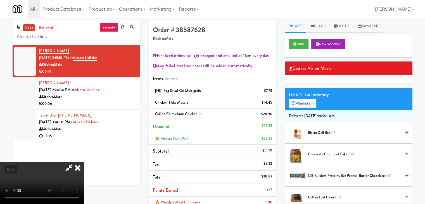
click at [84, 162] on video at bounding box center [42, 183] width 84 height 42
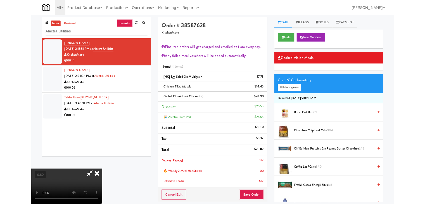
scroll to position [11, 0]
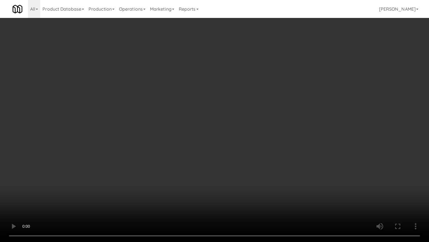
click at [215, 169] on video at bounding box center [214, 121] width 429 height 242
drag, startPoint x: 215, startPoint y: 169, endPoint x: 215, endPoint y: 144, distance: 24.3
click at [215, 169] on video at bounding box center [214, 121] width 429 height 242
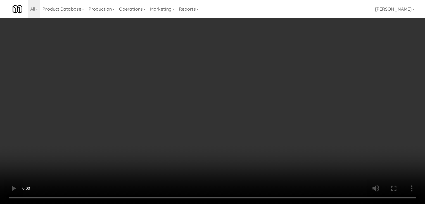
scroll to position [96, 0]
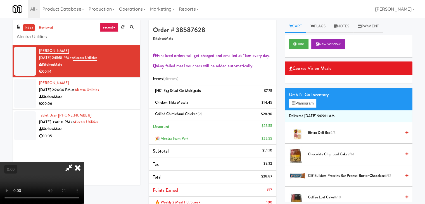
click at [84, 162] on video at bounding box center [42, 183] width 84 height 42
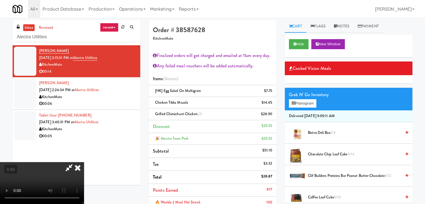
click at [84, 162] on video at bounding box center [42, 183] width 84 height 42
click at [84, 162] on icon at bounding box center [78, 167] width 12 height 11
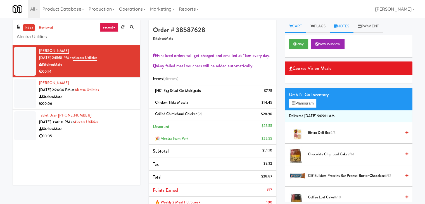
click at [345, 27] on link "Notes" at bounding box center [342, 26] width 24 height 13
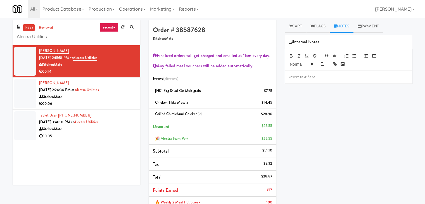
drag, startPoint x: 312, startPoint y: 81, endPoint x: 308, endPoint y: 132, distance: 51.0
click at [312, 80] on div at bounding box center [348, 76] width 127 height 13
click at [0, 62] on div "inbox reviewed recent all unclear take inventory issue suspicious failed recent…" at bounding box center [212, 158] width 425 height 276
click at [307, 76] on p at bounding box center [348, 77] width 119 height 6
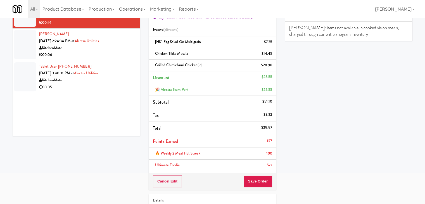
scroll to position [84, 0]
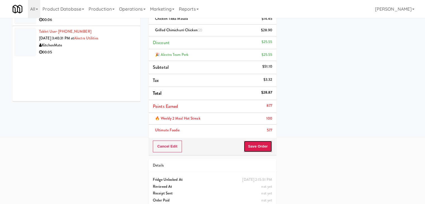
drag, startPoint x: 258, startPoint y: 148, endPoint x: 255, endPoint y: 146, distance: 3.6
click at [258, 147] on button "Save Order" at bounding box center [258, 147] width 29 height 12
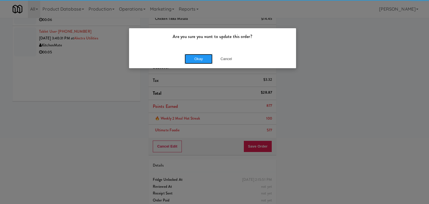
drag, startPoint x: 198, startPoint y: 63, endPoint x: 158, endPoint y: 35, distance: 48.9
click at [198, 62] on button "Okay" at bounding box center [199, 59] width 28 height 10
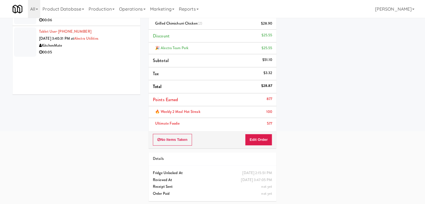
click at [106, 52] on div "00:05" at bounding box center [87, 52] width 97 height 7
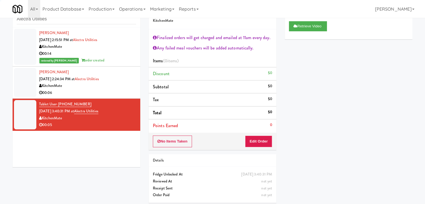
scroll to position [20, 0]
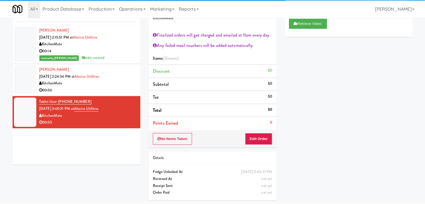
click at [119, 85] on div "KitchenMate" at bounding box center [87, 83] width 97 height 7
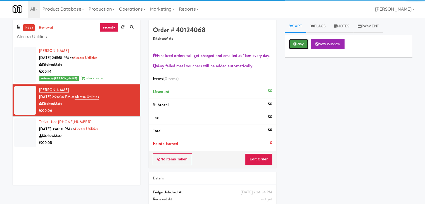
click at [292, 46] on button "Play" at bounding box center [298, 44] width 19 height 10
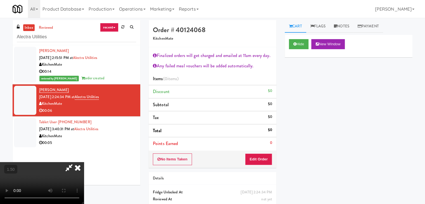
click at [84, 162] on video at bounding box center [42, 183] width 84 height 42
click at [84, 162] on icon at bounding box center [78, 167] width 12 height 11
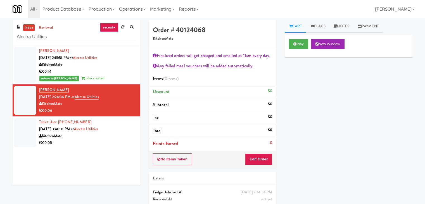
click at [126, 64] on div "KitchenMate" at bounding box center [87, 64] width 97 height 7
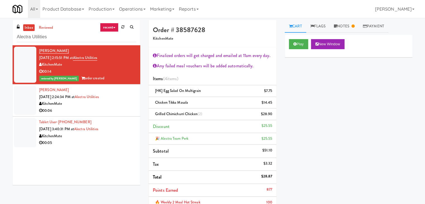
click at [113, 106] on div "KitchenMate" at bounding box center [87, 103] width 97 height 7
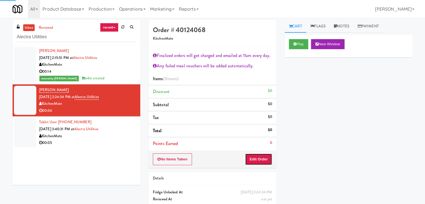
click at [260, 161] on button "Edit Order" at bounding box center [258, 159] width 27 height 12
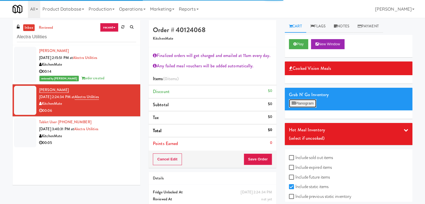
click at [314, 100] on button "Planogram" at bounding box center [302, 103] width 27 height 8
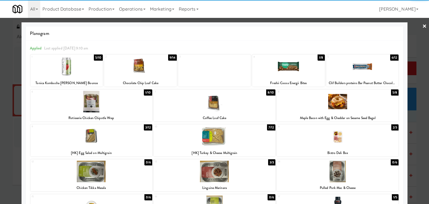
click at [286, 69] on div at bounding box center [288, 67] width 73 height 22
click at [423, 23] on link "×" at bounding box center [425, 26] width 4 height 17
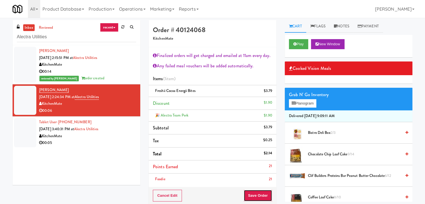
click at [259, 191] on button "Save Order" at bounding box center [258, 196] width 29 height 12
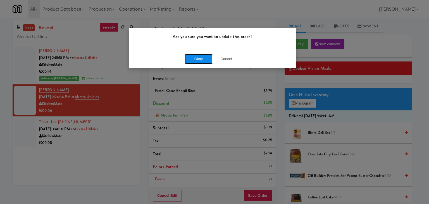
click at [192, 56] on button "Okay" at bounding box center [199, 59] width 28 height 10
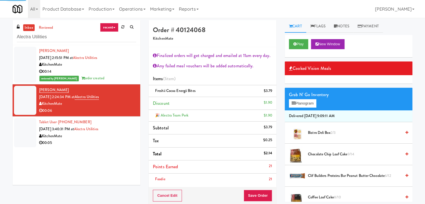
click at [115, 134] on div "KitchenMate" at bounding box center [87, 136] width 97 height 7
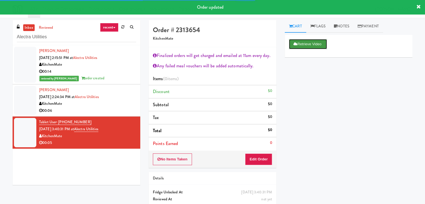
click at [304, 44] on button "Retrieve Video" at bounding box center [308, 44] width 38 height 10
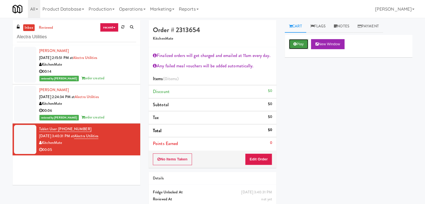
click at [297, 43] on button "Play" at bounding box center [298, 44] width 19 height 10
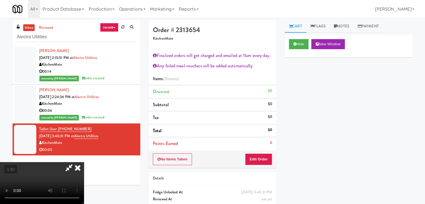
click at [84, 162] on video at bounding box center [42, 183] width 84 height 42
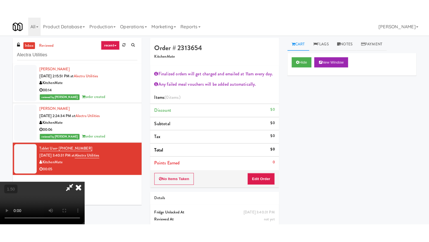
scroll to position [96, 0]
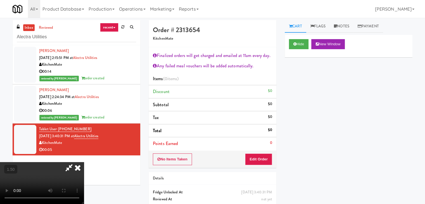
click at [84, 162] on video at bounding box center [42, 183] width 84 height 42
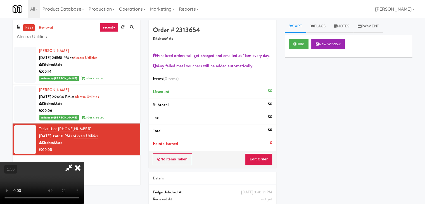
click at [84, 162] on video at bounding box center [42, 183] width 84 height 42
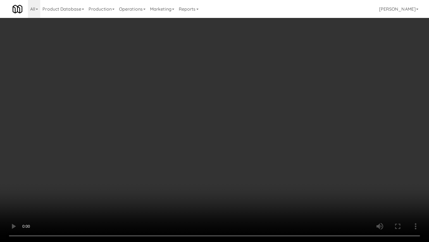
click at [205, 175] on video at bounding box center [214, 121] width 429 height 242
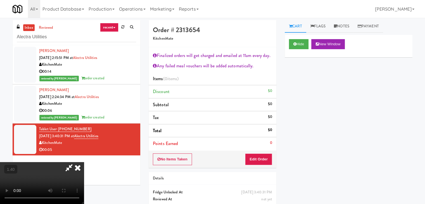
click at [84, 162] on video at bounding box center [42, 183] width 84 height 42
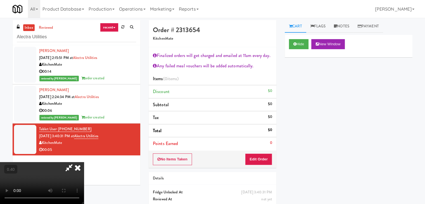
click at [84, 162] on video at bounding box center [42, 183] width 84 height 42
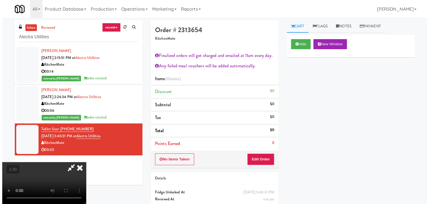
scroll to position [0, 0]
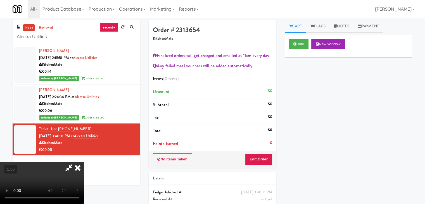
drag, startPoint x: 246, startPoint y: 22, endPoint x: 247, endPoint y: 25, distance: 3.7
click at [84, 162] on icon at bounding box center [78, 167] width 12 height 11
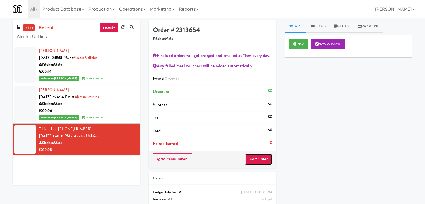
click at [262, 155] on button "Edit Order" at bounding box center [258, 159] width 27 height 12
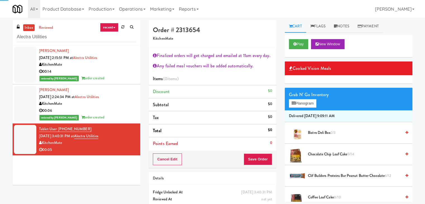
drag, startPoint x: 304, startPoint y: 98, endPoint x: 304, endPoint y: 101, distance: 3.1
click at [304, 98] on div "Grab N' Go Inventory" at bounding box center [348, 95] width 119 height 8
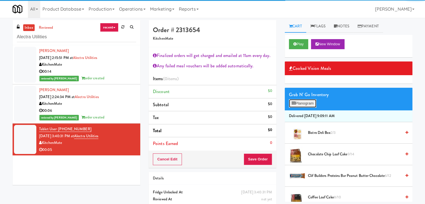
click at [304, 101] on button "Planogram" at bounding box center [302, 103] width 27 height 8
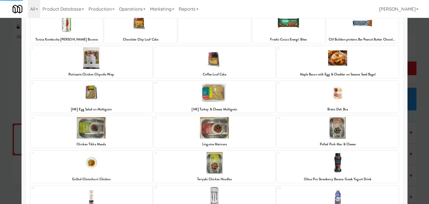
scroll to position [105, 0]
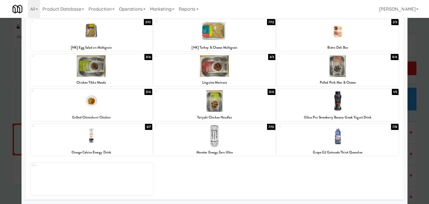
click at [344, 138] on div at bounding box center [338, 136] width 122 height 22
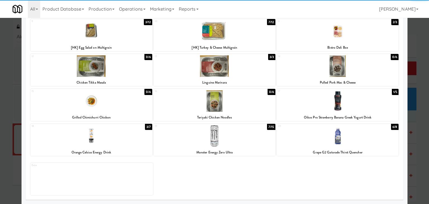
drag, startPoint x: 242, startPoint y: 150, endPoint x: 260, endPoint y: 150, distance: 17.6
click at [242, 150] on div "Monster Energy Zero Ultra" at bounding box center [215, 152] width 120 height 7
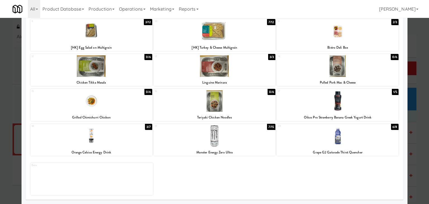
click at [225, 145] on div at bounding box center [215, 136] width 122 height 22
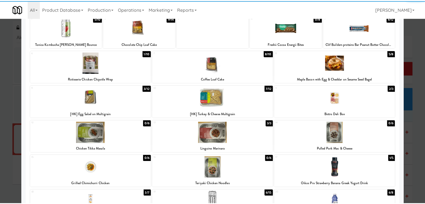
scroll to position [0, 0]
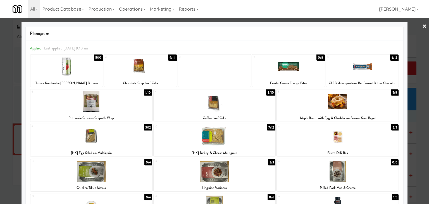
click at [423, 25] on link "×" at bounding box center [425, 26] width 4 height 17
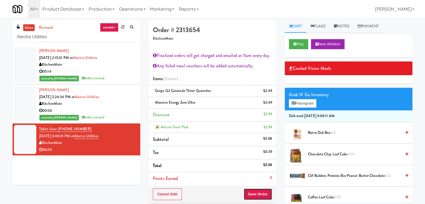
click at [253, 193] on button "Save Order" at bounding box center [258, 194] width 29 height 12
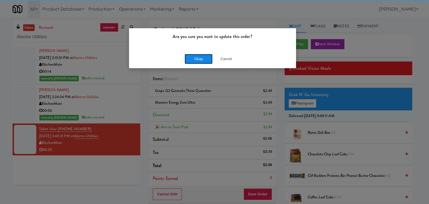
click at [198, 59] on button "Okay" at bounding box center [199, 59] width 28 height 10
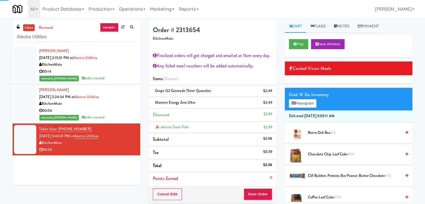
click at [116, 66] on div "KitchenMate" at bounding box center [87, 64] width 97 height 7
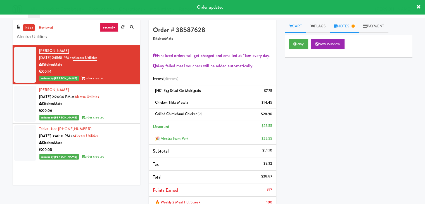
click at [340, 30] on link "Notes" at bounding box center [344, 26] width 29 height 13
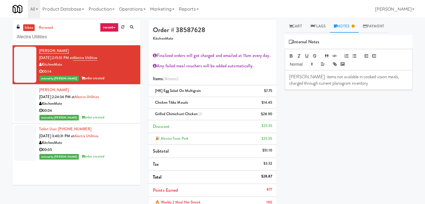
click at [297, 77] on p "[PERSON_NAME]: items not available in cooked vision meals, charged through curr…" at bounding box center [348, 80] width 119 height 13
click at [62, 36] on input "Alectra Utilities" at bounding box center [76, 37] width 119 height 10
paste input "1331 - Cooler - Left"
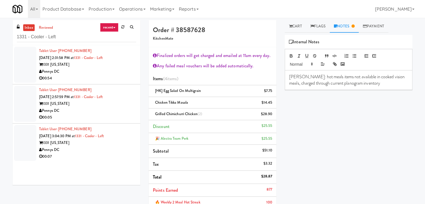
drag, startPoint x: 116, startPoint y: 72, endPoint x: 113, endPoint y: 68, distance: 4.4
click at [116, 72] on div "Pennys DC" at bounding box center [87, 71] width 97 height 7
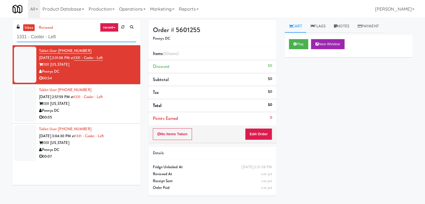
click at [70, 37] on input "1331 - Cooler - Left" at bounding box center [76, 37] width 119 height 10
paste input "Balchem Breakroom"
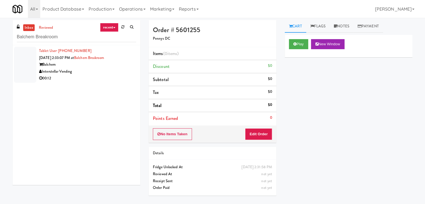
click at [96, 77] on div "00:12" at bounding box center [87, 78] width 97 height 7
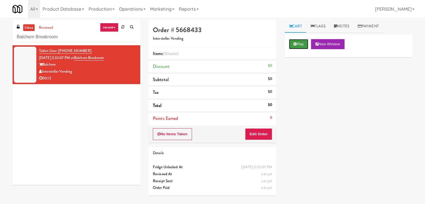
click at [300, 42] on button "Play" at bounding box center [298, 44] width 19 height 10
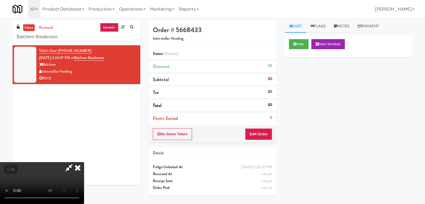
click at [84, 162] on video at bounding box center [42, 183] width 84 height 42
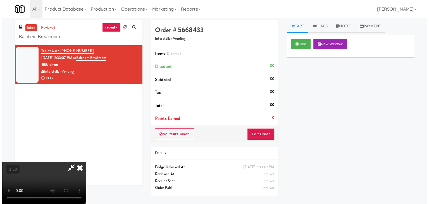
scroll to position [0, 0]
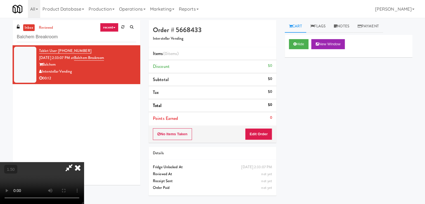
click at [84, 162] on icon at bounding box center [78, 167] width 12 height 11
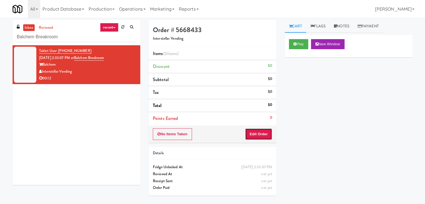
click at [259, 130] on button "Edit Order" at bounding box center [258, 134] width 27 height 12
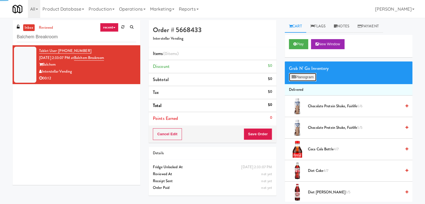
click at [294, 80] on button "Planogram" at bounding box center [302, 77] width 27 height 8
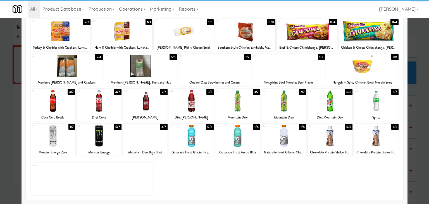
click at [111, 134] on div at bounding box center [99, 136] width 45 height 22
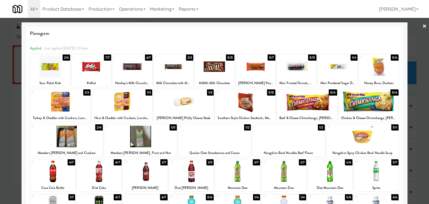
click at [423, 27] on link "×" at bounding box center [425, 26] width 4 height 17
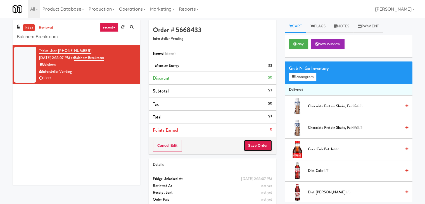
click at [250, 141] on button "Save Order" at bounding box center [258, 146] width 29 height 12
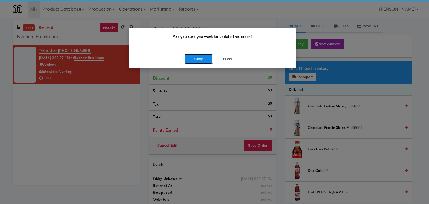
click at [199, 58] on button "Okay" at bounding box center [199, 59] width 28 height 10
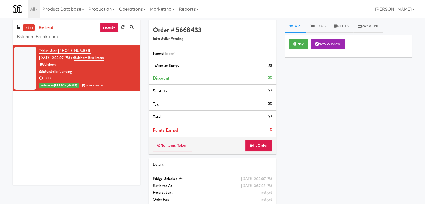
click at [70, 41] on input "Balchem Breakroom" at bounding box center [76, 37] width 119 height 10
paste input "Earth Rangers"
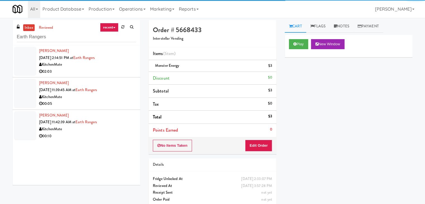
click at [112, 73] on div "02:03" at bounding box center [87, 71] width 97 height 7
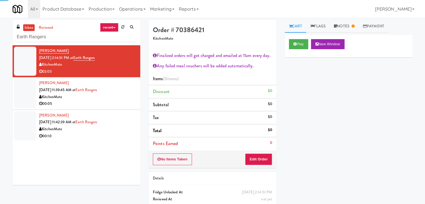
click at [117, 104] on div "00:05" at bounding box center [87, 103] width 97 height 7
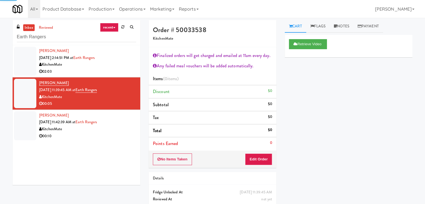
click at [127, 130] on div "KitchenMate" at bounding box center [87, 129] width 97 height 7
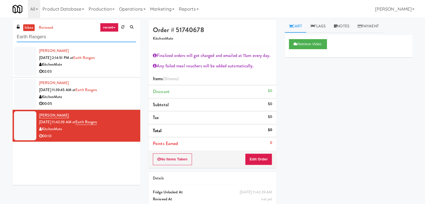
click at [77, 37] on input "Earth Rangers" at bounding box center [76, 37] width 119 height 10
paste input "CBS NEWS - Cooler"
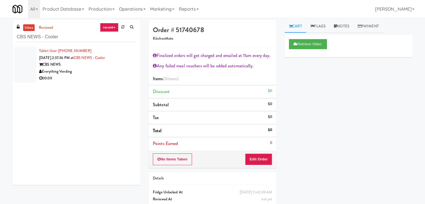
drag, startPoint x: 126, startPoint y: 71, endPoint x: 121, endPoint y: 70, distance: 5.0
click at [125, 71] on div "Everything Vending" at bounding box center [87, 71] width 97 height 7
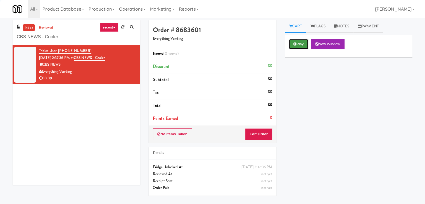
click at [304, 41] on button "Play" at bounding box center [298, 44] width 19 height 10
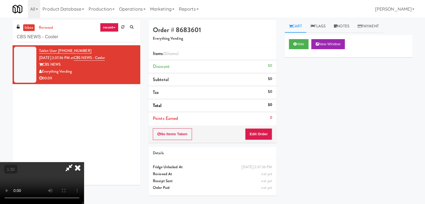
click at [84, 162] on video at bounding box center [42, 183] width 84 height 42
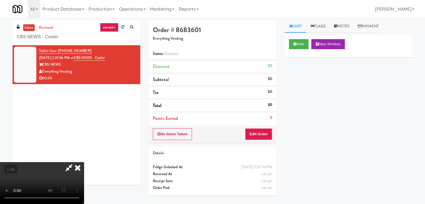
scroll to position [79, 0]
click at [84, 162] on video at bounding box center [42, 183] width 84 height 42
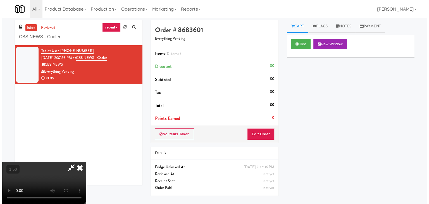
scroll to position [0, 0]
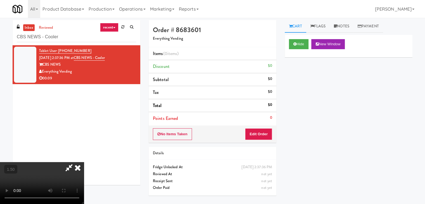
click at [84, 162] on icon at bounding box center [78, 167] width 12 height 11
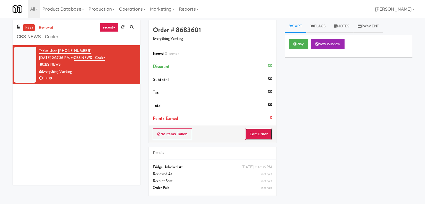
click at [257, 134] on button "Edit Order" at bounding box center [258, 134] width 27 height 12
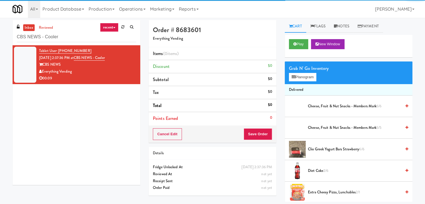
click at [305, 71] on div "Grab N' Go Inventory" at bounding box center [348, 68] width 119 height 8
click at [305, 75] on button "Planogram" at bounding box center [302, 77] width 27 height 8
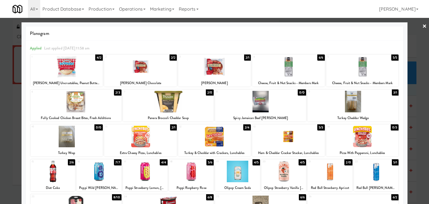
click at [79, 65] on div at bounding box center [66, 67] width 73 height 22
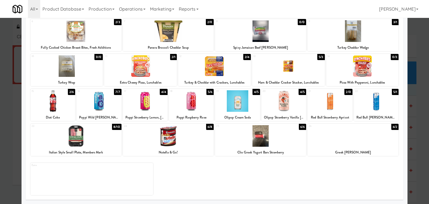
click at [186, 140] on div at bounding box center [168, 136] width 91 height 22
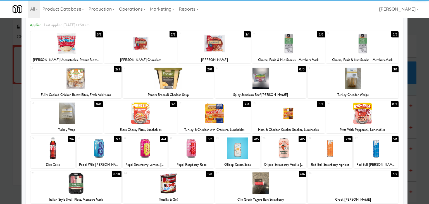
scroll to position [0, 0]
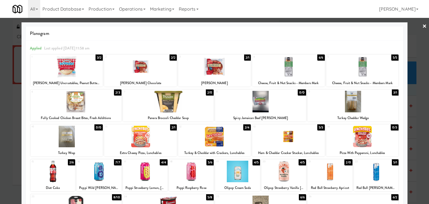
click at [417, 26] on div at bounding box center [214, 102] width 429 height 204
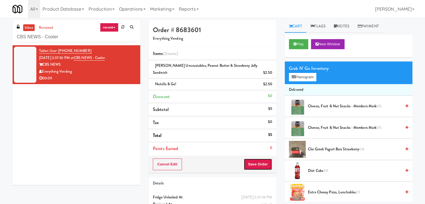
click at [254, 165] on button "Save Order" at bounding box center [258, 164] width 29 height 12
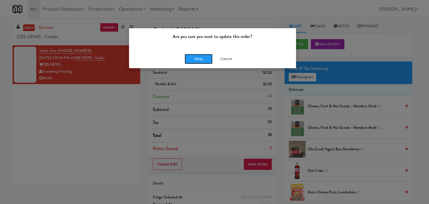
drag, startPoint x: 202, startPoint y: 62, endPoint x: 162, endPoint y: 34, distance: 48.9
click at [202, 61] on button "Okay" at bounding box center [199, 59] width 28 height 10
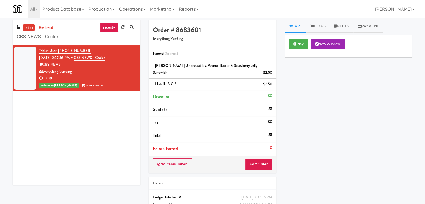
click at [63, 33] on input "CBS NEWS - Cooler" at bounding box center [76, 37] width 119 height 10
paste input "Health Hub - Cooler - Left"
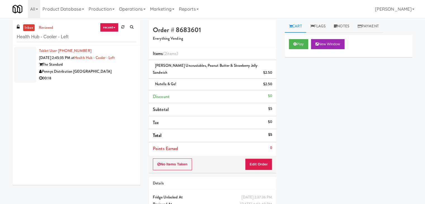
click at [122, 72] on div "Pennys Distribution [GEOGRAPHIC_DATA]" at bounding box center [87, 71] width 97 height 7
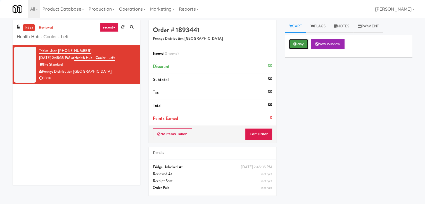
drag, startPoint x: 302, startPoint y: 43, endPoint x: 297, endPoint y: 41, distance: 5.4
click at [301, 43] on button "Play" at bounding box center [298, 44] width 19 height 10
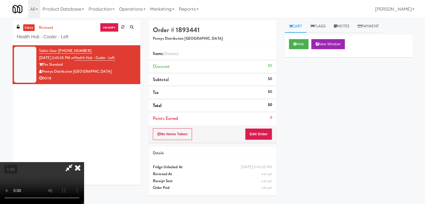
drag, startPoint x: 145, startPoint y: 118, endPoint x: 148, endPoint y: 113, distance: 5.8
click at [84, 162] on video at bounding box center [42, 183] width 84 height 42
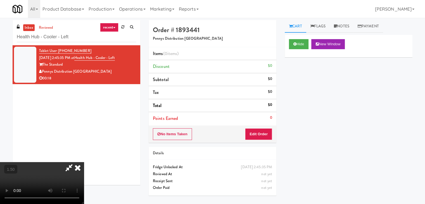
click at [84, 162] on video at bounding box center [42, 183] width 84 height 42
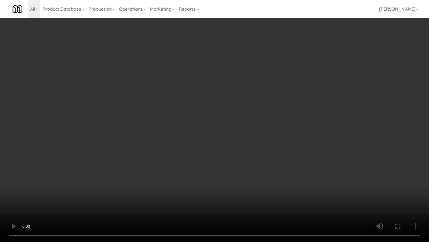
click at [219, 152] on video at bounding box center [214, 121] width 429 height 242
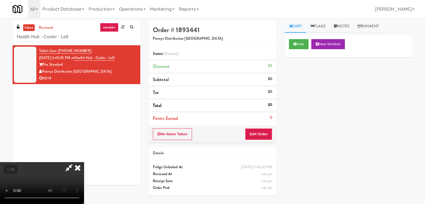
click at [84, 162] on video at bounding box center [42, 183] width 84 height 42
click at [84, 162] on icon at bounding box center [78, 167] width 12 height 11
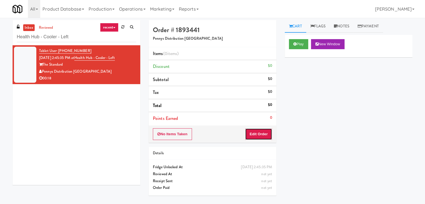
click at [262, 135] on button "Edit Order" at bounding box center [258, 134] width 27 height 12
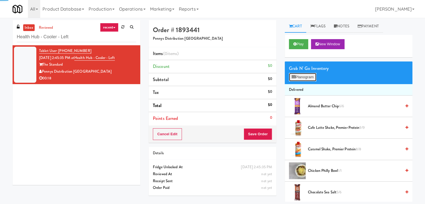
click at [299, 79] on button "Planogram" at bounding box center [302, 77] width 27 height 8
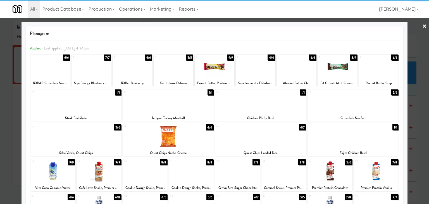
scroll to position [70, 0]
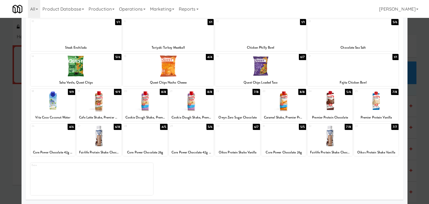
click at [189, 134] on div at bounding box center [191, 136] width 45 height 22
click at [290, 103] on div at bounding box center [284, 101] width 45 height 22
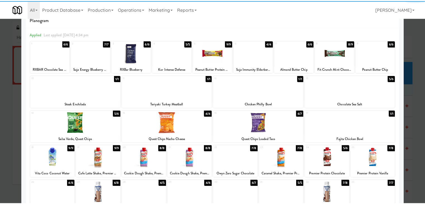
scroll to position [0, 0]
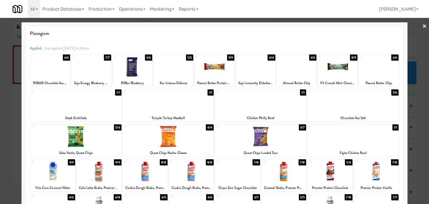
click at [423, 26] on link "×" at bounding box center [425, 26] width 4 height 17
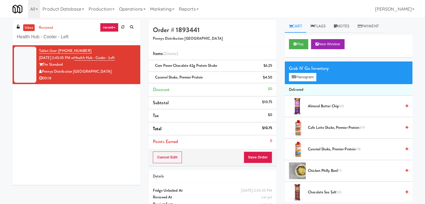
scroll to position [168, 0]
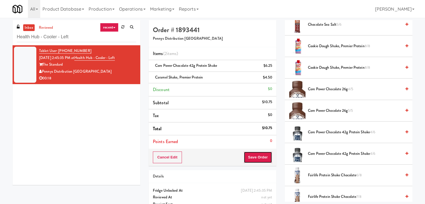
click at [252, 158] on button "Save Order" at bounding box center [258, 158] width 29 height 12
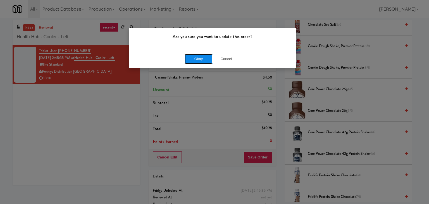
click at [199, 60] on button "Okay" at bounding box center [199, 59] width 28 height 10
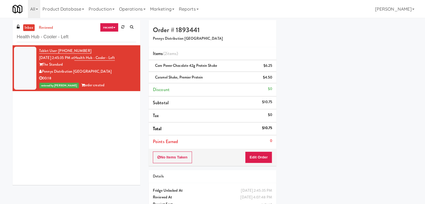
scroll to position [42, 0]
drag, startPoint x: 78, startPoint y: 34, endPoint x: 1, endPoint y: 33, distance: 76.9
click at [1, 33] on div "inbox reviewed recent all unclear take inventory issue suspicious failed recent…" at bounding box center [212, 121] width 425 height 203
paste input "Phase II - Combo Cooler"
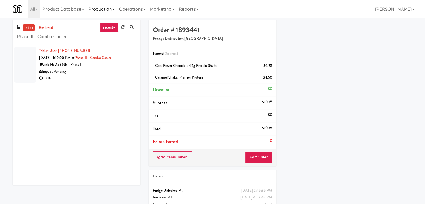
type input "Phase II - Combo Cooler"
click at [120, 70] on div "Impact Vending" at bounding box center [87, 71] width 97 height 7
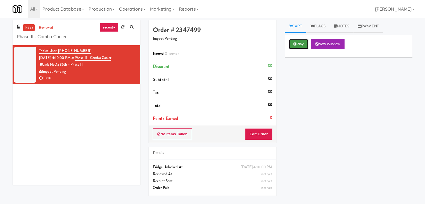
click at [298, 46] on button "Play" at bounding box center [298, 44] width 19 height 10
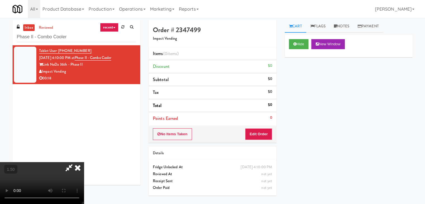
click at [84, 162] on video at bounding box center [42, 183] width 84 height 42
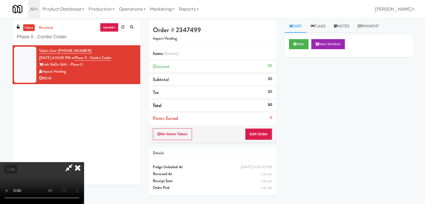
click at [84, 162] on video at bounding box center [42, 183] width 84 height 42
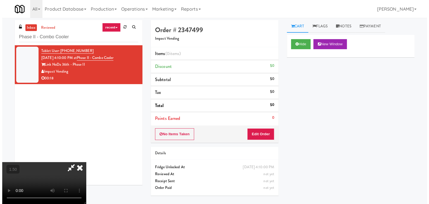
scroll to position [0, 0]
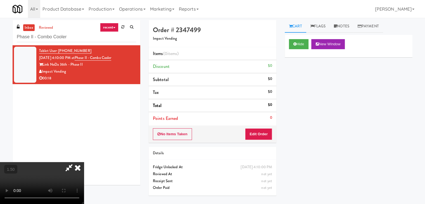
click at [84, 162] on icon at bounding box center [78, 167] width 12 height 11
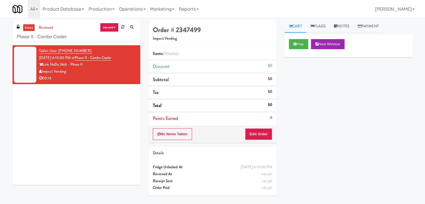
click at [262, 127] on div "No Items Taken Edit Order" at bounding box center [213, 134] width 128 height 17
click at [255, 138] on button "Edit Order" at bounding box center [258, 134] width 27 height 12
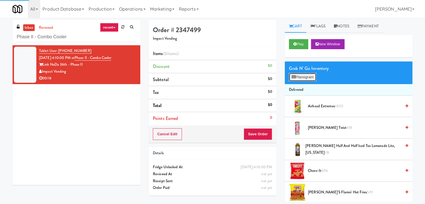
click at [301, 75] on button "Planogram" at bounding box center [302, 77] width 27 height 8
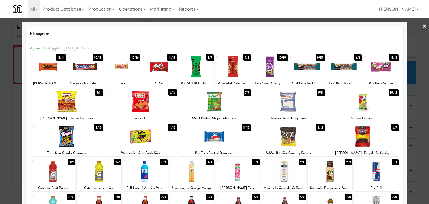
click at [290, 101] on div at bounding box center [288, 102] width 73 height 22
click at [228, 70] on div at bounding box center [233, 67] width 36 height 22
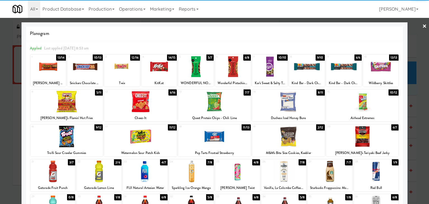
scroll to position [70, 0]
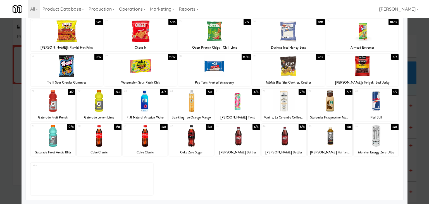
click at [193, 135] on div at bounding box center [191, 136] width 45 height 22
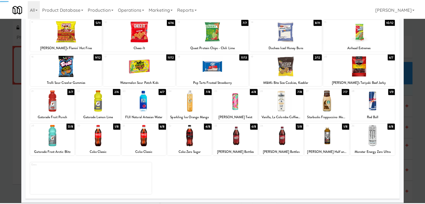
scroll to position [0, 0]
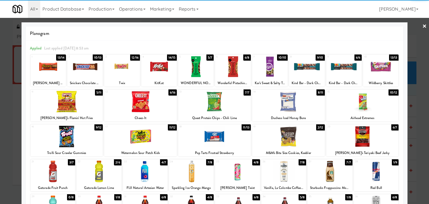
drag, startPoint x: 422, startPoint y: 27, endPoint x: 361, endPoint y: 52, distance: 65.4
click at [423, 27] on link "×" at bounding box center [425, 26] width 4 height 17
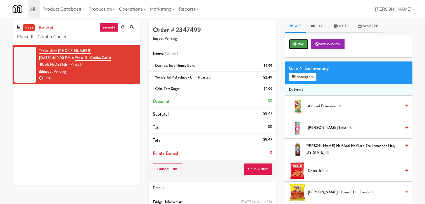
click at [297, 45] on button "Play" at bounding box center [298, 44] width 19 height 10
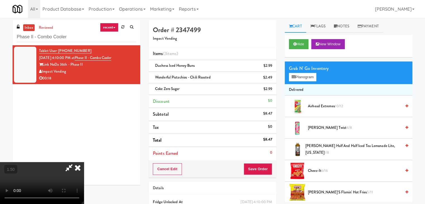
drag, startPoint x: 243, startPoint y: 24, endPoint x: 252, endPoint y: 83, distance: 59.9
click at [84, 162] on icon at bounding box center [78, 167] width 12 height 11
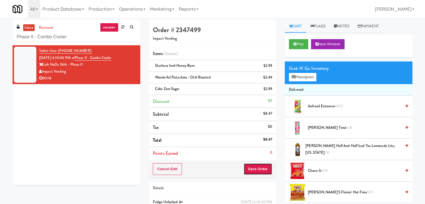
click at [260, 172] on button "Save Order" at bounding box center [258, 169] width 29 height 12
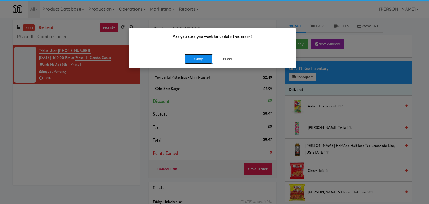
click at [198, 57] on button "Okay" at bounding box center [199, 59] width 28 height 10
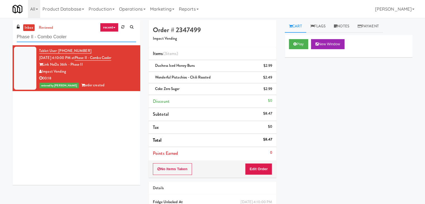
click at [78, 38] on input "Phase II - Combo Cooler" at bounding box center [76, 37] width 119 height 10
paste input "SVNC Office"
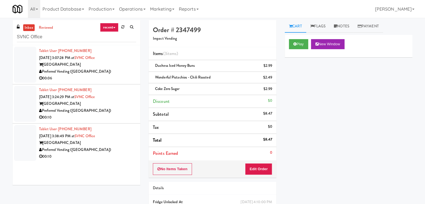
click at [113, 77] on div "00:06" at bounding box center [87, 78] width 97 height 7
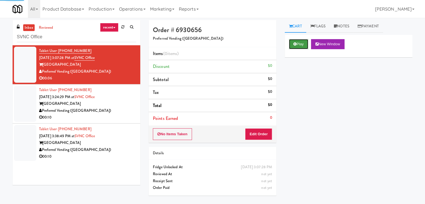
click at [292, 44] on button "Play" at bounding box center [298, 44] width 19 height 10
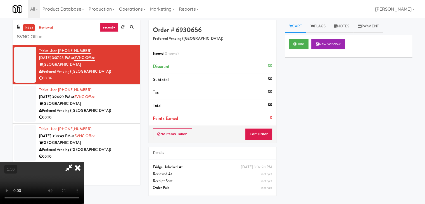
click at [84, 162] on video at bounding box center [42, 183] width 84 height 42
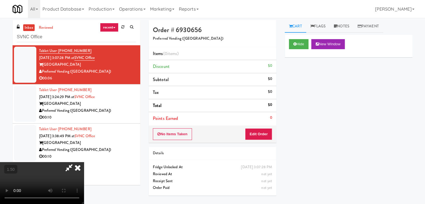
click at [84, 162] on video at bounding box center [42, 183] width 84 height 42
click at [84, 162] on icon at bounding box center [78, 167] width 12 height 11
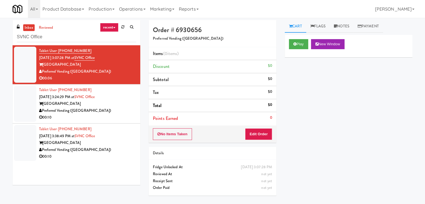
click at [259, 127] on div "No Items Taken Edit Order" at bounding box center [213, 134] width 128 height 17
click at [260, 132] on button "Edit Order" at bounding box center [258, 134] width 27 height 12
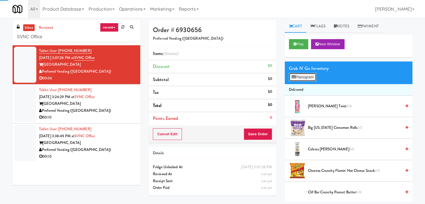
click at [304, 77] on button "Planogram" at bounding box center [302, 77] width 27 height 8
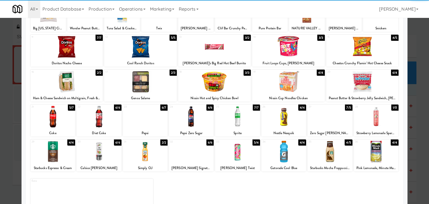
scroll to position [56, 0]
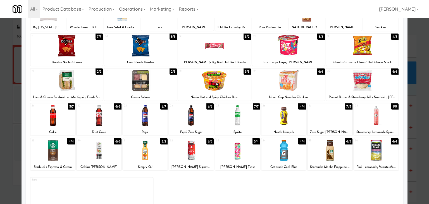
click at [64, 113] on div at bounding box center [52, 116] width 45 height 22
drag, startPoint x: 285, startPoint y: 158, endPoint x: 304, endPoint y: 151, distance: 20.7
click at [285, 158] on div at bounding box center [284, 151] width 45 height 22
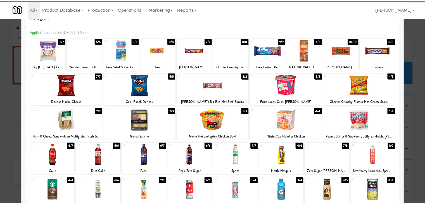
scroll to position [0, 0]
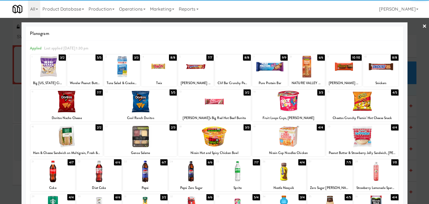
click at [423, 22] on link "×" at bounding box center [425, 26] width 4 height 17
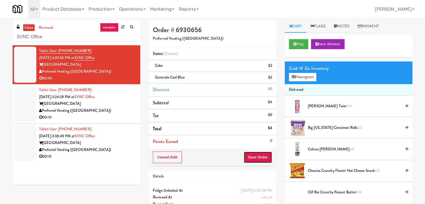
click at [263, 155] on button "Save Order" at bounding box center [258, 158] width 29 height 12
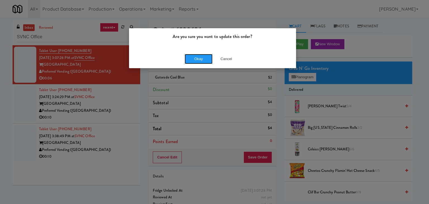
drag, startPoint x: 203, startPoint y: 60, endPoint x: 178, endPoint y: 72, distance: 28.0
click at [202, 59] on button "Okay" at bounding box center [199, 59] width 28 height 10
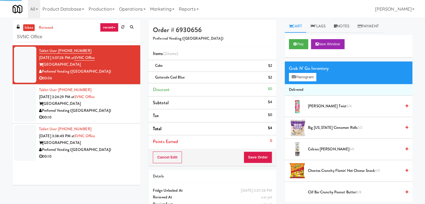
click at [126, 110] on div "Preferred Vending ([GEOGRAPHIC_DATA])" at bounding box center [87, 110] width 97 height 7
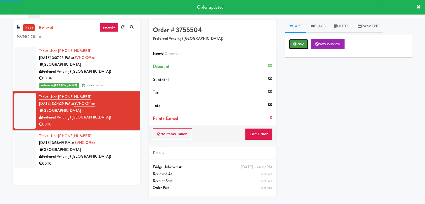
click at [299, 39] on button "Play" at bounding box center [298, 44] width 19 height 10
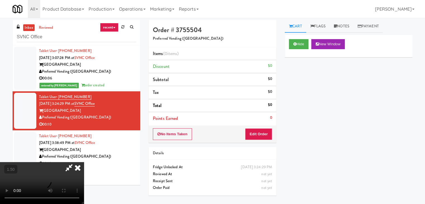
click at [84, 162] on video at bounding box center [42, 183] width 84 height 42
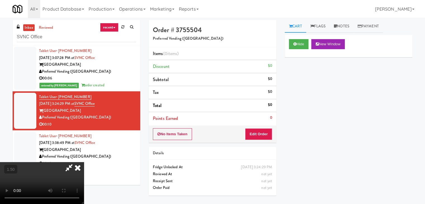
click at [84, 162] on video at bounding box center [42, 183] width 84 height 42
drag, startPoint x: 247, startPoint y: 23, endPoint x: 251, endPoint y: 79, distance: 56.1
click at [84, 162] on icon at bounding box center [78, 167] width 12 height 11
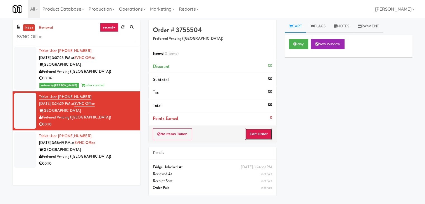
click at [259, 131] on button "Edit Order" at bounding box center [258, 134] width 27 height 12
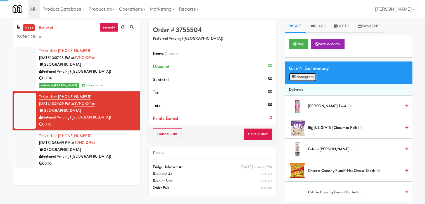
click at [304, 79] on button "Planogram" at bounding box center [302, 77] width 27 height 8
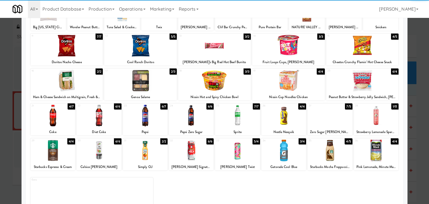
click at [325, 115] on div at bounding box center [330, 116] width 45 height 22
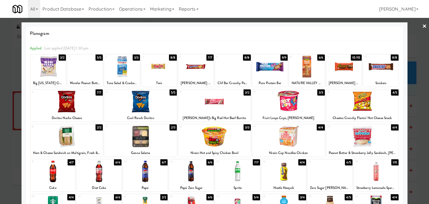
click at [304, 71] on div at bounding box center [307, 67] width 36 height 22
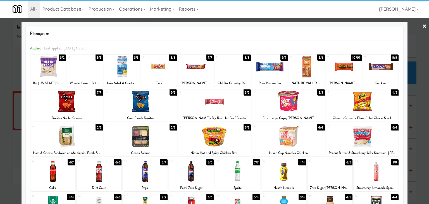
click at [346, 70] on div at bounding box center [344, 67] width 36 height 22
click at [423, 27] on link "×" at bounding box center [425, 26] width 4 height 17
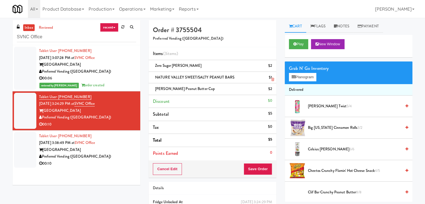
click at [272, 79] on icon at bounding box center [272, 80] width 3 height 4
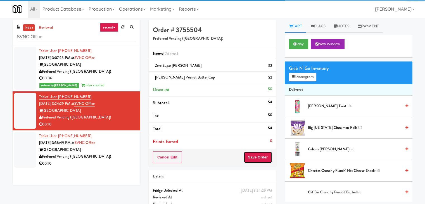
click at [260, 155] on button "Save Order" at bounding box center [258, 158] width 29 height 12
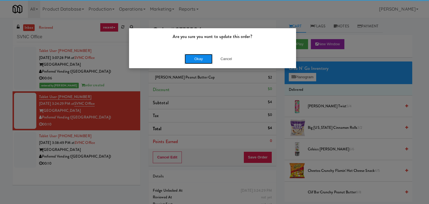
drag, startPoint x: 203, startPoint y: 57, endPoint x: 199, endPoint y: 59, distance: 4.7
click at [202, 56] on button "Okay" at bounding box center [199, 59] width 28 height 10
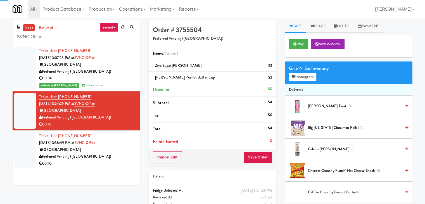
click at [125, 152] on div "[GEOGRAPHIC_DATA]" at bounding box center [87, 149] width 97 height 7
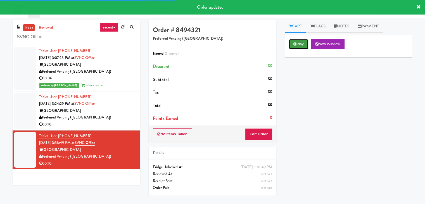
click at [303, 41] on button "Play" at bounding box center [298, 44] width 19 height 10
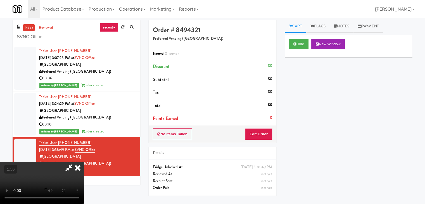
click at [84, 162] on video at bounding box center [42, 183] width 84 height 42
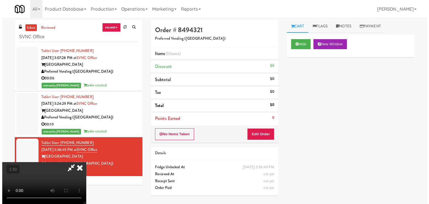
scroll to position [0, 0]
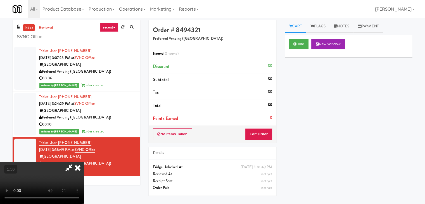
click at [84, 162] on icon at bounding box center [78, 167] width 12 height 11
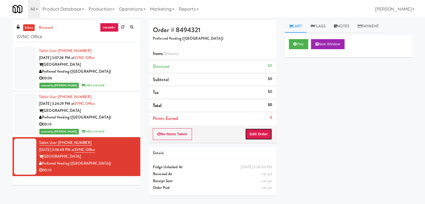
click at [259, 133] on button "Edit Order" at bounding box center [258, 134] width 27 height 12
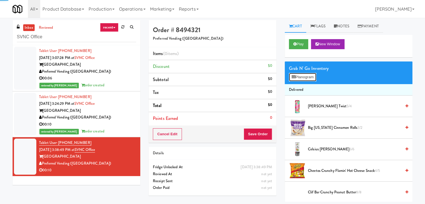
click at [306, 76] on button "Planogram" at bounding box center [302, 77] width 27 height 8
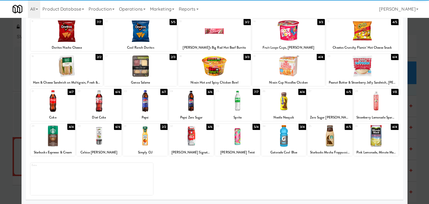
click at [321, 104] on div at bounding box center [330, 101] width 45 height 22
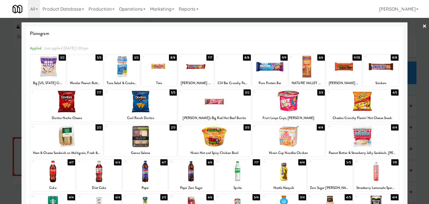
click at [270, 68] on div at bounding box center [270, 67] width 36 height 22
click at [423, 25] on link "×" at bounding box center [425, 26] width 4 height 17
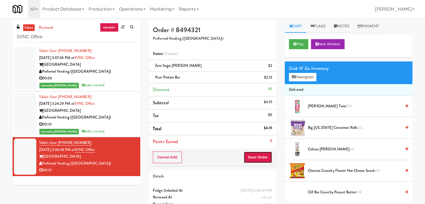
click at [262, 157] on button "Save Order" at bounding box center [258, 158] width 29 height 12
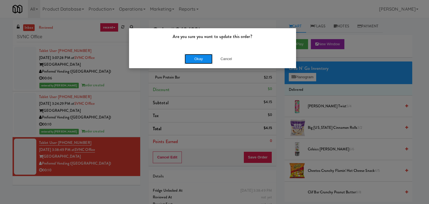
click at [202, 60] on button "Okay" at bounding box center [199, 59] width 28 height 10
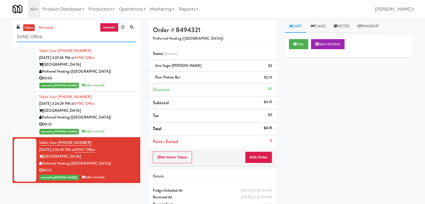
click at [62, 39] on input "SVNC Office" at bounding box center [76, 37] width 119 height 10
paste input "[PERSON_NAME] 23 - Ambient"
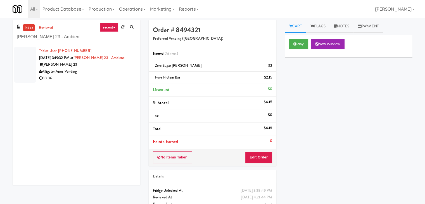
click at [110, 76] on div "00:06" at bounding box center [87, 78] width 97 height 7
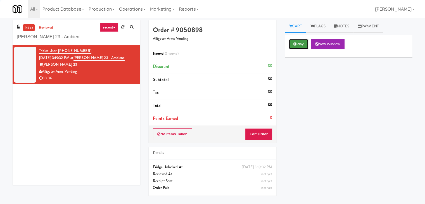
click at [295, 44] on icon at bounding box center [295, 44] width 3 height 4
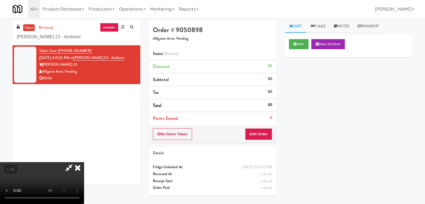
click at [84, 162] on video at bounding box center [42, 183] width 84 height 42
click at [75, 162] on icon at bounding box center [69, 167] width 13 height 11
drag, startPoint x: 258, startPoint y: 131, endPoint x: 280, endPoint y: 121, distance: 23.6
click at [258, 131] on button "Edit Order" at bounding box center [258, 134] width 27 height 12
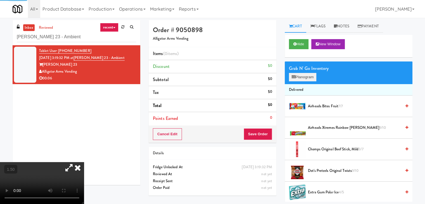
click at [305, 81] on div "Grab N' Go Inventory Planogram" at bounding box center [349, 72] width 128 height 23
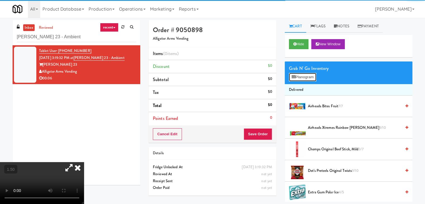
click at [305, 79] on button "Planogram" at bounding box center [302, 77] width 27 height 8
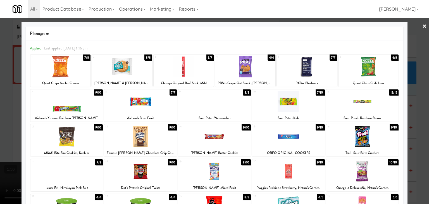
click at [359, 108] on div at bounding box center [362, 102] width 73 height 22
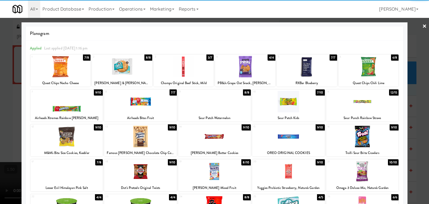
drag, startPoint x: 419, startPoint y: 26, endPoint x: 339, endPoint y: 77, distance: 95.0
click at [418, 26] on div "× Planogram Applied Last applied [DATE] 1:16 pm 1 7/8 Quest Chips Nacho Cheese …" at bounding box center [214, 102] width 429 height 204
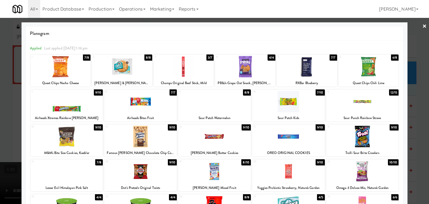
click at [423, 25] on link "×" at bounding box center [425, 26] width 4 height 17
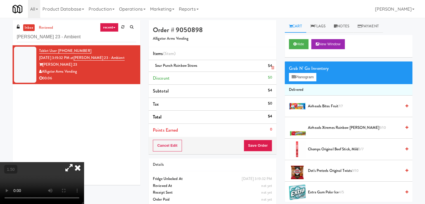
drag, startPoint x: 142, startPoint y: 54, endPoint x: 152, endPoint y: 62, distance: 12.7
click at [84, 162] on icon at bounding box center [78, 167] width 12 height 11
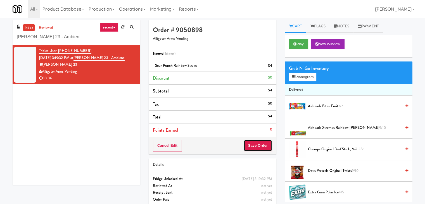
click at [256, 145] on button "Save Order" at bounding box center [258, 146] width 29 height 12
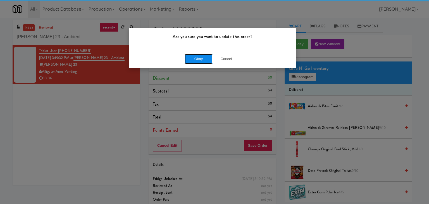
click at [201, 59] on button "Okay" at bounding box center [199, 59] width 28 height 10
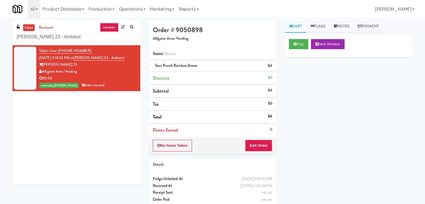
click at [75, 30] on div "inbox reviewed recent all unclear take inventory issue suspicious failed recent…" at bounding box center [77, 32] width 128 height 25
click at [72, 38] on input "[PERSON_NAME] 23 - Ambient" at bounding box center [76, 37] width 119 height 10
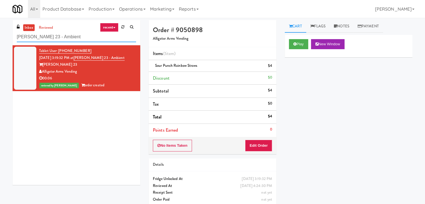
paste input "1140 S Wabash - Left - Fridge"
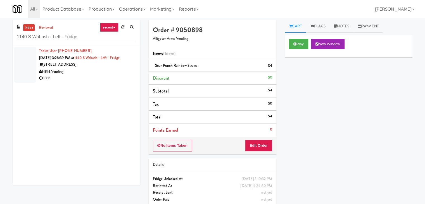
click at [119, 77] on div "00:11" at bounding box center [87, 78] width 97 height 7
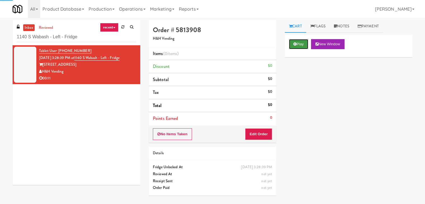
click at [301, 41] on button "Play" at bounding box center [298, 44] width 19 height 10
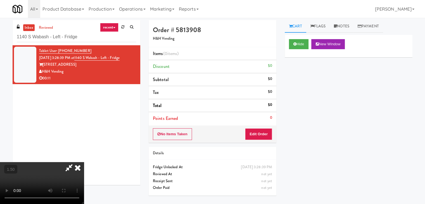
click at [84, 162] on video at bounding box center [42, 183] width 84 height 42
drag, startPoint x: 248, startPoint y: 66, endPoint x: 249, endPoint y: 71, distance: 4.8
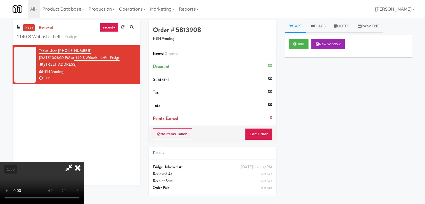
click at [84, 162] on icon at bounding box center [78, 167] width 12 height 11
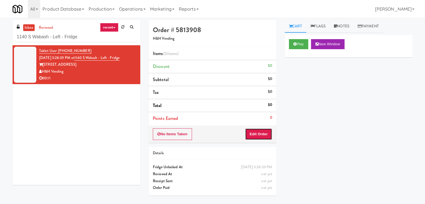
drag, startPoint x: 256, startPoint y: 134, endPoint x: 281, endPoint y: 114, distance: 31.9
click at [257, 134] on button "Edit Order" at bounding box center [258, 134] width 27 height 12
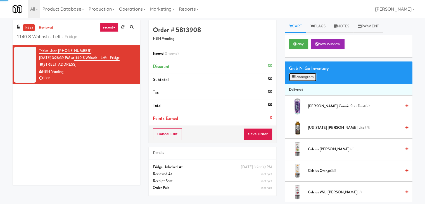
click at [306, 77] on button "Planogram" at bounding box center [302, 77] width 27 height 8
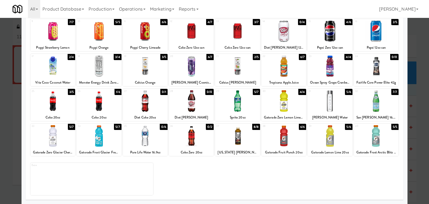
click at [331, 140] on div at bounding box center [330, 136] width 45 height 22
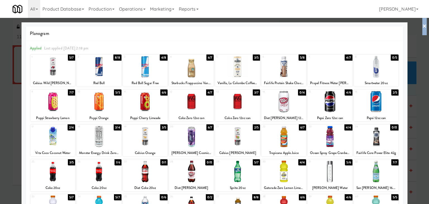
drag, startPoint x: 421, startPoint y: 25, endPoint x: 413, endPoint y: 30, distance: 9.4
click at [423, 25] on link "×" at bounding box center [425, 26] width 4 height 17
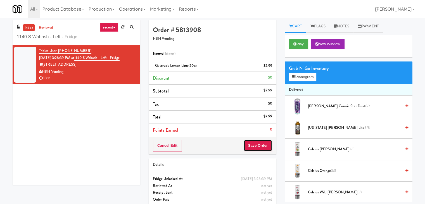
drag, startPoint x: 253, startPoint y: 147, endPoint x: 251, endPoint y: 143, distance: 4.1
click at [253, 146] on button "Save Order" at bounding box center [258, 146] width 29 height 12
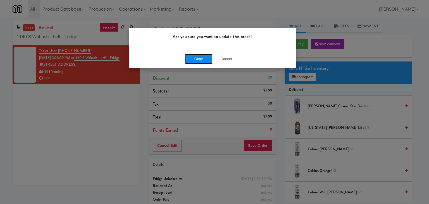
click at [201, 59] on button "Okay" at bounding box center [199, 59] width 28 height 10
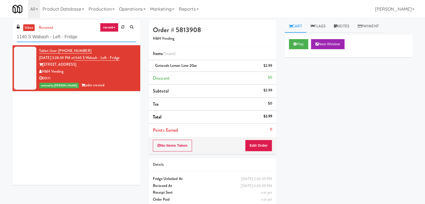
click at [72, 40] on input "1140 S Wabash - Left - Fridge" at bounding box center [76, 37] width 119 height 10
paste input "Hub Cincinnati Pantry"
type input "Hub Cincinnati Pantry"
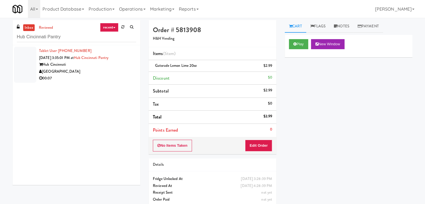
click at [126, 78] on div "00:07" at bounding box center [87, 78] width 97 height 7
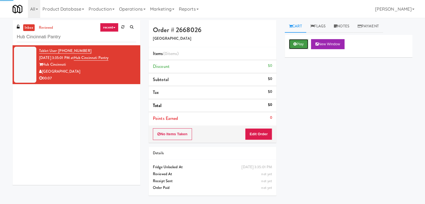
click at [301, 48] on button "Play" at bounding box center [298, 44] width 19 height 10
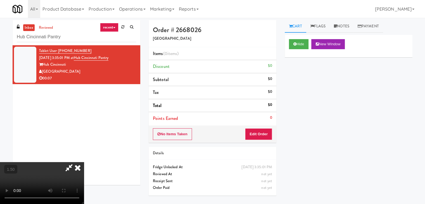
click at [84, 162] on video at bounding box center [42, 183] width 84 height 42
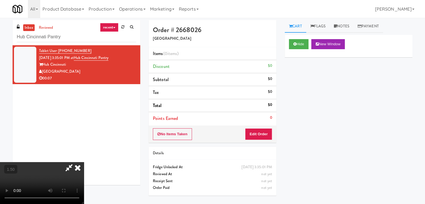
click at [84, 162] on video at bounding box center [42, 183] width 84 height 42
drag, startPoint x: 245, startPoint y: 24, endPoint x: 255, endPoint y: 99, distance: 75.5
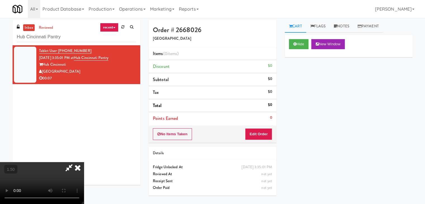
click at [84, 162] on icon at bounding box center [78, 167] width 12 height 11
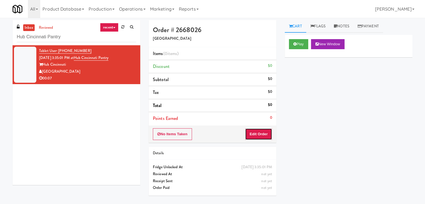
drag, startPoint x: 256, startPoint y: 136, endPoint x: 281, endPoint y: 102, distance: 42.4
click at [256, 136] on button "Edit Order" at bounding box center [258, 134] width 27 height 12
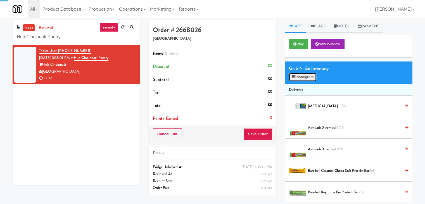
click at [297, 78] on button "Planogram" at bounding box center [302, 77] width 27 height 8
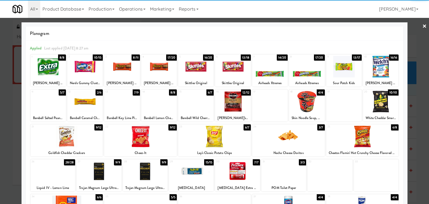
click at [125, 66] on div at bounding box center [122, 67] width 36 height 22
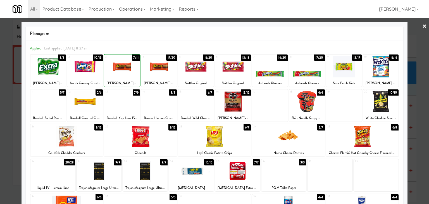
click at [125, 66] on div at bounding box center [122, 67] width 36 height 22
click at [75, 140] on div at bounding box center [66, 137] width 73 height 22
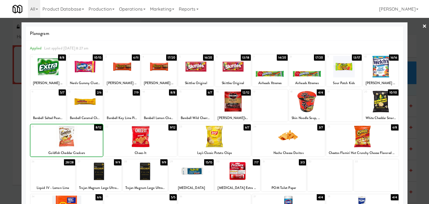
click at [75, 140] on div at bounding box center [66, 137] width 73 height 22
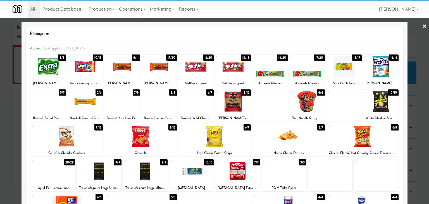
click at [418, 27] on div at bounding box center [214, 102] width 429 height 204
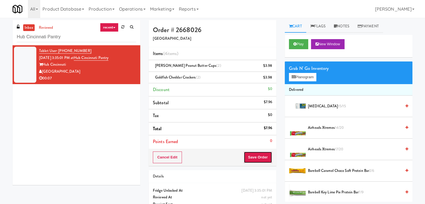
click at [252, 158] on button "Save Order" at bounding box center [258, 158] width 29 height 12
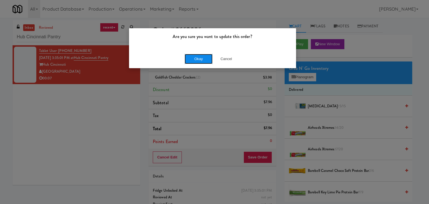
click at [196, 56] on button "Okay" at bounding box center [199, 59] width 28 height 10
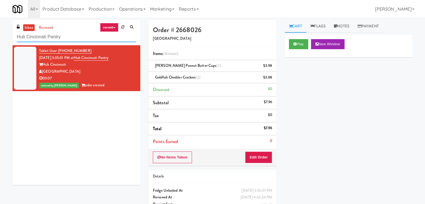
click at [67, 38] on input "Hub Cincinnati Pantry" at bounding box center [76, 37] width 119 height 10
paste input "[PERSON_NAME] Injury Attorneys - Cooler"
type input "[PERSON_NAME] Injury Attorneys - Cooler"
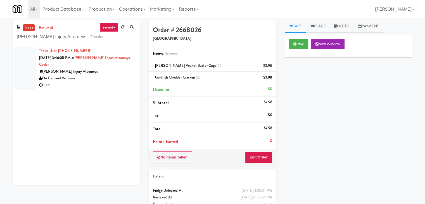
click at [114, 80] on div "On Demand Ventures" at bounding box center [87, 78] width 97 height 7
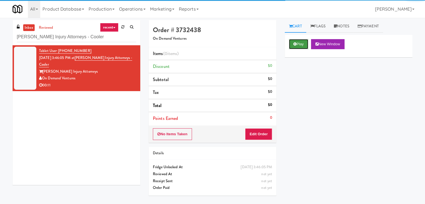
click at [300, 44] on button "Play" at bounding box center [298, 44] width 19 height 10
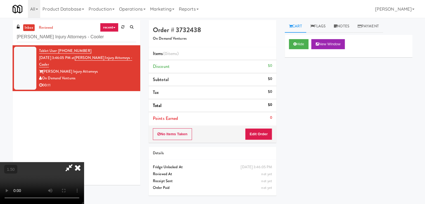
click at [84, 162] on video at bounding box center [42, 183] width 84 height 42
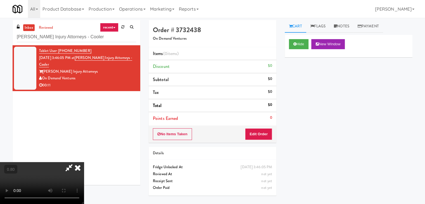
click at [84, 162] on video at bounding box center [42, 183] width 84 height 42
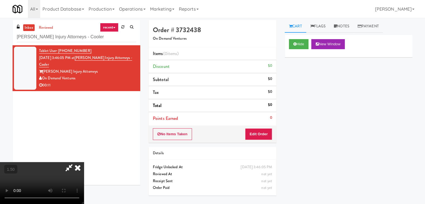
click at [84, 162] on icon at bounding box center [78, 167] width 12 height 11
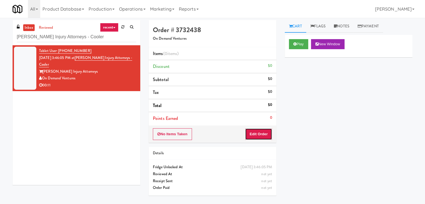
drag, startPoint x: 252, startPoint y: 131, endPoint x: 281, endPoint y: 104, distance: 39.6
click at [252, 131] on button "Edit Order" at bounding box center [258, 134] width 27 height 12
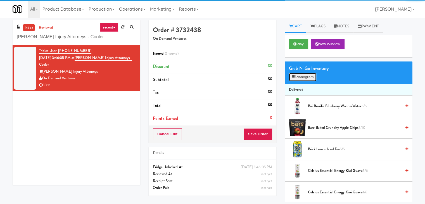
click at [298, 80] on button "Planogram" at bounding box center [302, 77] width 27 height 8
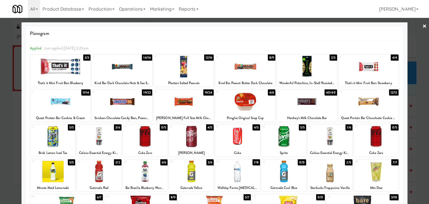
click at [191, 72] on div at bounding box center [184, 67] width 60 height 22
click at [187, 104] on div at bounding box center [184, 102] width 60 height 22
click at [423, 25] on div at bounding box center [214, 102] width 429 height 204
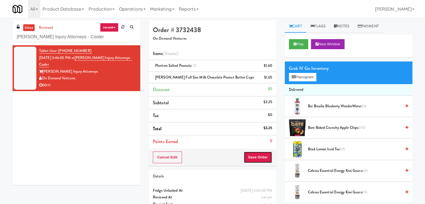
click at [250, 156] on button "Save Order" at bounding box center [258, 158] width 29 height 12
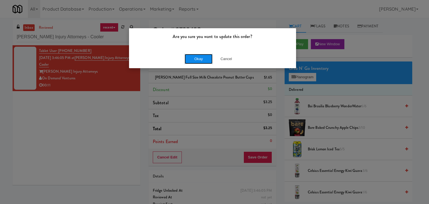
click at [200, 61] on button "Okay" at bounding box center [199, 59] width 28 height 10
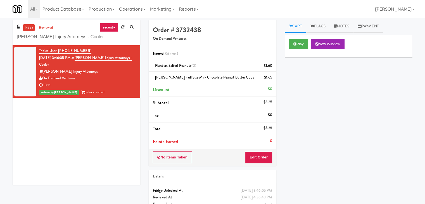
click at [82, 38] on input "[PERSON_NAME] Injury Attorneys - Cooler" at bounding box center [76, 37] width 119 height 10
paste input "Holiday Inn Time Square Cooler Combo B"
type input "Holiday Inn Time Square Cooler Combo B"
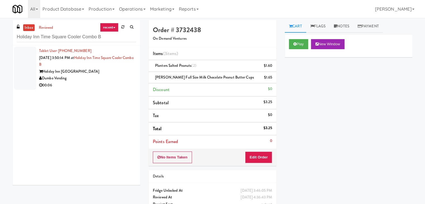
click at [122, 73] on div "Holiday Inn [GEOGRAPHIC_DATA]" at bounding box center [87, 71] width 97 height 7
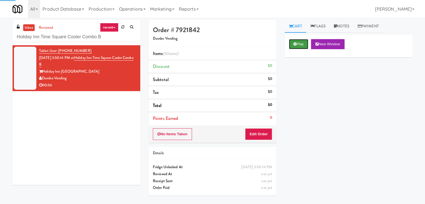
click at [298, 45] on button "Play" at bounding box center [298, 44] width 19 height 10
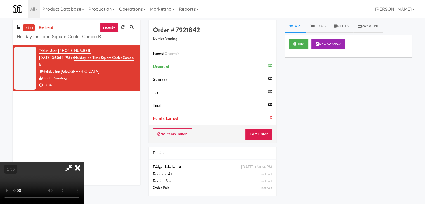
click at [84, 162] on video at bounding box center [42, 183] width 84 height 42
drag, startPoint x: 247, startPoint y: 27, endPoint x: 255, endPoint y: 69, distance: 43.1
click at [84, 162] on icon at bounding box center [78, 167] width 12 height 11
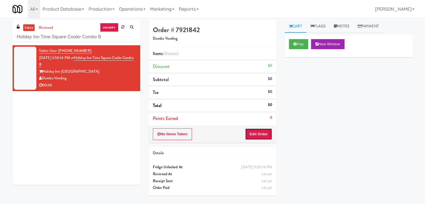
click at [255, 134] on button "Edit Order" at bounding box center [258, 134] width 27 height 12
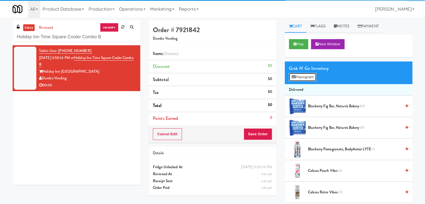
click at [293, 80] on button "Planogram" at bounding box center [302, 77] width 27 height 8
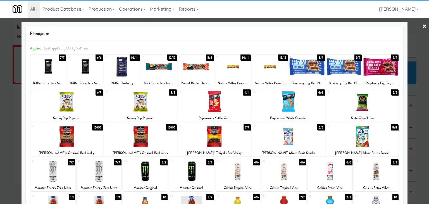
click at [374, 63] on div at bounding box center [381, 67] width 36 height 22
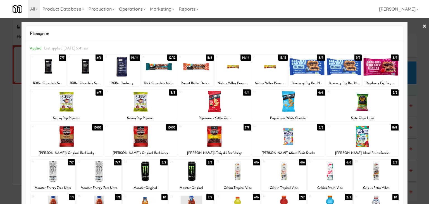
click at [423, 27] on link "×" at bounding box center [425, 26] width 4 height 17
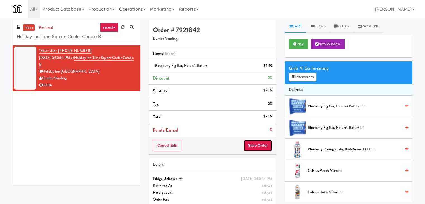
click at [254, 147] on button "Save Order" at bounding box center [258, 146] width 29 height 12
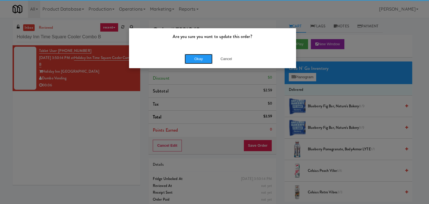
click at [199, 57] on button "Okay" at bounding box center [199, 59] width 28 height 10
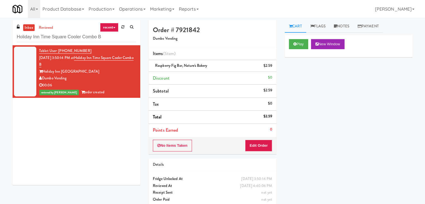
click at [69, 31] on div "Holiday Inn Time Square Cooler Combo B" at bounding box center [76, 36] width 119 height 11
click at [69, 32] on input "Holiday Inn Time Square Cooler Combo B" at bounding box center [76, 37] width 119 height 10
click at [68, 37] on input "Holiday Inn Time Square Cooler Combo B" at bounding box center [76, 37] width 119 height 10
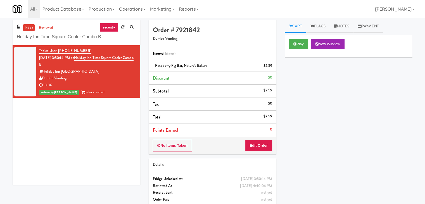
click at [68, 37] on input "Holiday Inn Time Square Cooler Combo B" at bounding box center [76, 37] width 119 height 10
paste input "IKEA CDC Mississauga"
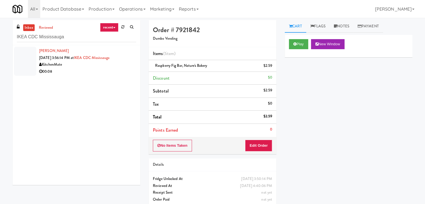
click at [114, 63] on div "[PERSON_NAME] [DATE] 3:56:14 PM at IKEA CDC [GEOGRAPHIC_DATA] KitchenMate 00:08" at bounding box center [87, 61] width 97 height 27
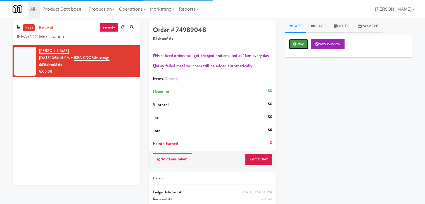
click at [297, 45] on button "Play" at bounding box center [298, 44] width 19 height 10
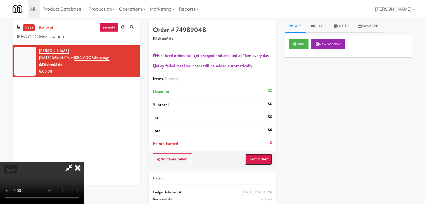
click at [261, 155] on button "Edit Order" at bounding box center [258, 159] width 27 height 12
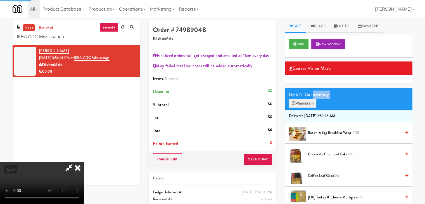
click at [313, 99] on div "Grab N' Go Inventory Planogram" at bounding box center [349, 99] width 128 height 23
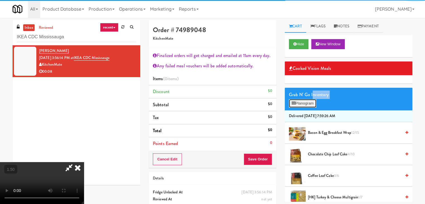
click at [311, 104] on button "Planogram" at bounding box center [302, 103] width 27 height 8
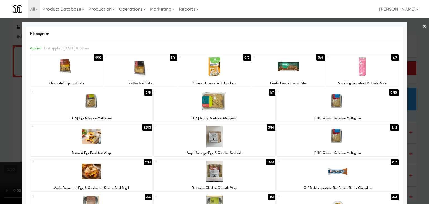
click at [423, 25] on link "×" at bounding box center [425, 26] width 4 height 17
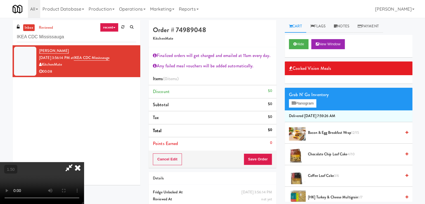
click at [84, 162] on icon at bounding box center [78, 167] width 12 height 11
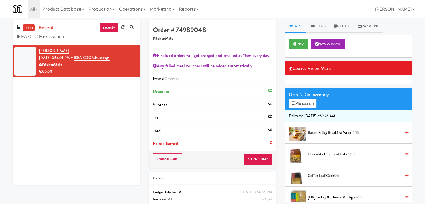
click at [81, 36] on input "IKEA CDC Mississauga" at bounding box center [76, 37] width 119 height 10
click at [88, 99] on div "[PERSON_NAME] [DATE] 3:56:14 PM at IKEA CDC [GEOGRAPHIC_DATA] KitchenMate 00:08" at bounding box center [77, 115] width 128 height 140
click at [318, 148] on li "Chocolate Chip Loaf Cake 4/10" at bounding box center [349, 155] width 128 height 22
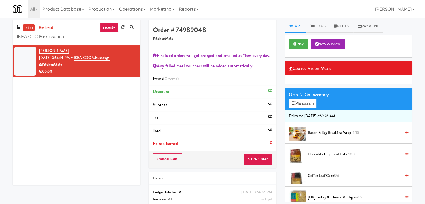
click at [319, 153] on span "Chocolate Chip Loaf Cake 4/10" at bounding box center [354, 154] width 93 height 7
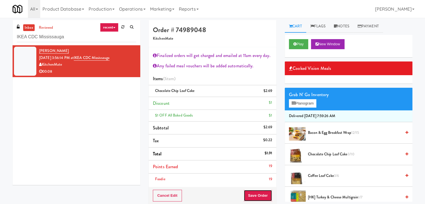
click at [258, 192] on button "Save Order" at bounding box center [258, 196] width 29 height 12
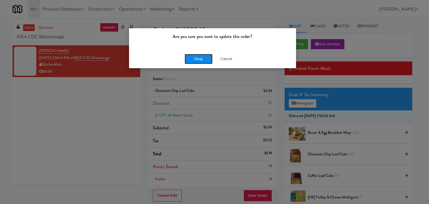
click at [203, 62] on button "Okay" at bounding box center [199, 59] width 28 height 10
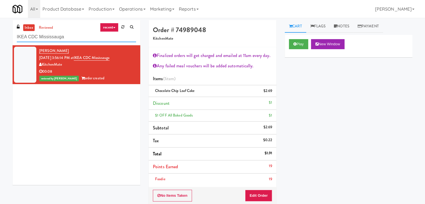
click at [70, 37] on input "IKEA CDC Mississauga" at bounding box center [76, 37] width 119 height 10
paste input "VY - Cooler - Left"
type input "VY - Cooler - Left"
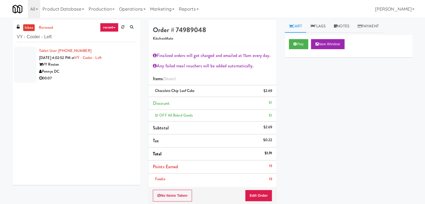
click at [120, 59] on div "Tablet User · (903) 453-1325 [DATE] 4:02:52 PM at VY - Cooler - Left VY Reston …" at bounding box center [87, 65] width 97 height 34
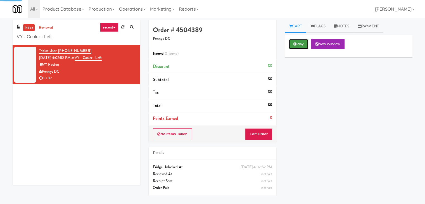
click at [304, 42] on button "Play" at bounding box center [298, 44] width 19 height 10
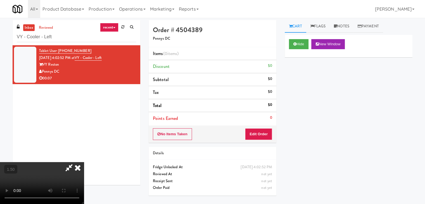
click at [84, 162] on video at bounding box center [42, 183] width 84 height 42
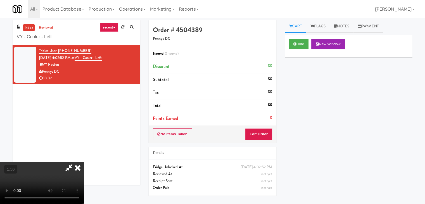
click at [84, 162] on video at bounding box center [42, 183] width 84 height 42
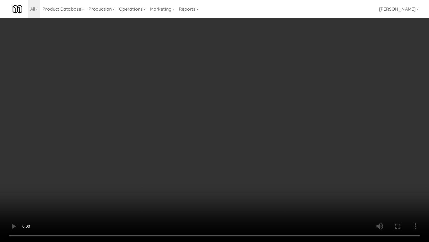
click at [213, 118] on video at bounding box center [214, 121] width 429 height 242
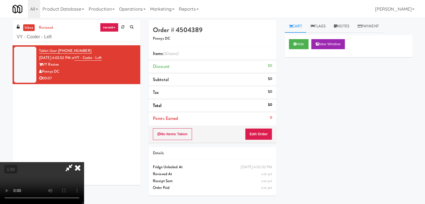
click at [84, 162] on icon at bounding box center [78, 167] width 12 height 11
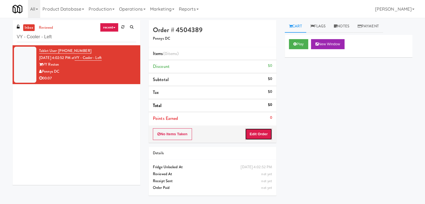
click at [259, 130] on button "Edit Order" at bounding box center [258, 134] width 27 height 12
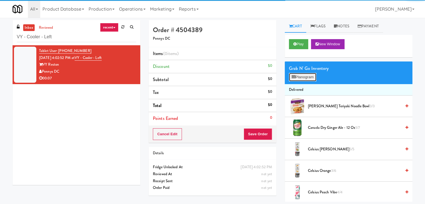
click at [299, 80] on button "Planogram" at bounding box center [302, 77] width 27 height 8
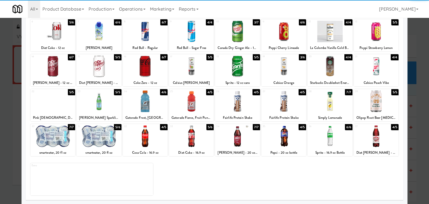
scroll to position [70, 0]
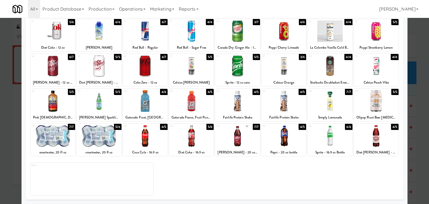
click at [285, 138] on div at bounding box center [284, 136] width 45 height 22
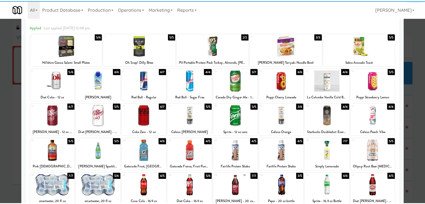
scroll to position [0, 0]
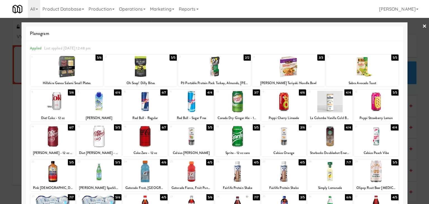
click at [85, 75] on div at bounding box center [66, 67] width 73 height 22
click at [423, 26] on link "×" at bounding box center [425, 26] width 4 height 17
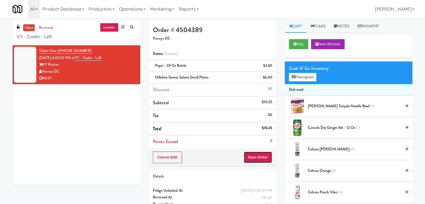
click at [255, 158] on button "Save Order" at bounding box center [258, 158] width 29 height 12
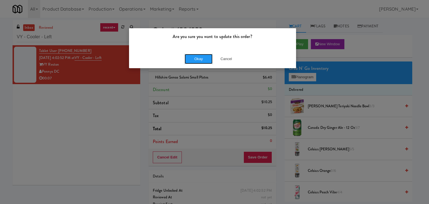
drag, startPoint x: 200, startPoint y: 59, endPoint x: 179, endPoint y: 30, distance: 35.5
click at [200, 58] on button "Okay" at bounding box center [199, 59] width 28 height 10
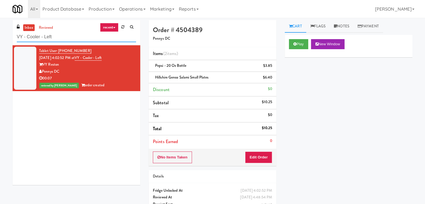
click at [68, 40] on input "VY - Cooler - Left" at bounding box center [76, 37] width 119 height 10
paste input "[PERSON_NAME]"
type input "[PERSON_NAME] - Cooler - Left"
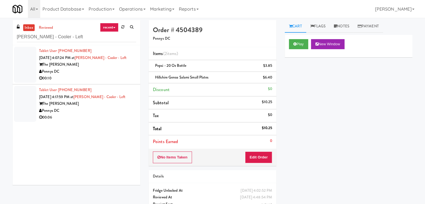
click at [126, 77] on div "00:10" at bounding box center [87, 78] width 97 height 7
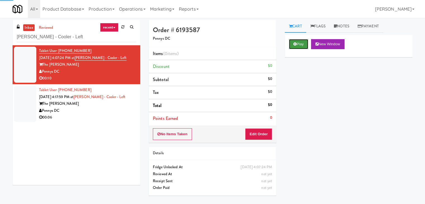
click at [296, 44] on icon at bounding box center [295, 44] width 3 height 4
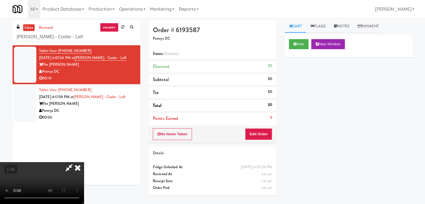
click at [84, 162] on video at bounding box center [42, 183] width 84 height 42
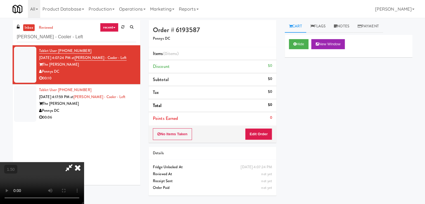
click at [84, 162] on video at bounding box center [42, 183] width 84 height 42
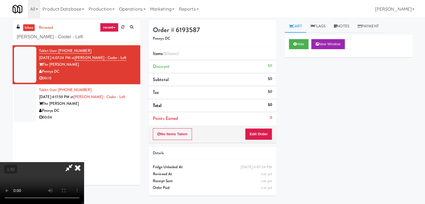
drag, startPoint x: 244, startPoint y: 26, endPoint x: 249, endPoint y: 86, distance: 60.0
click at [84, 162] on icon at bounding box center [78, 167] width 12 height 11
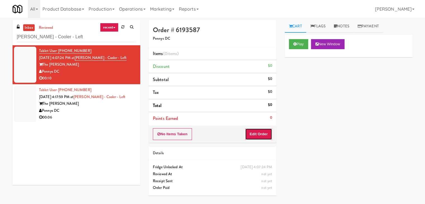
click at [255, 132] on button "Edit Order" at bounding box center [258, 134] width 27 height 12
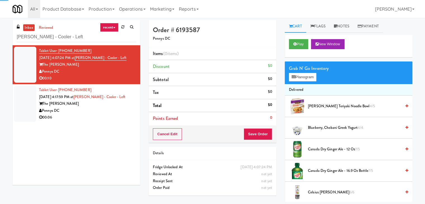
click at [303, 81] on div "Grab N' Go Inventory Planogram" at bounding box center [349, 72] width 128 height 23
click at [311, 76] on button "Planogram" at bounding box center [302, 77] width 27 height 8
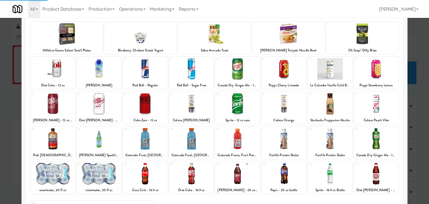
scroll to position [70, 0]
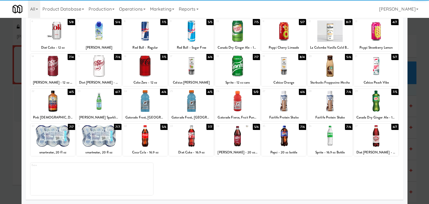
click at [143, 132] on div at bounding box center [145, 136] width 45 height 22
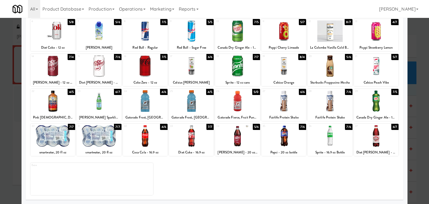
click at [286, 136] on div at bounding box center [284, 136] width 45 height 22
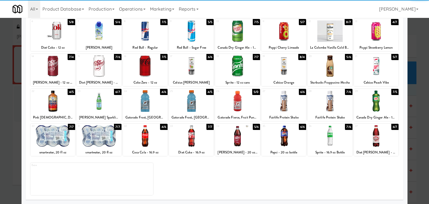
click at [153, 104] on div at bounding box center [145, 101] width 45 height 22
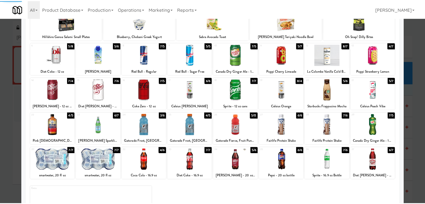
scroll to position [0, 0]
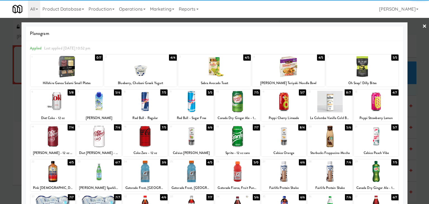
click at [423, 26] on link "×" at bounding box center [425, 26] width 4 height 17
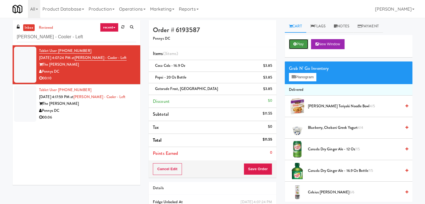
click at [294, 42] on icon at bounding box center [295, 44] width 3 height 4
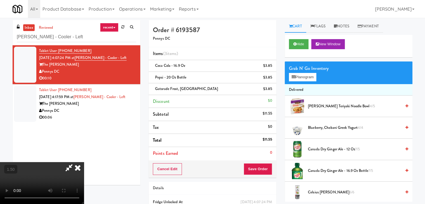
drag, startPoint x: 244, startPoint y: 23, endPoint x: 250, endPoint y: 48, distance: 25.8
click at [84, 162] on icon at bounding box center [78, 167] width 12 height 11
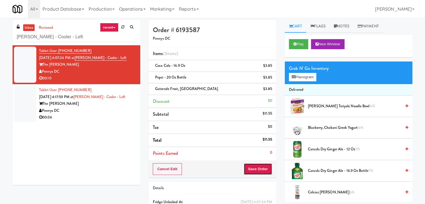
click at [257, 168] on button "Save Order" at bounding box center [258, 169] width 29 height 12
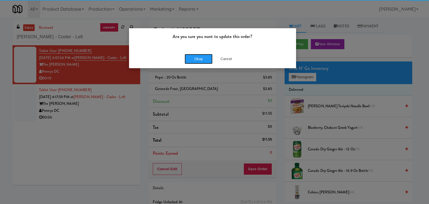
drag, startPoint x: 198, startPoint y: 57, endPoint x: 181, endPoint y: 71, distance: 22.0
click at [198, 57] on button "Okay" at bounding box center [199, 59] width 28 height 10
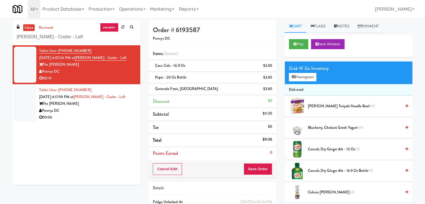
click at [116, 110] on div "Pennys DC" at bounding box center [87, 110] width 97 height 7
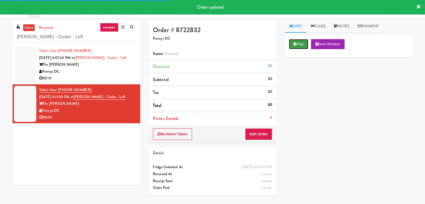
click at [298, 47] on button "Play" at bounding box center [298, 44] width 19 height 10
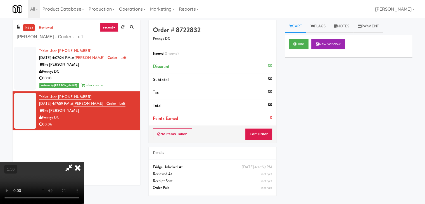
click at [84, 162] on video at bounding box center [42, 183] width 84 height 42
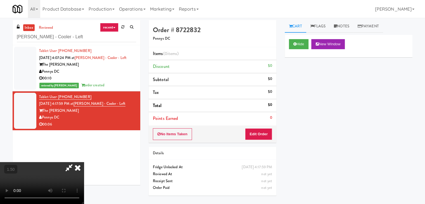
click at [84, 162] on video at bounding box center [42, 183] width 84 height 42
click at [84, 162] on icon at bounding box center [78, 167] width 12 height 11
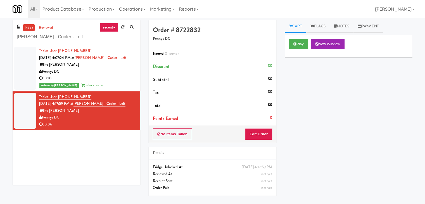
click at [257, 128] on div "No Items Taken Edit Order" at bounding box center [213, 134] width 128 height 17
click at [261, 134] on button "Edit Order" at bounding box center [258, 134] width 27 height 12
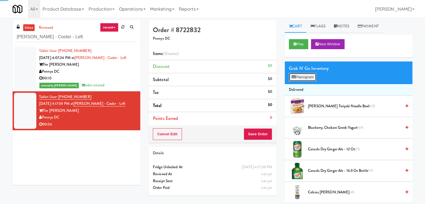
click at [312, 77] on button "Planogram" at bounding box center [302, 77] width 27 height 8
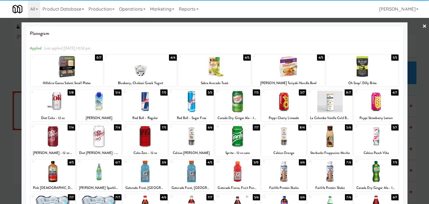
click at [103, 133] on div at bounding box center [99, 137] width 45 height 22
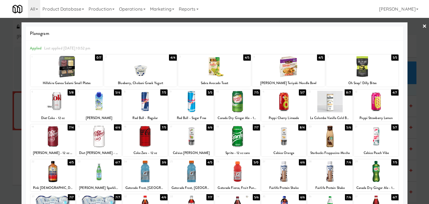
click at [417, 24] on div at bounding box center [214, 102] width 429 height 204
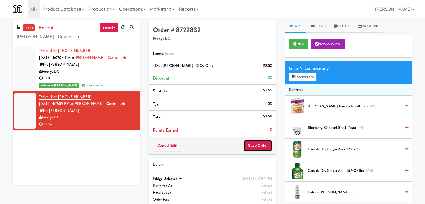
click at [255, 145] on button "Save Order" at bounding box center [258, 146] width 29 height 12
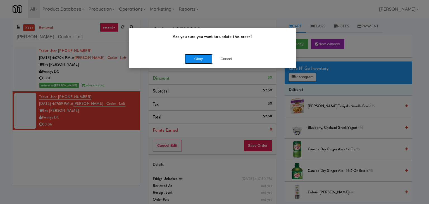
click at [205, 61] on button "Okay" at bounding box center [199, 59] width 28 height 10
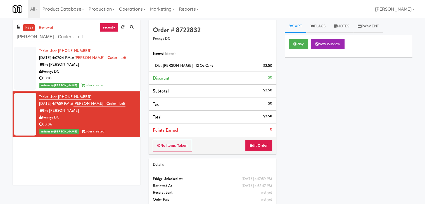
click at [65, 37] on input "[PERSON_NAME] - Cooler - Left" at bounding box center [76, 37] width 119 height 10
paste input "Dreammaker Spas"
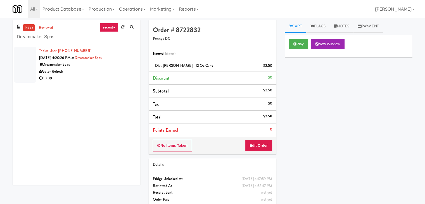
drag, startPoint x: 103, startPoint y: 72, endPoint x: 98, endPoint y: 71, distance: 4.9
click at [103, 72] on div "Gator Refresh" at bounding box center [87, 71] width 97 height 7
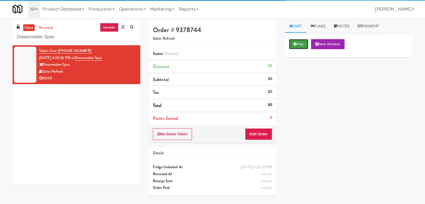
click at [298, 44] on button "Play" at bounding box center [298, 44] width 19 height 10
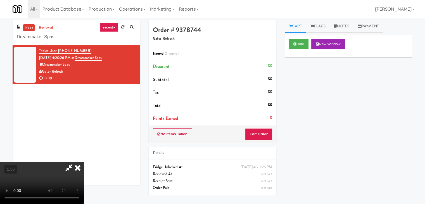
click at [84, 162] on video at bounding box center [42, 183] width 84 height 42
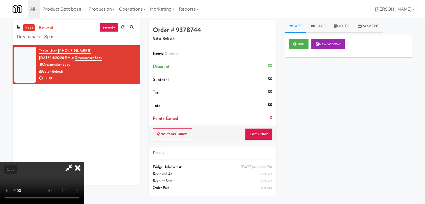
click at [84, 162] on video at bounding box center [42, 183] width 84 height 42
drag, startPoint x: 245, startPoint y: 23, endPoint x: 247, endPoint y: 45, distance: 21.8
click at [84, 162] on icon at bounding box center [78, 167] width 12 height 11
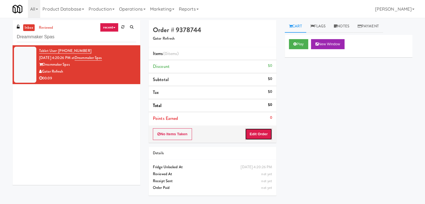
drag, startPoint x: 258, startPoint y: 135, endPoint x: 282, endPoint y: 108, distance: 35.2
click at [259, 134] on button "Edit Order" at bounding box center [258, 134] width 27 height 12
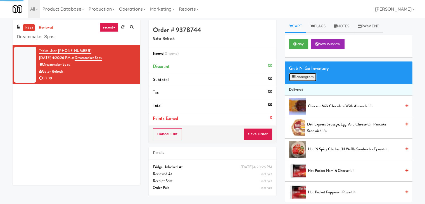
click at [300, 79] on button "Planogram" at bounding box center [302, 77] width 27 height 8
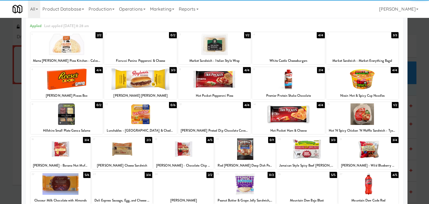
scroll to position [56, 0]
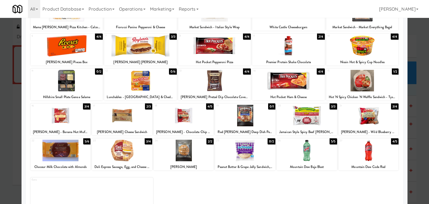
click at [56, 153] on div at bounding box center [60, 151] width 60 height 22
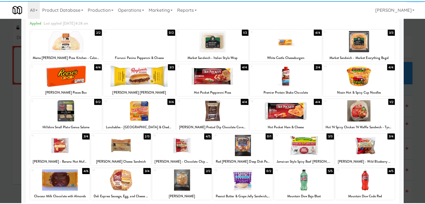
scroll to position [0, 0]
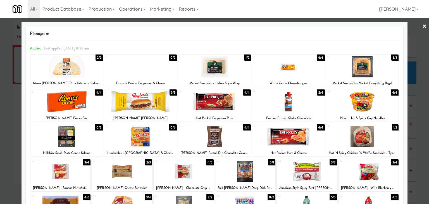
click at [284, 71] on div at bounding box center [288, 67] width 73 height 22
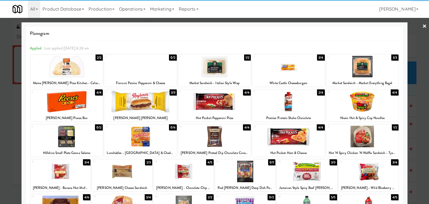
click at [423, 27] on link "×" at bounding box center [425, 26] width 4 height 17
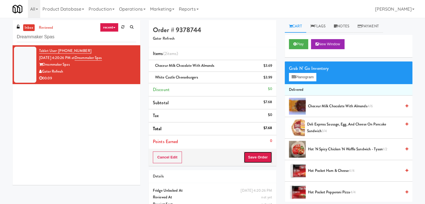
click at [257, 158] on button "Save Order" at bounding box center [258, 158] width 29 height 12
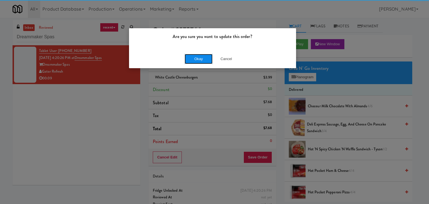
click at [195, 56] on button "Okay" at bounding box center [199, 59] width 28 height 10
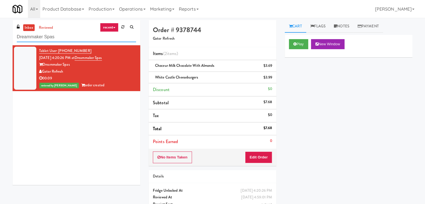
click at [60, 41] on input "Dreammaker Spas" at bounding box center [76, 37] width 119 height 10
paste input "70 Cap - Pantry"
type input "70 Cap - Pantry"
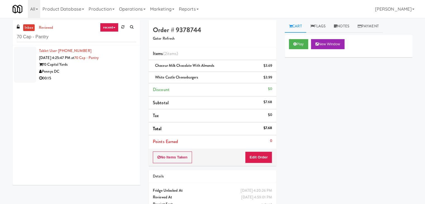
click at [119, 84] on div "Tablet User · (771) 217-7020 [DATE] 4:25:47 PM at 70 Cap - Pantry 70 Capital Ya…" at bounding box center [77, 115] width 128 height 140
click at [119, 72] on div "Pennys DC" at bounding box center [87, 71] width 97 height 7
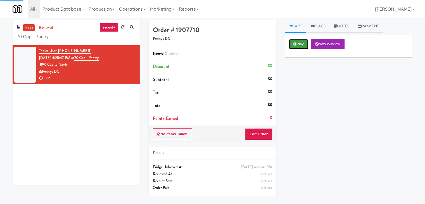
click at [296, 42] on icon at bounding box center [295, 44] width 3 height 4
